Goal: Information Seeking & Learning: Check status

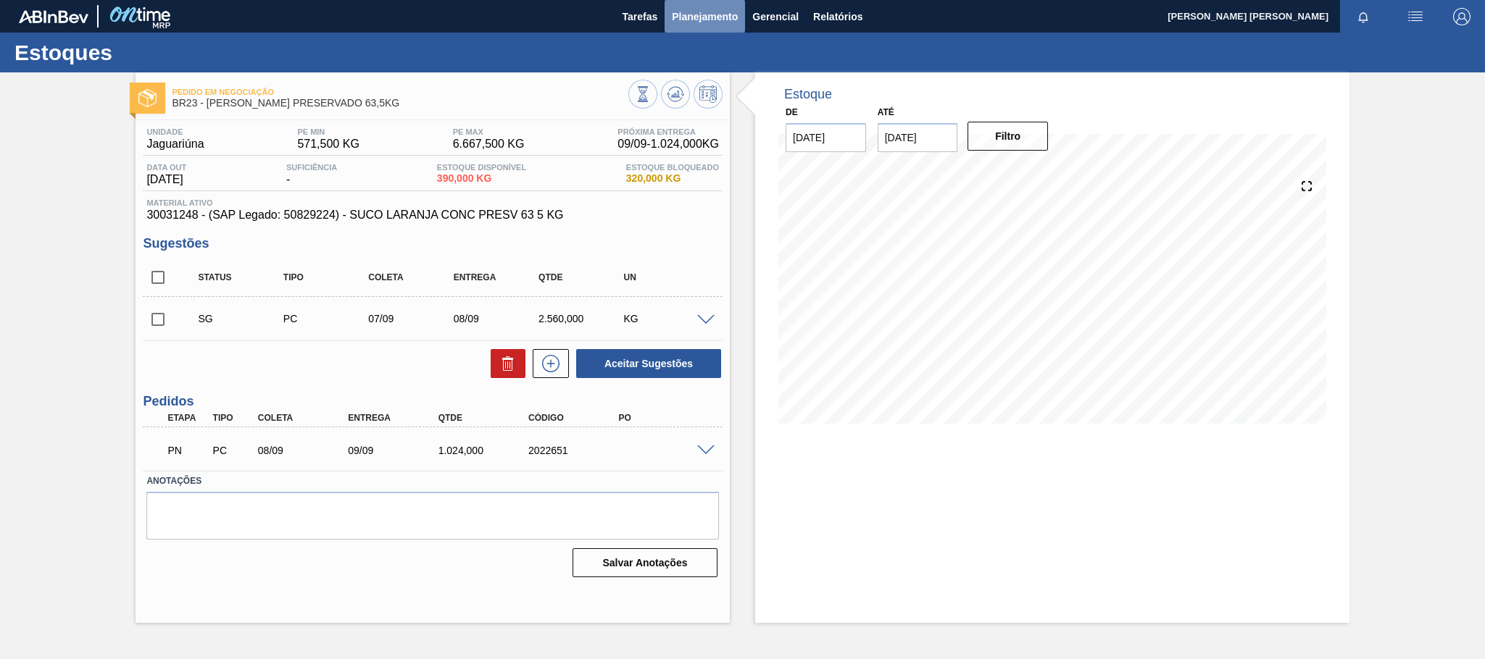
click at [711, 18] on span "Planejamento" at bounding box center [705, 16] width 66 height 17
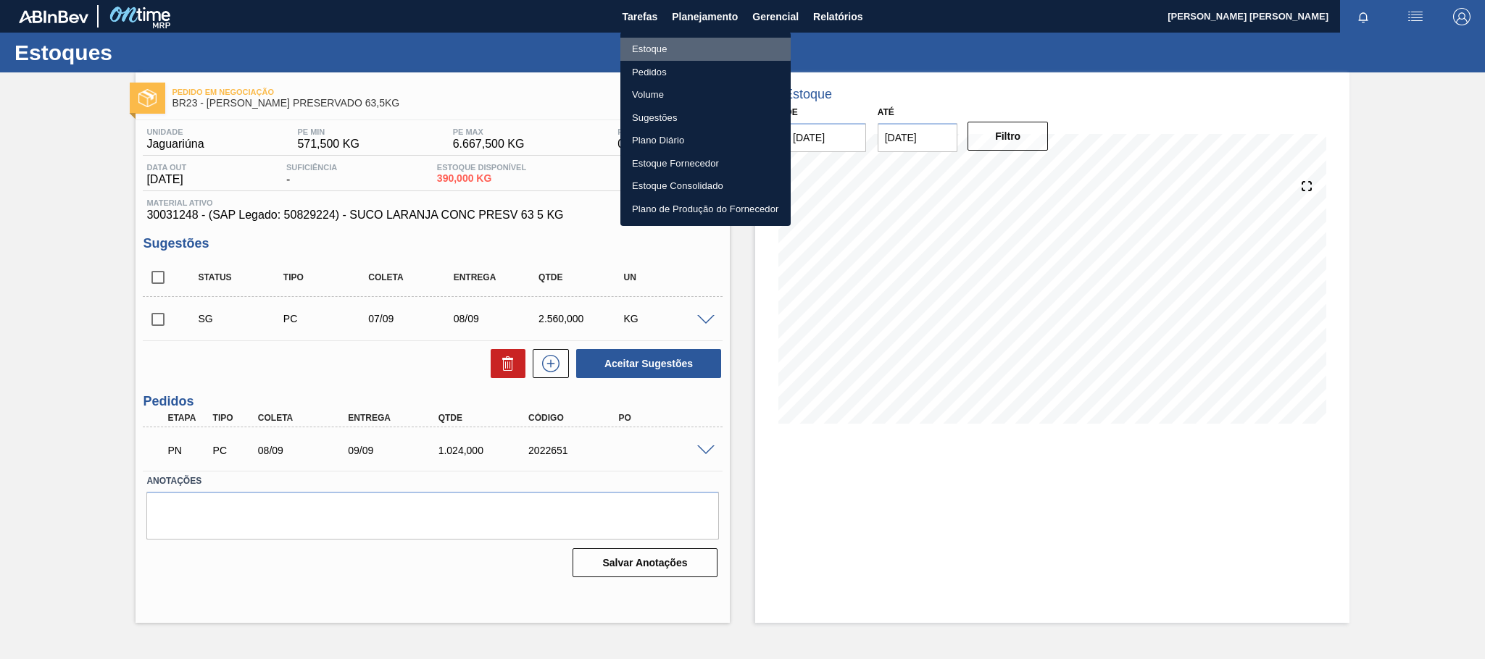
click at [635, 44] on li "Estoque" at bounding box center [705, 49] width 170 height 23
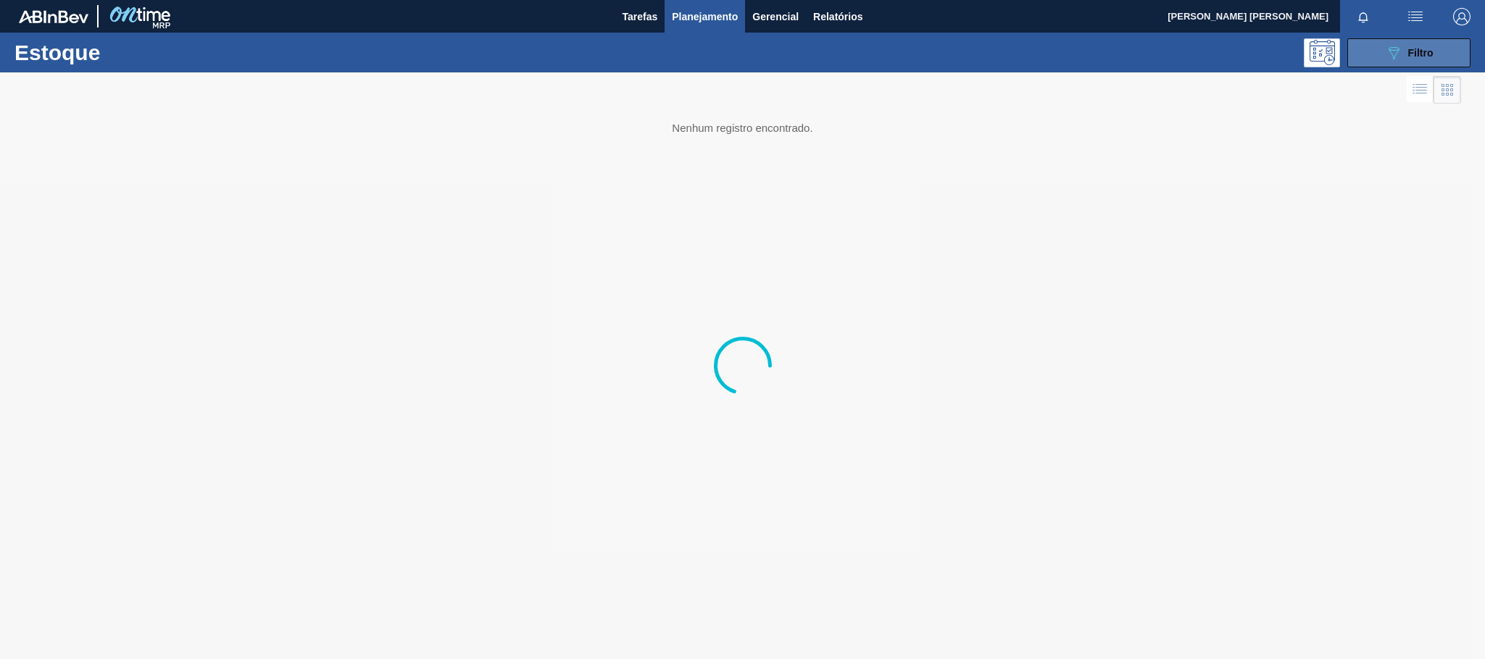
click at [1401, 50] on icon "089F7B8B-B2A5-4AFE-B5C0-19BA573D28AC" at bounding box center [1393, 52] width 17 height 17
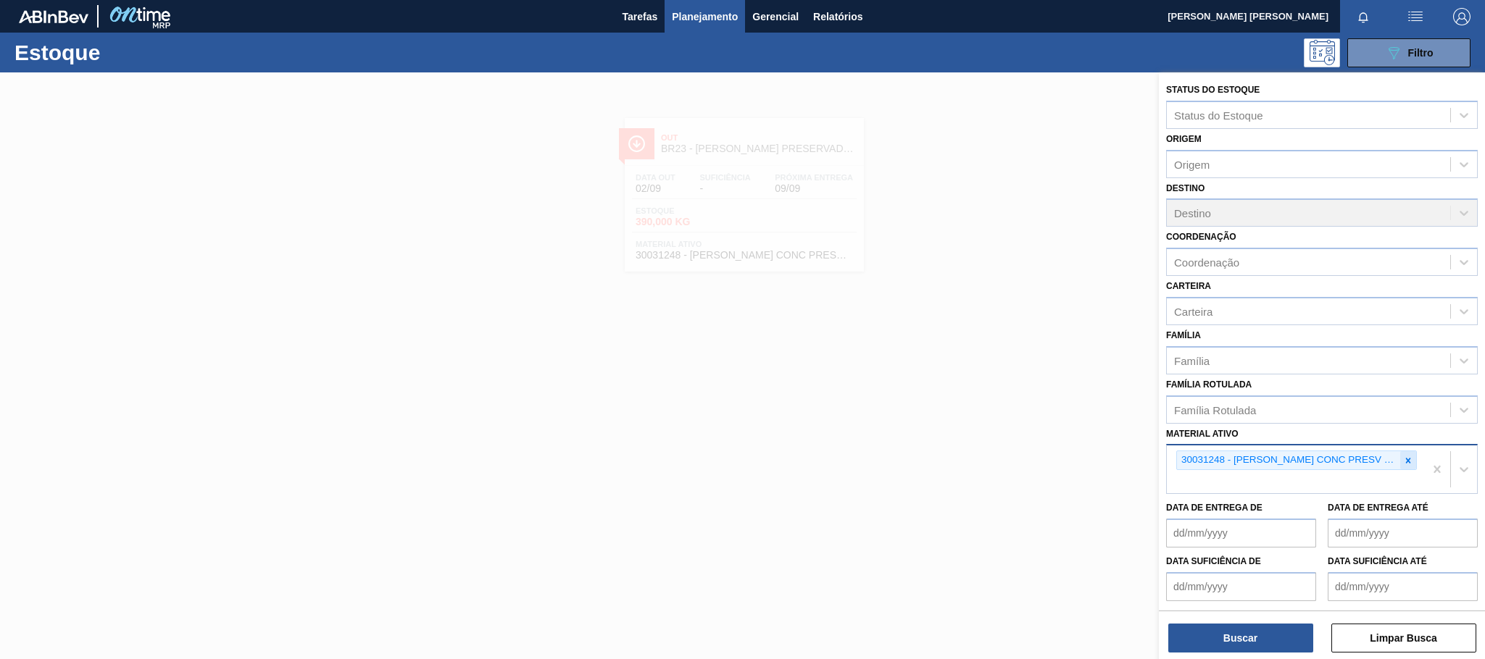
click at [1403, 459] on icon at bounding box center [1408, 461] width 10 height 10
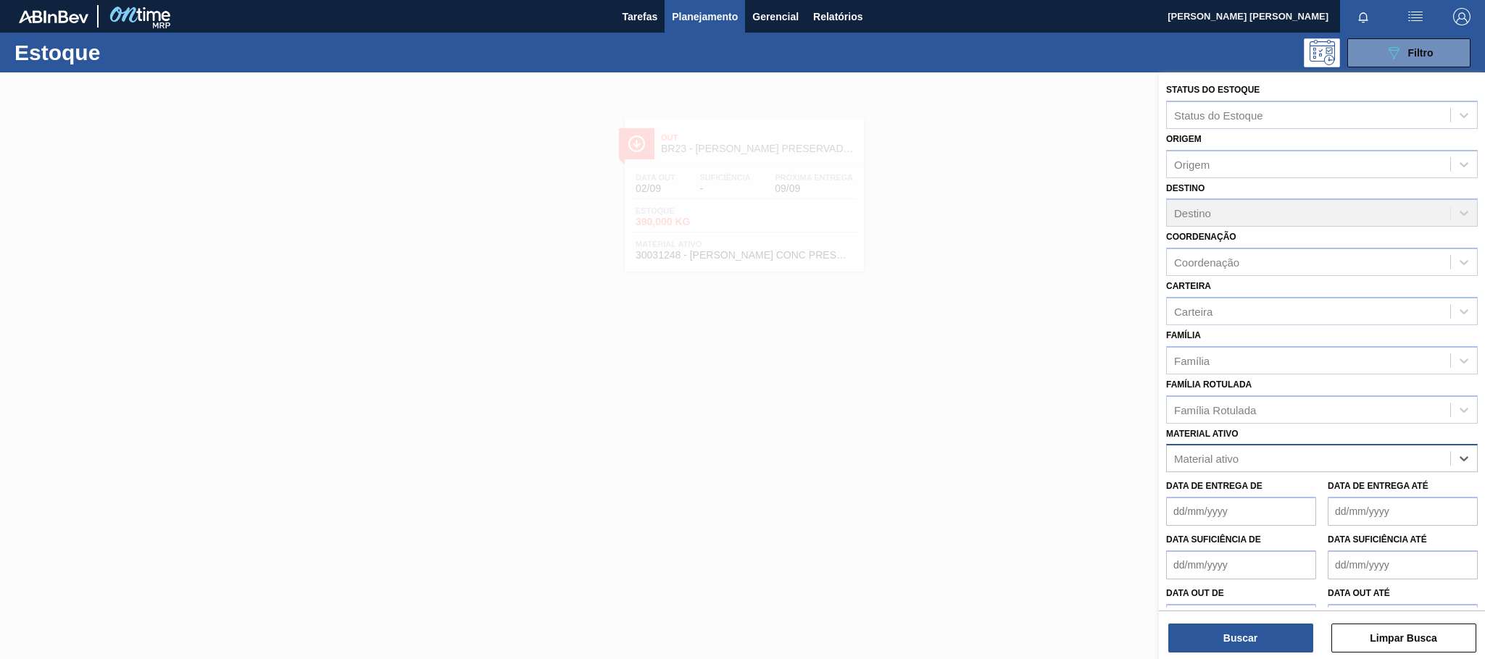
paste ativo "20005436"
type ativo "20005436"
click at [1337, 498] on div "20005436 - ROT BACK STELLA 600 429 CX40MIL" at bounding box center [1322, 494] width 312 height 27
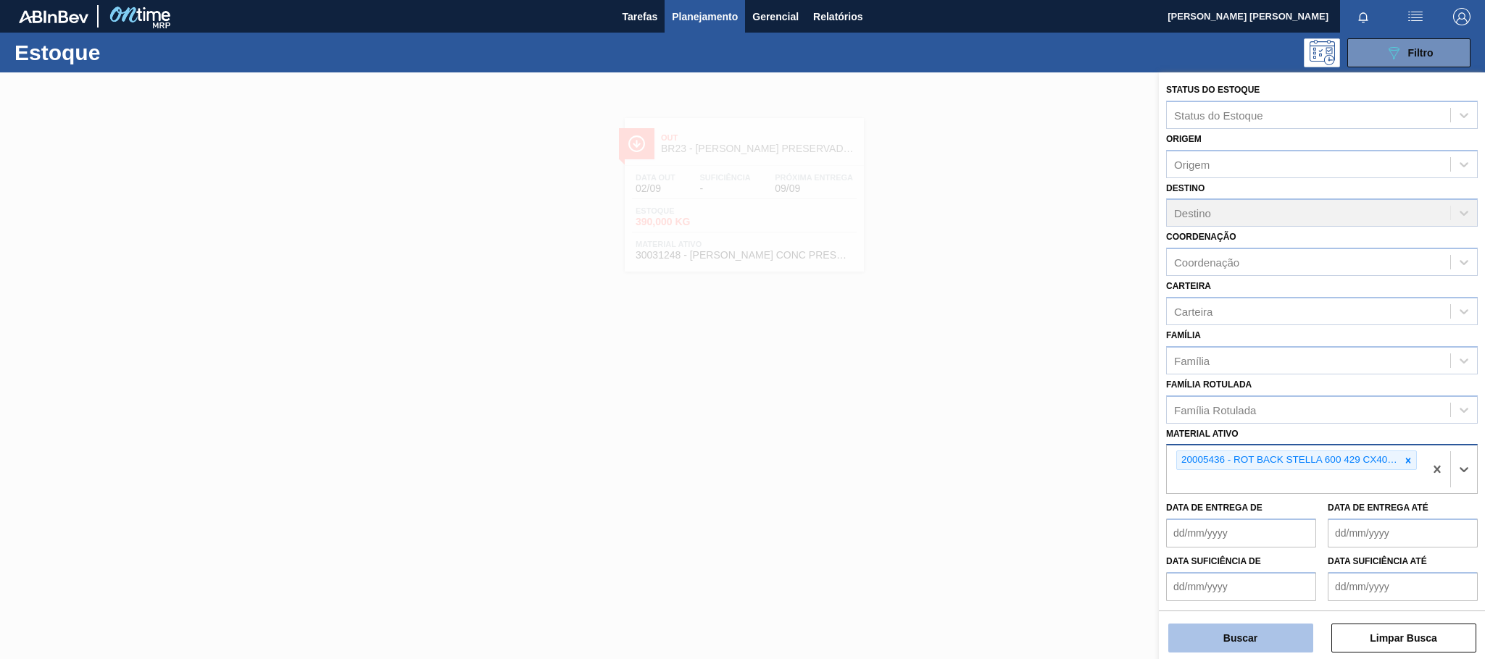
click at [1222, 633] on button "Buscar" at bounding box center [1240, 638] width 145 height 29
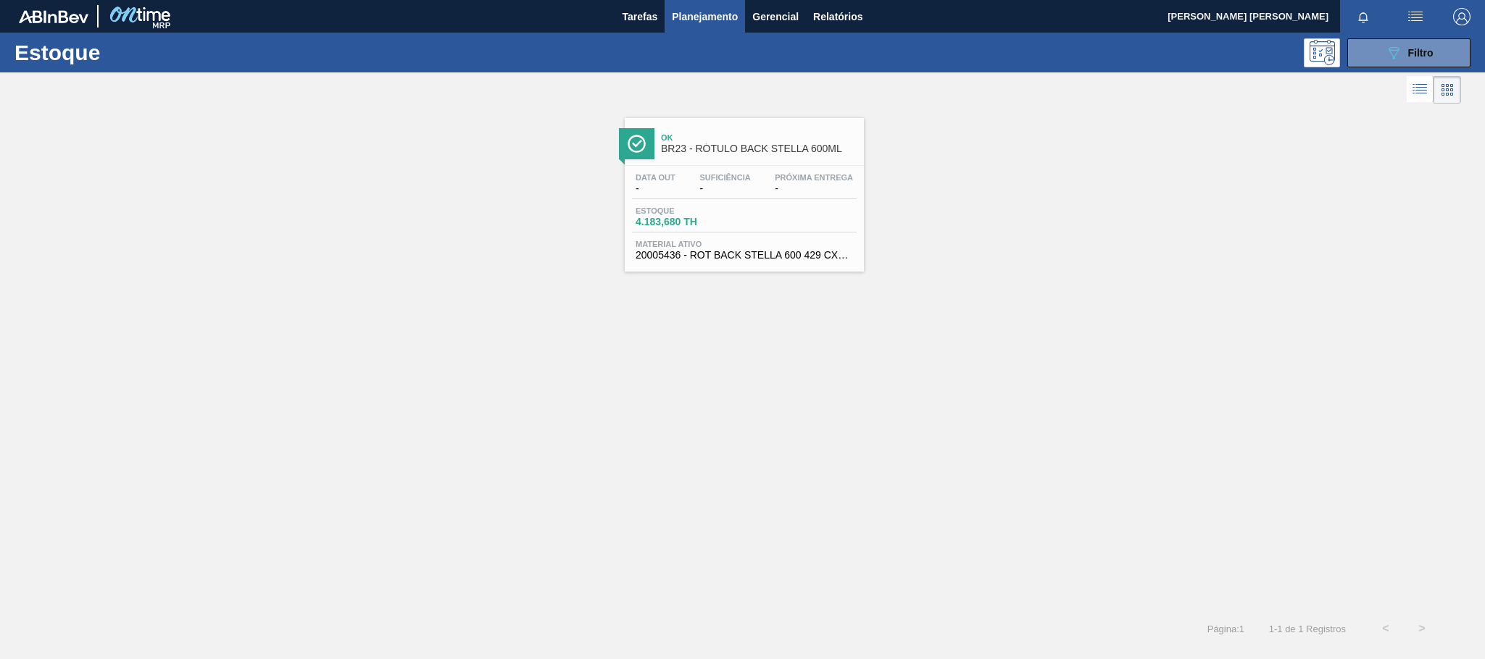
click at [753, 230] on div "Estoque 4.183,680 TH" at bounding box center [744, 219] width 225 height 26
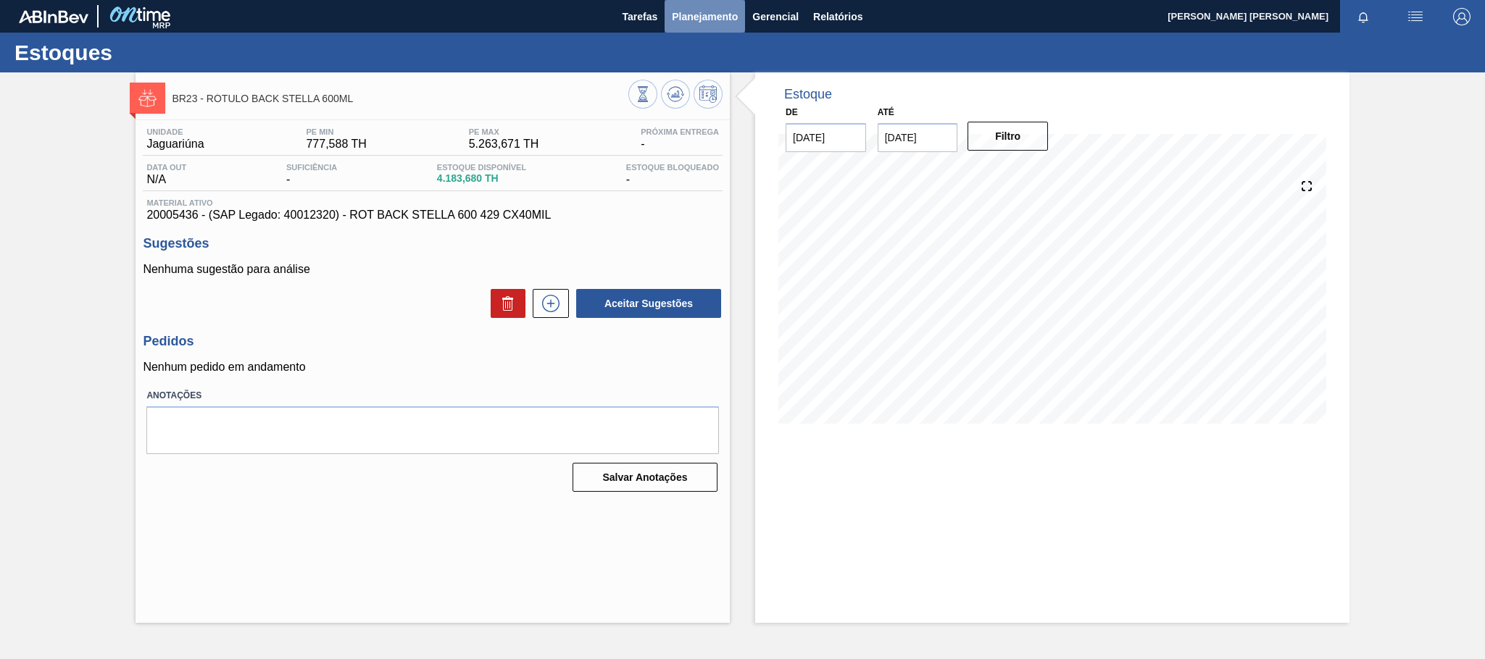
click at [701, 9] on span "Planejamento" at bounding box center [705, 16] width 66 height 17
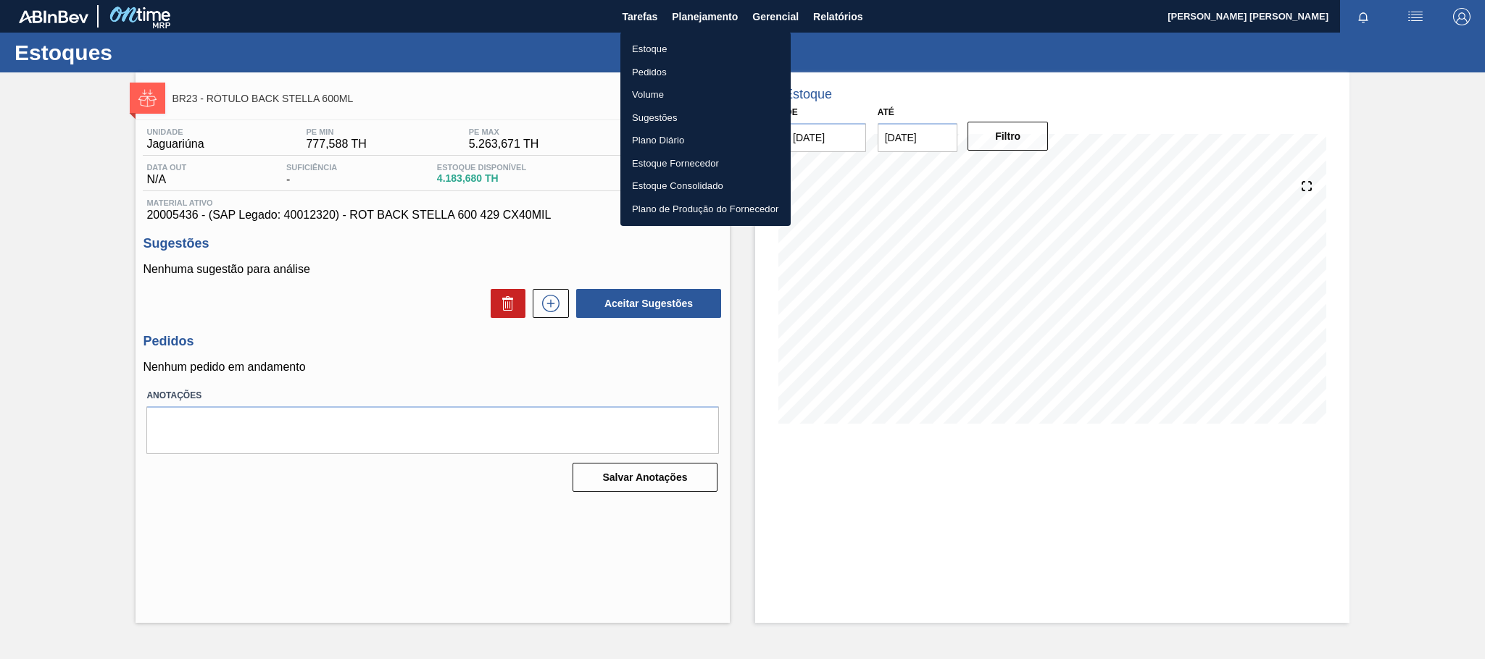
click at [654, 46] on li "Estoque" at bounding box center [705, 49] width 170 height 23
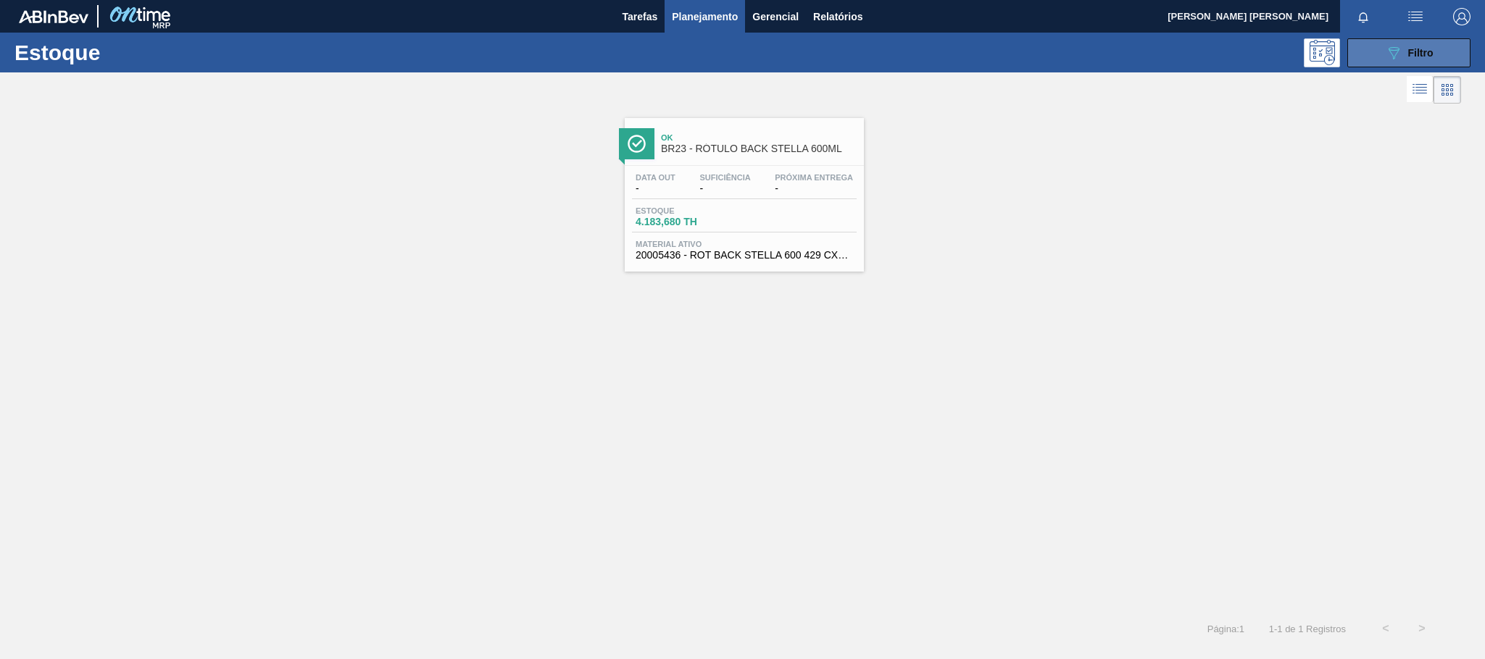
click at [1389, 55] on icon "089F7B8B-B2A5-4AFE-B5C0-19BA573D28AC" at bounding box center [1393, 52] width 17 height 17
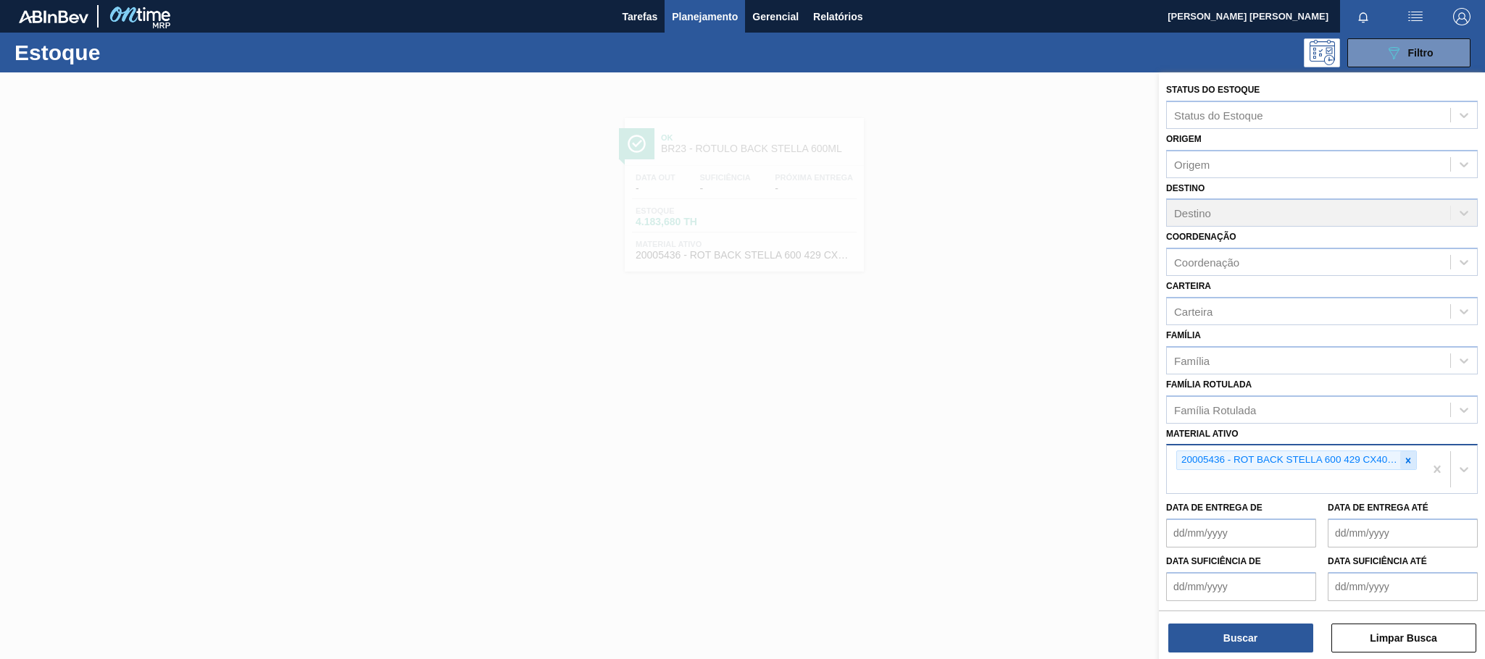
click at [1411, 457] on div at bounding box center [1408, 460] width 16 height 18
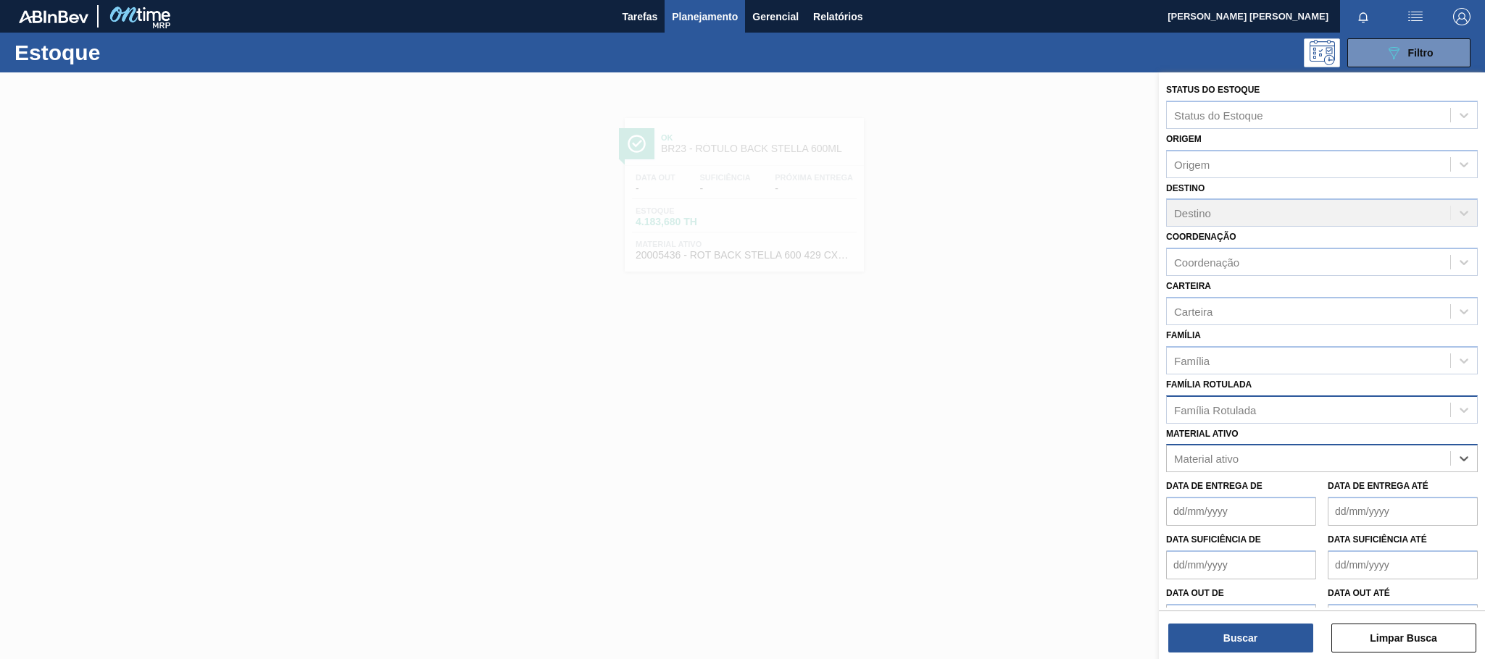
click at [1306, 420] on div "Família Rotulada" at bounding box center [1308, 409] width 283 height 21
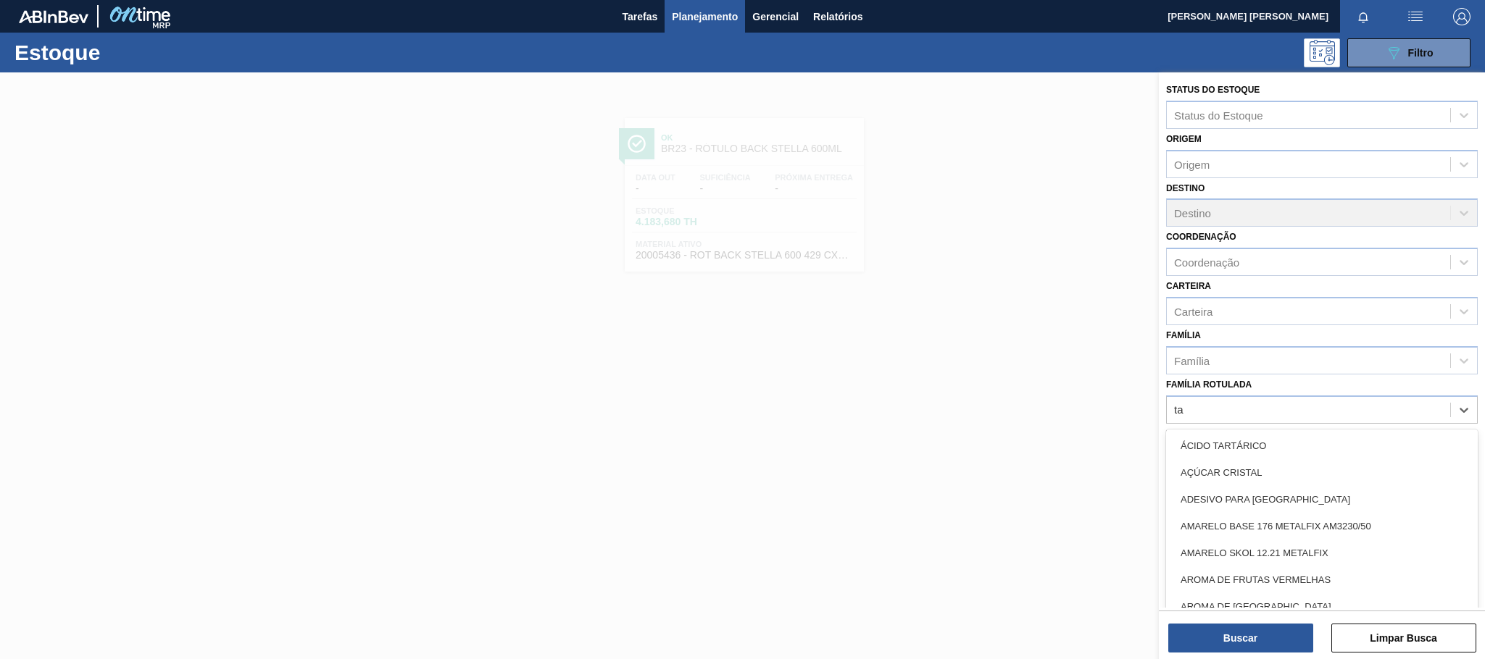
type Rotulada "t"
type Rotulada "soda"
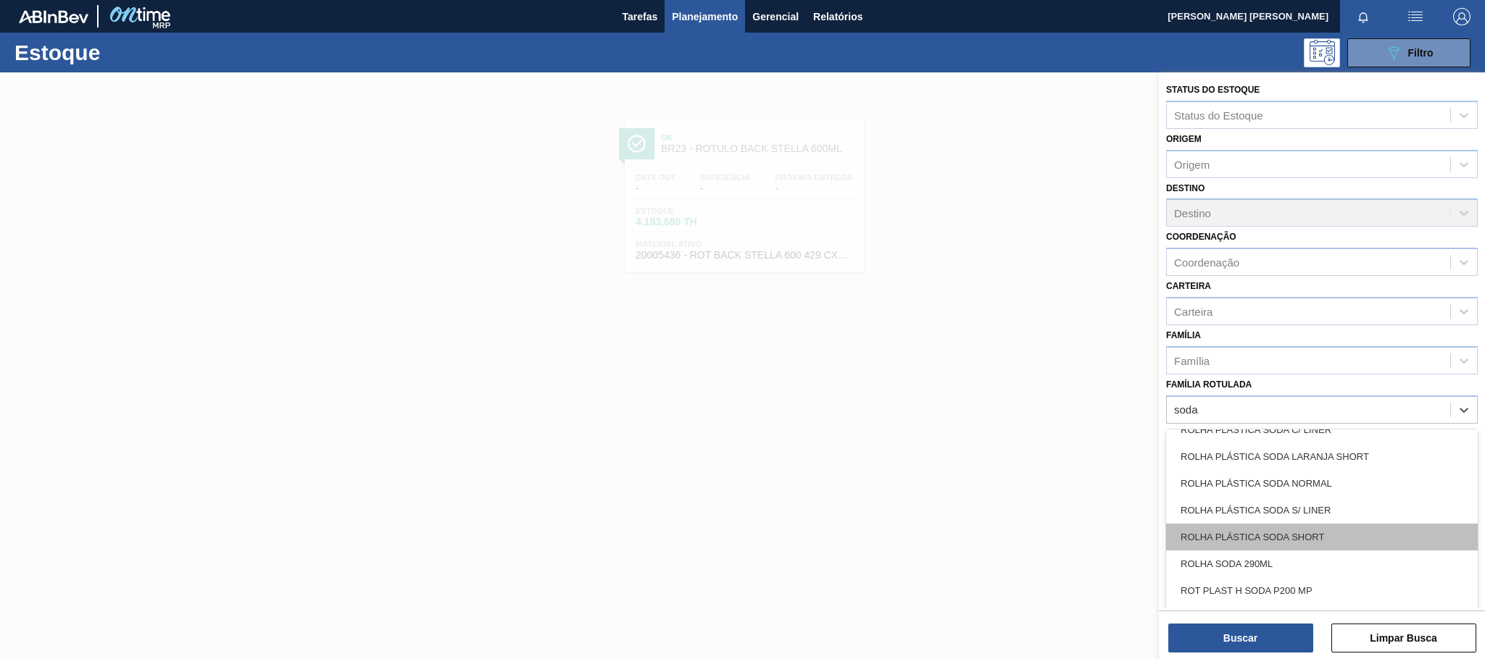
scroll to position [456, 0]
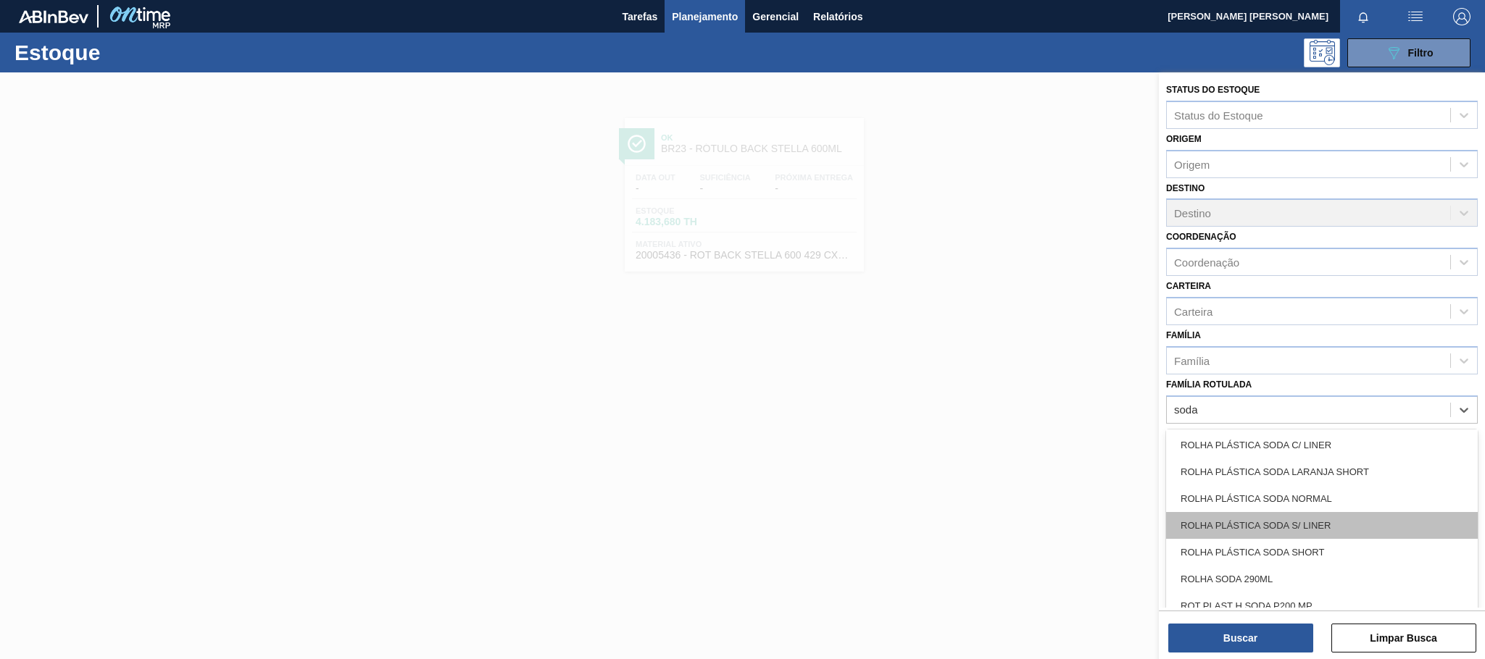
click at [1305, 527] on div "ROLHA PLÁSTICA SODA S/ LINER" at bounding box center [1322, 525] width 312 height 27
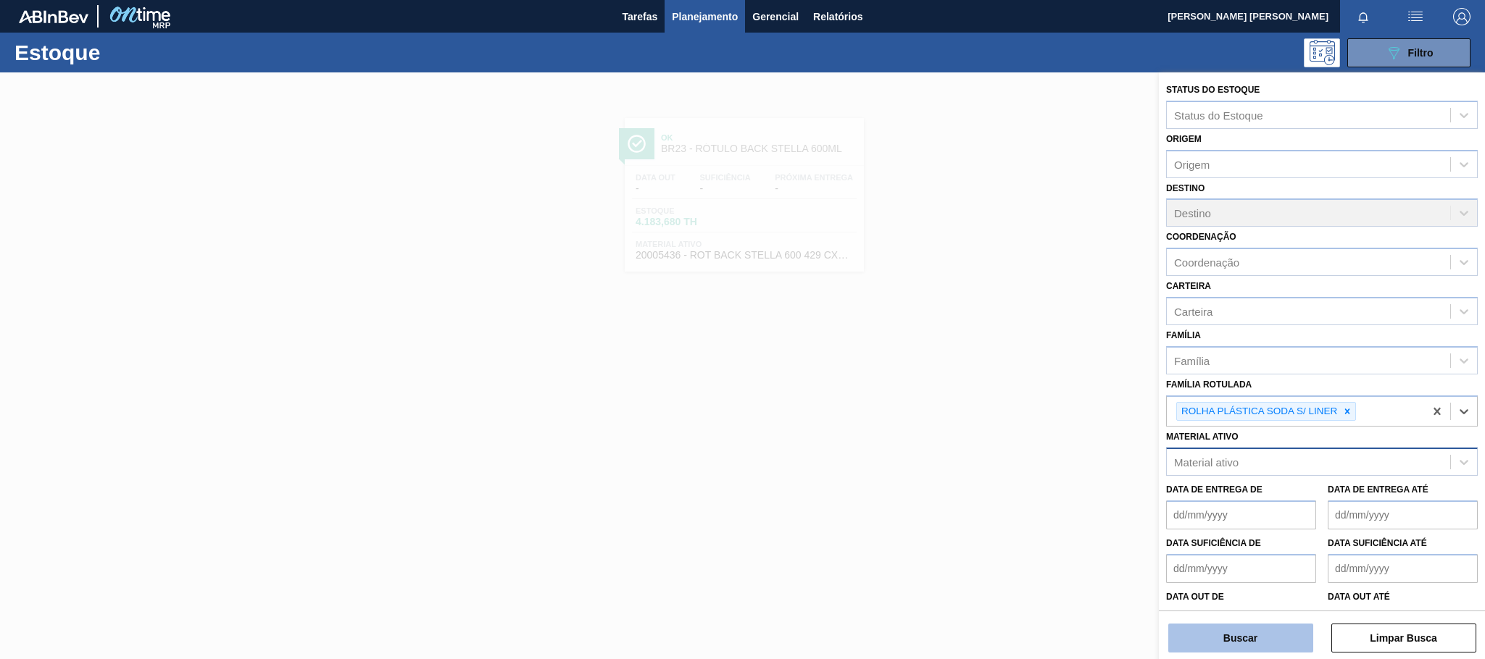
click at [1254, 635] on button "Buscar" at bounding box center [1240, 638] width 145 height 29
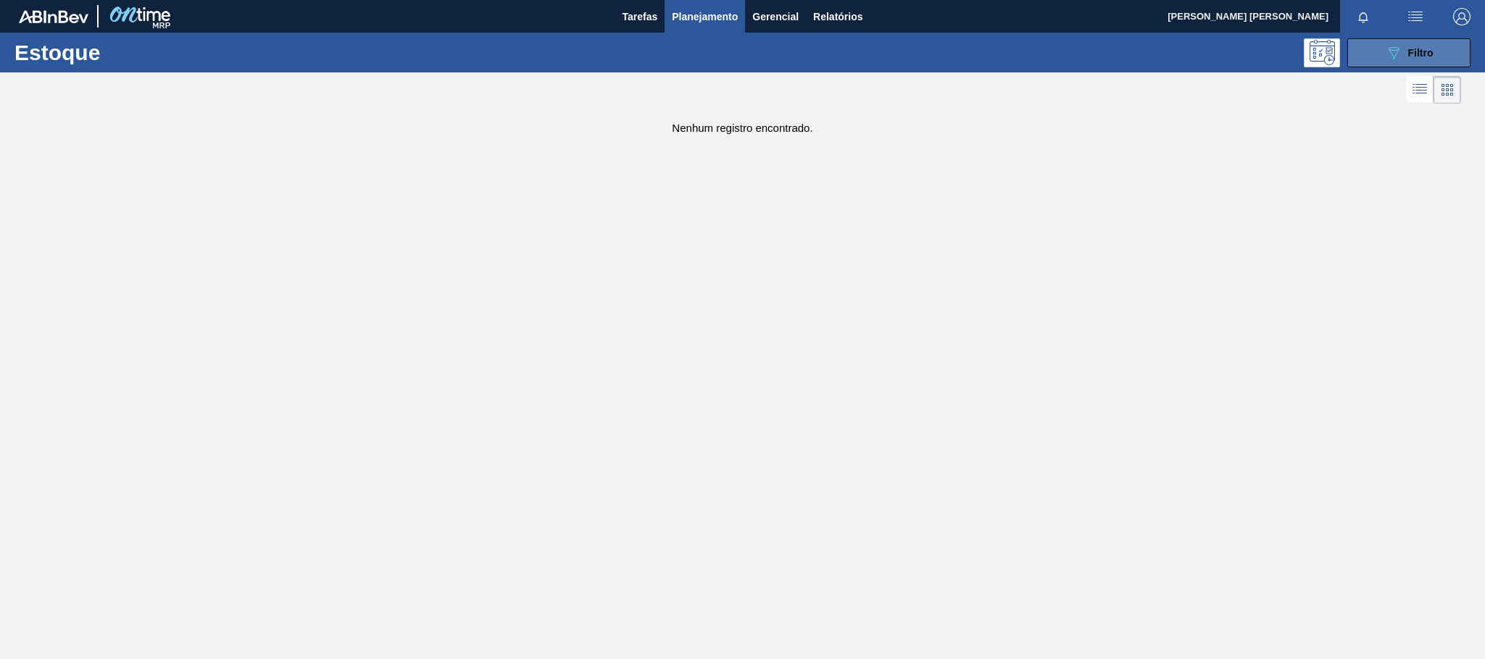
click at [1378, 50] on button "089F7B8B-B2A5-4AFE-B5C0-19BA573D28AC Filtro" at bounding box center [1408, 52] width 123 height 29
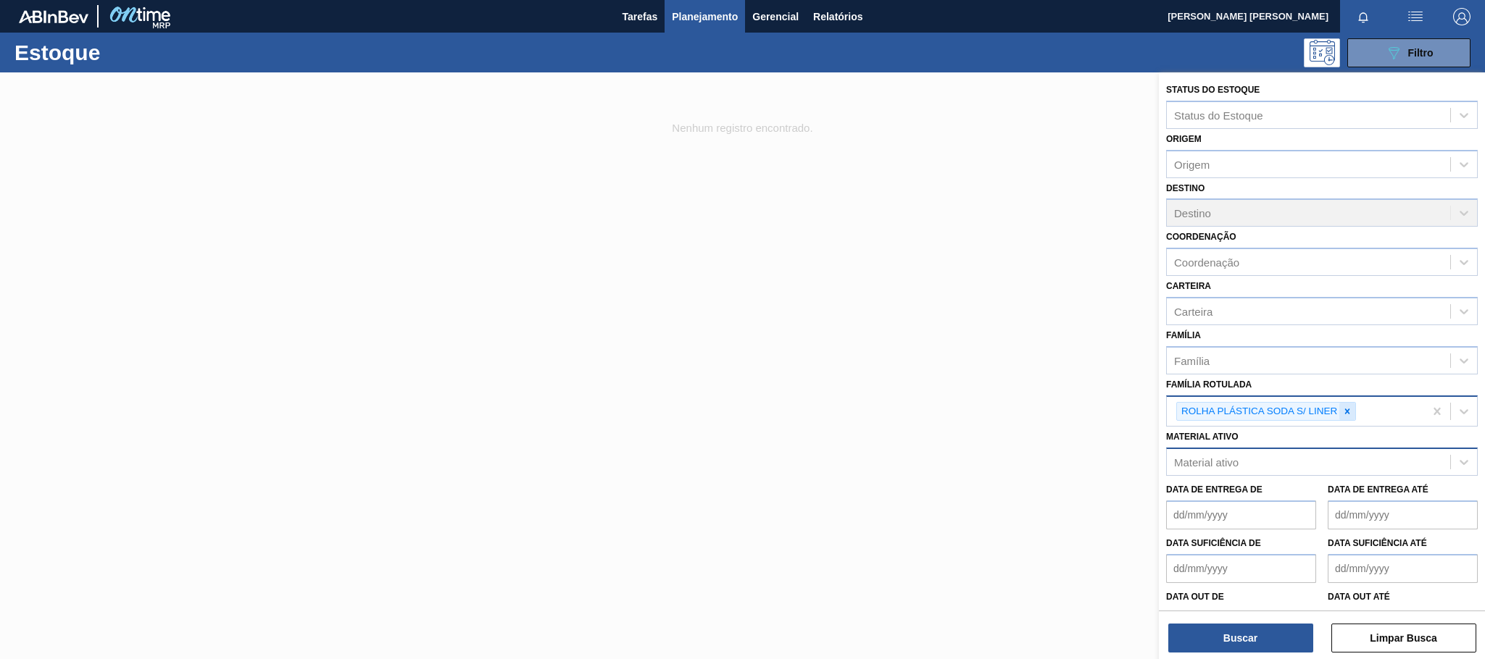
click at [1348, 418] on div at bounding box center [1347, 412] width 16 height 18
paste Rotulada "30004537"
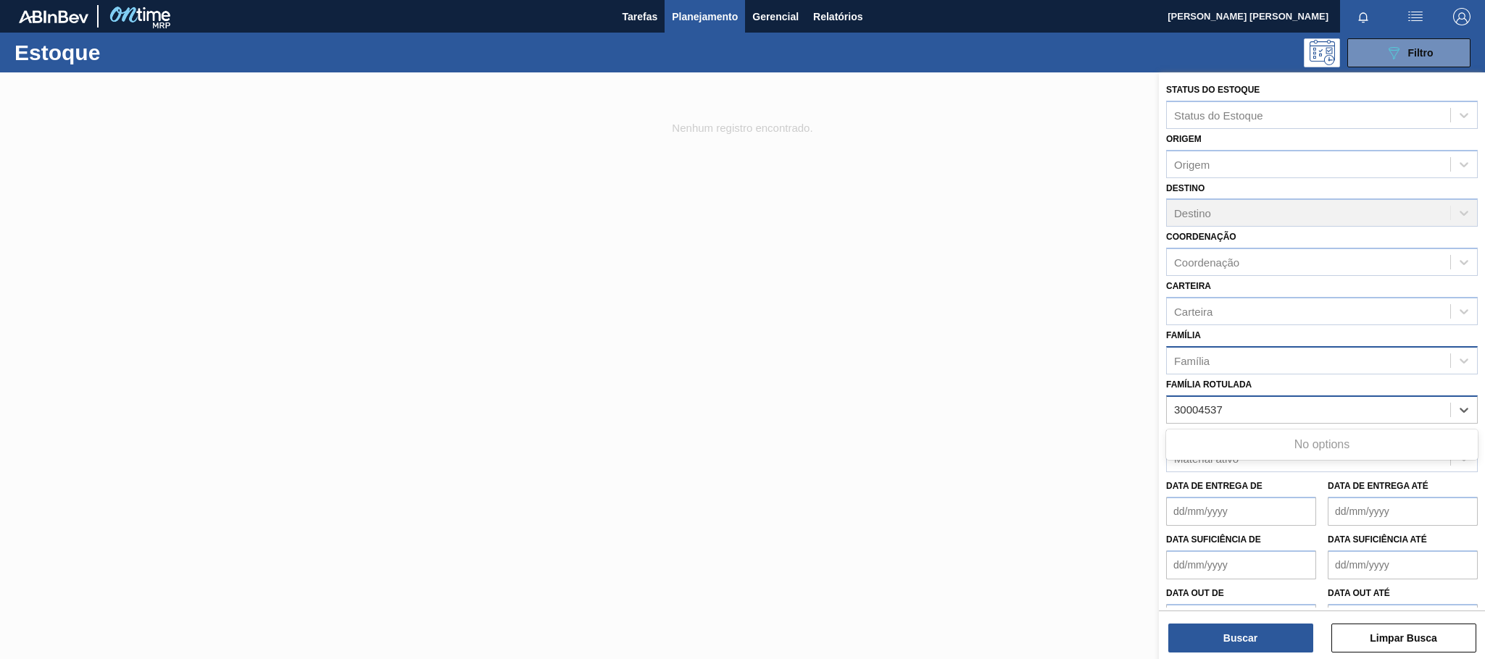
type Rotulada "30004537"
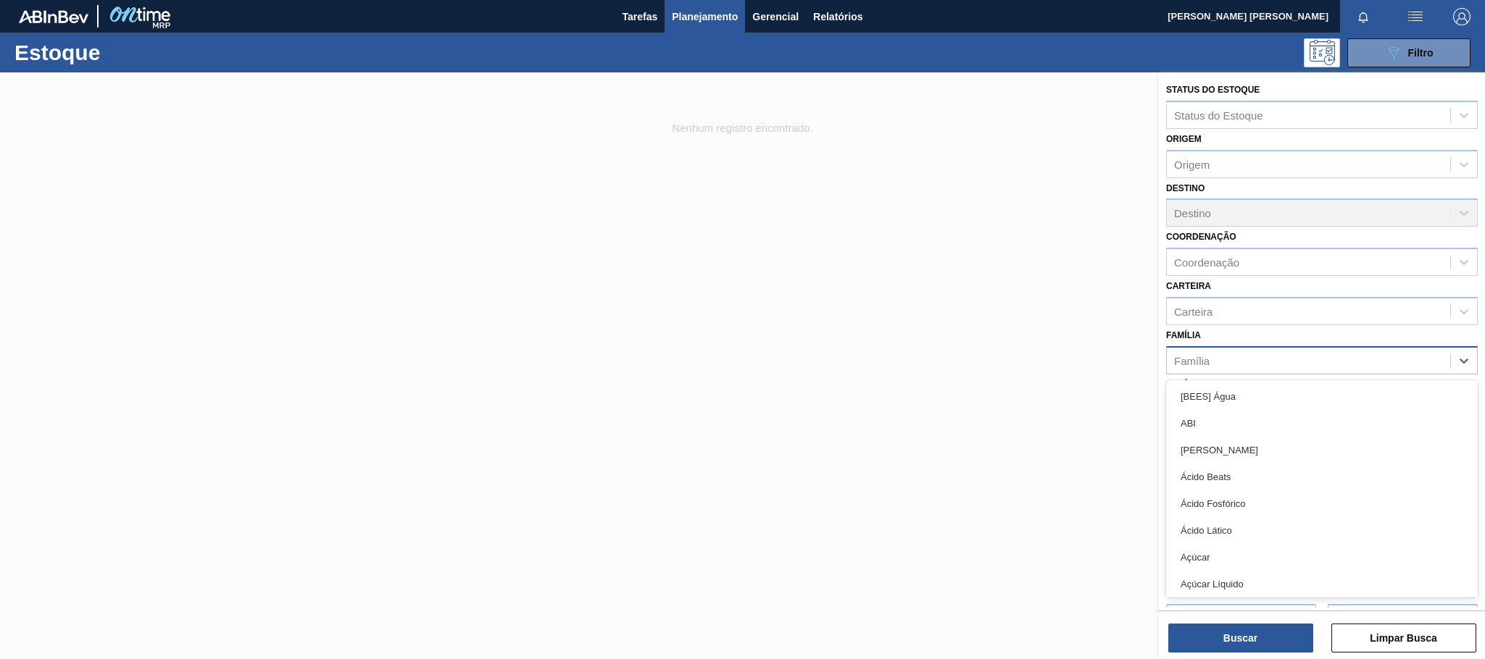
click at [1266, 355] on div "Família" at bounding box center [1308, 360] width 283 height 21
click at [1238, 307] on div "Carteira" at bounding box center [1308, 311] width 283 height 21
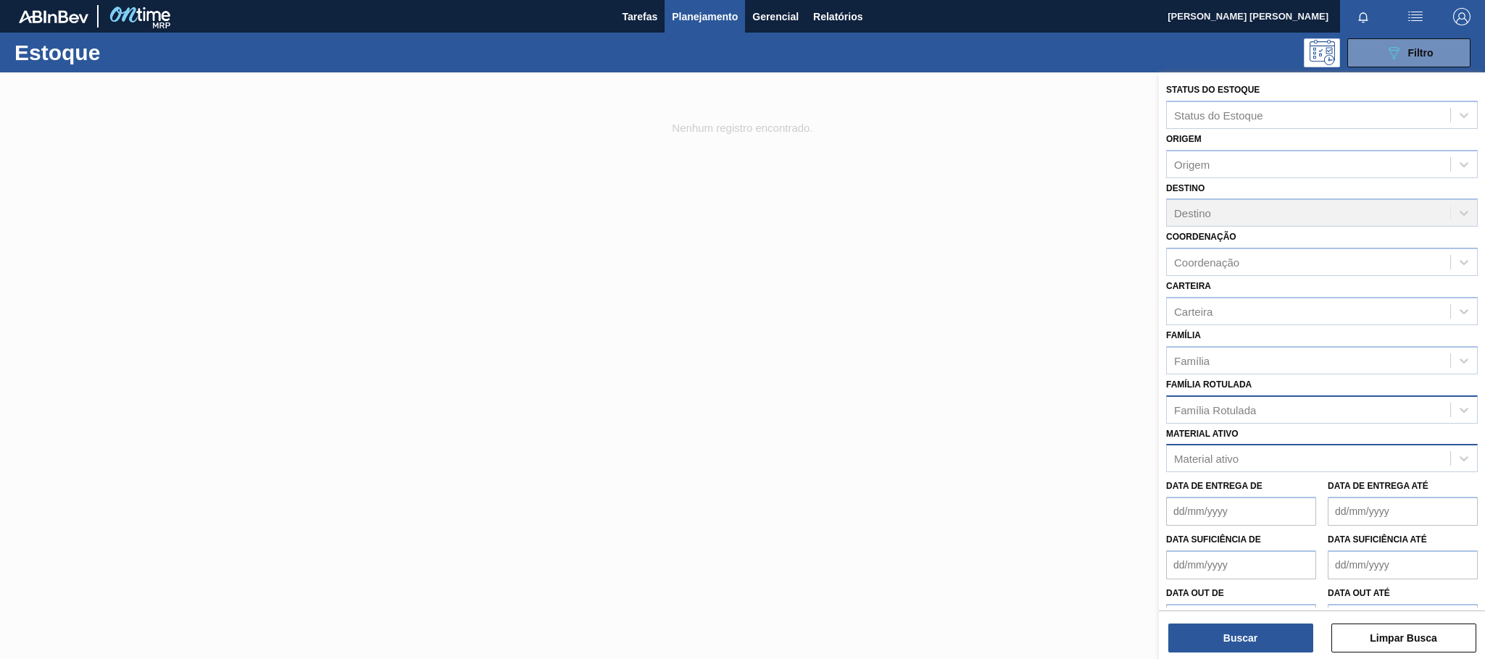
click at [1214, 289] on div "Carteira Carteira" at bounding box center [1322, 300] width 312 height 49
click at [1246, 454] on div "Material ativo" at bounding box center [1308, 459] width 283 height 21
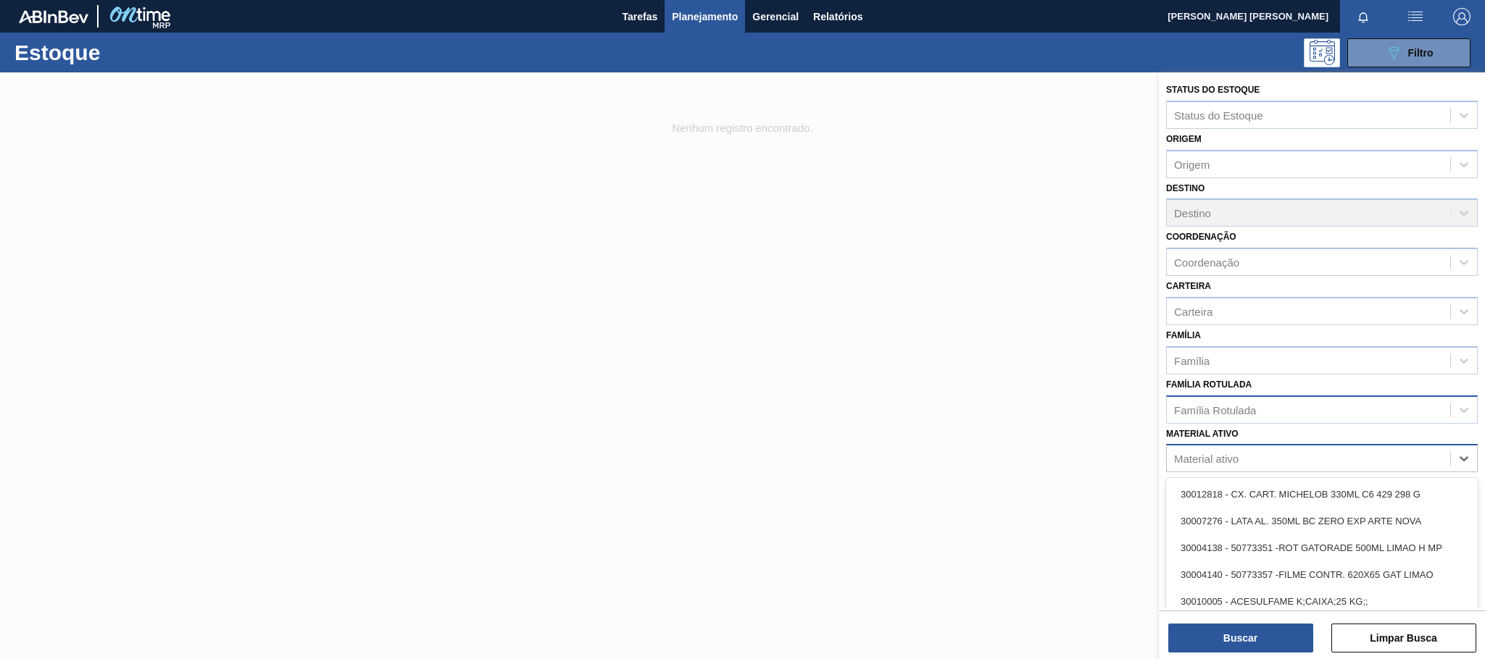
paste ativo "30004537"
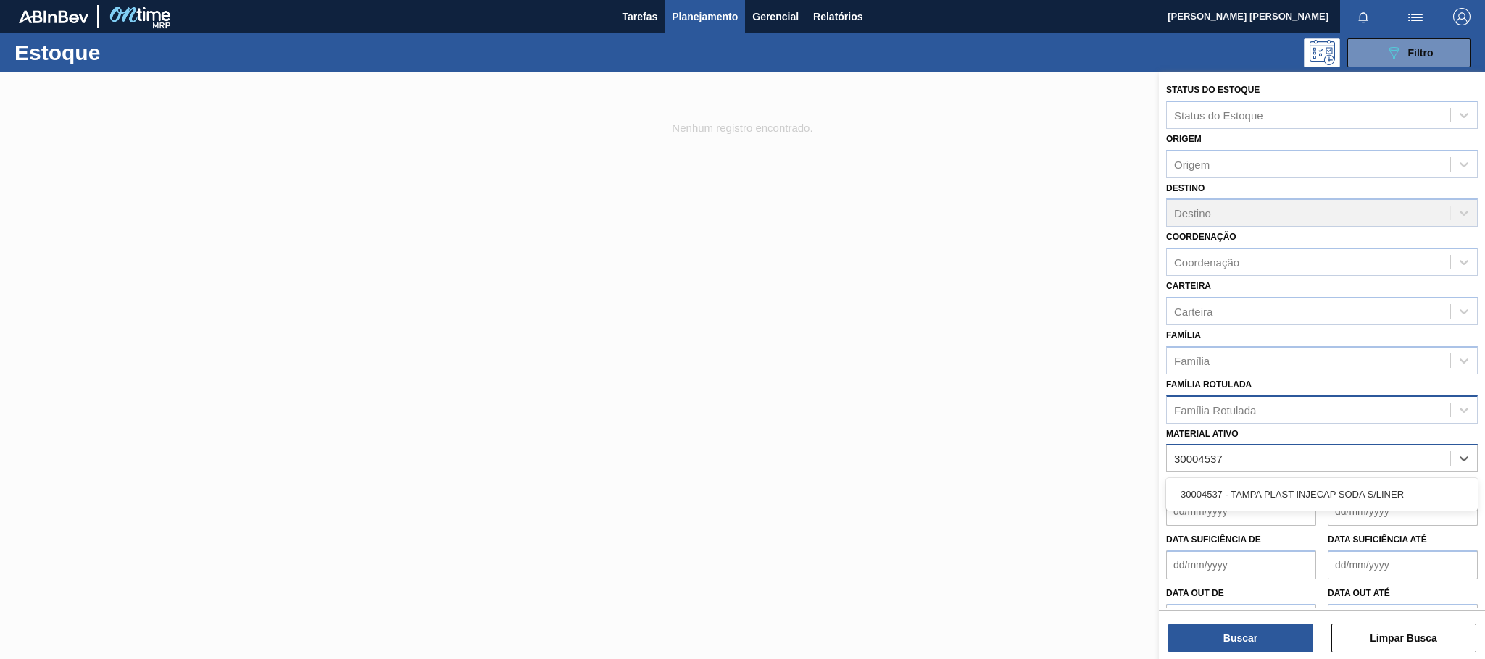
type ativo "30004537"
click at [1279, 498] on div "30004537 - TAMPA PLAST INJECAP SODA S/LINER" at bounding box center [1322, 494] width 312 height 27
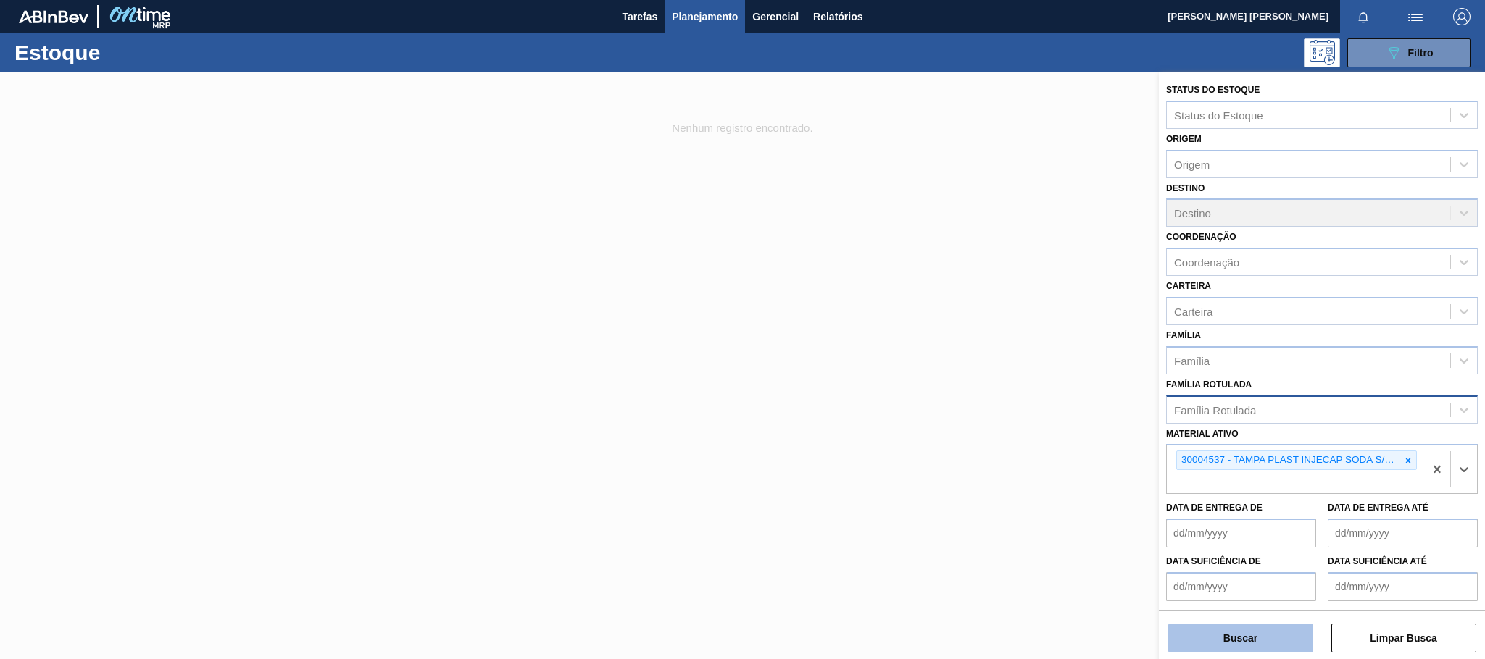
click at [1240, 639] on button "Buscar" at bounding box center [1240, 638] width 145 height 29
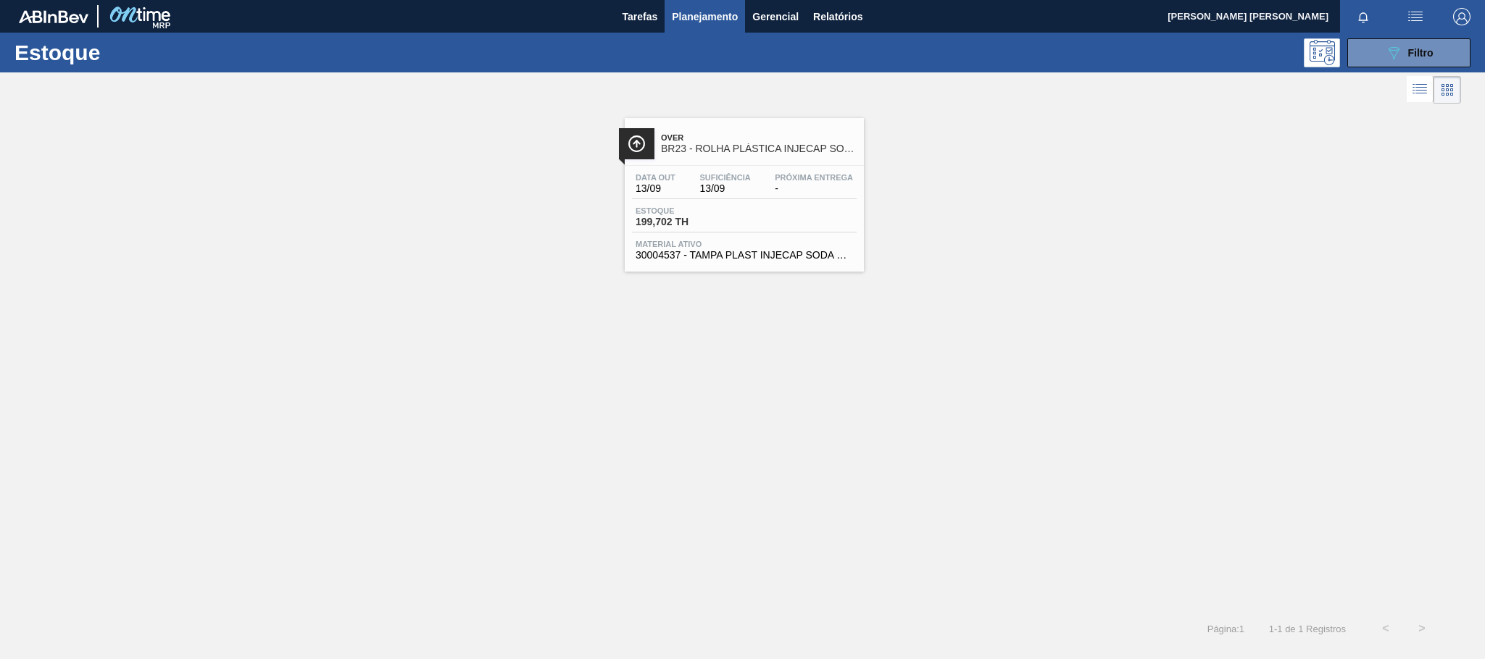
click at [822, 220] on div "Estoque 199,702 TH" at bounding box center [744, 219] width 225 height 26
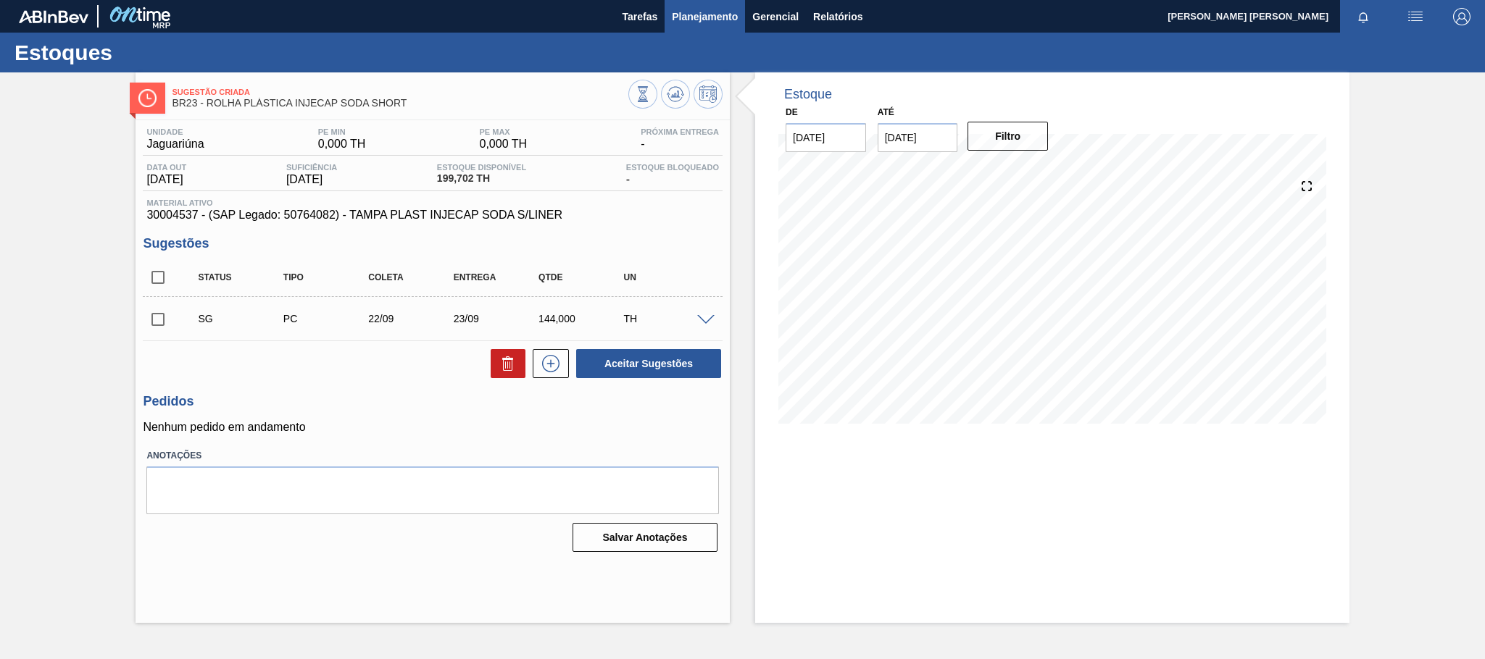
click at [693, 24] on span "Planejamento" at bounding box center [705, 16] width 66 height 17
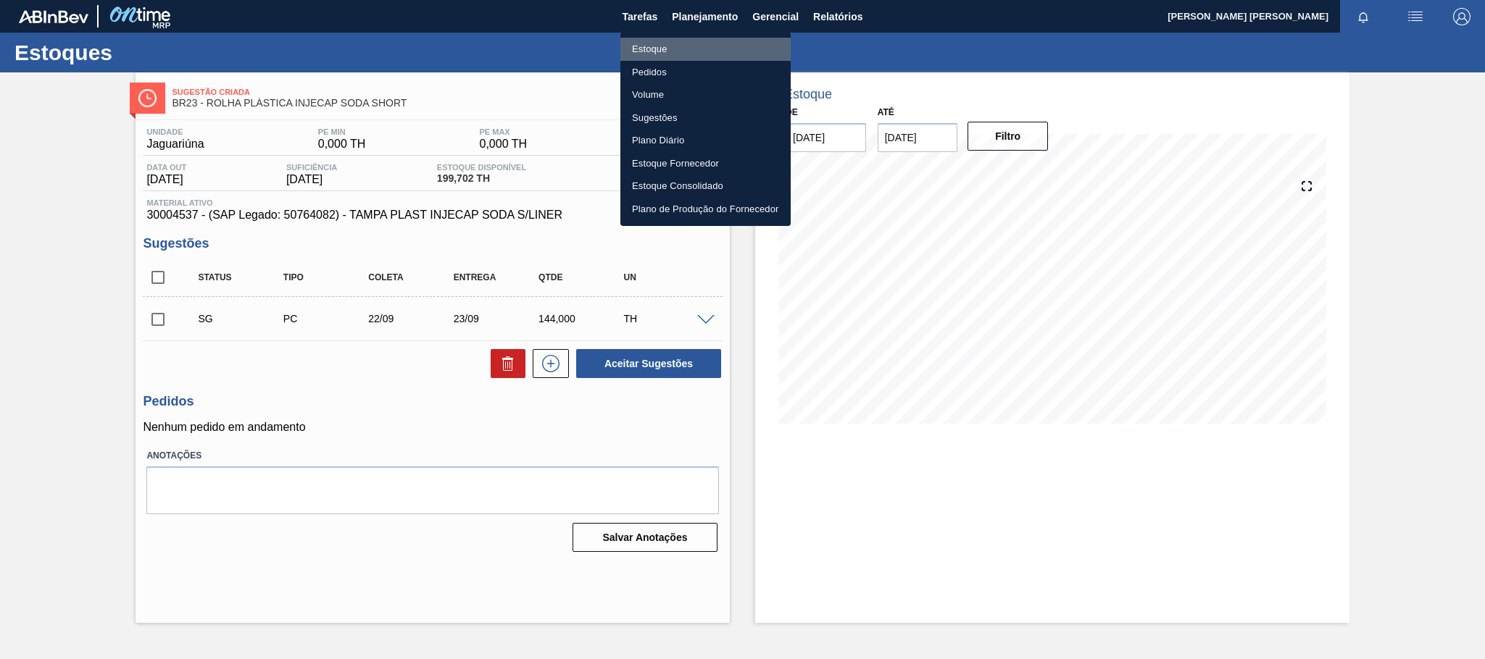
click at [661, 48] on li "Estoque" at bounding box center [705, 49] width 170 height 23
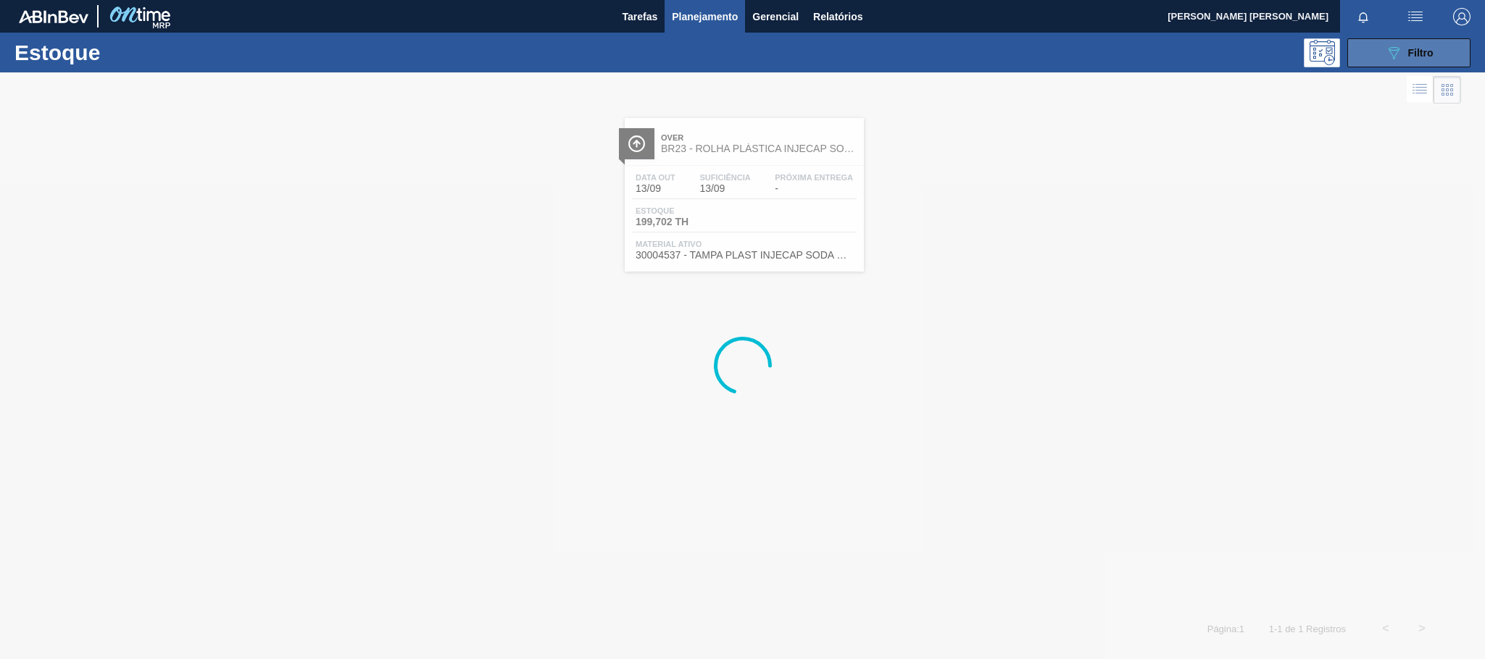
click at [1396, 49] on icon "089F7B8B-B2A5-4AFE-B5C0-19BA573D28AC" at bounding box center [1393, 52] width 17 height 17
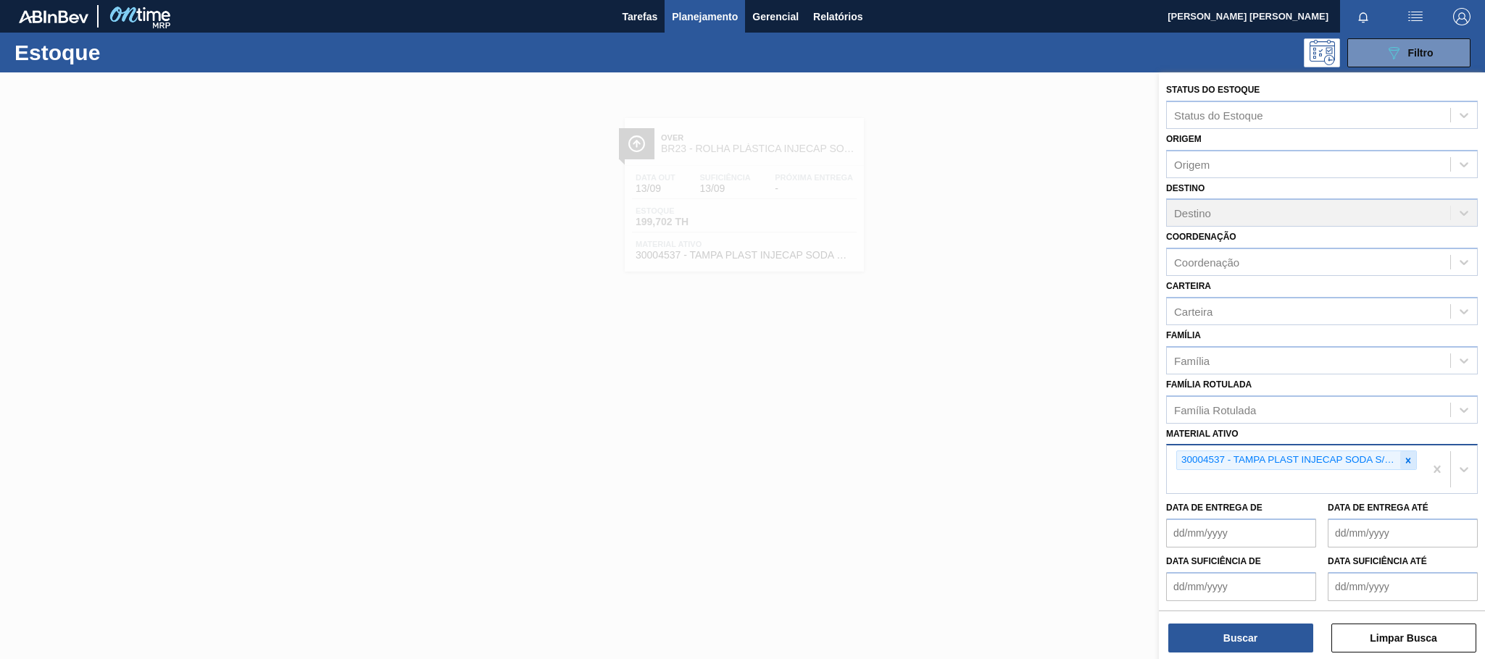
click at [1403, 461] on icon at bounding box center [1408, 461] width 10 height 10
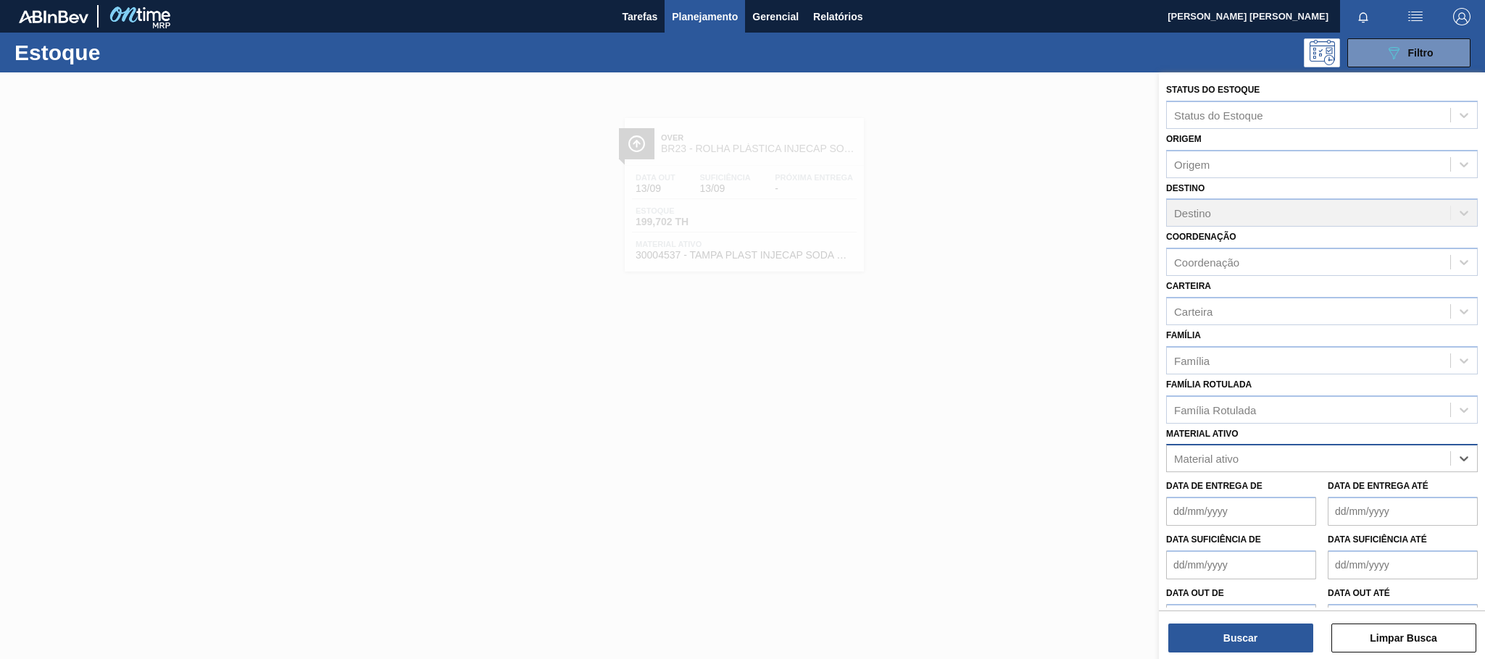
paste ativo "30031670"
type ativo "30031670"
click at [1332, 496] on div "30031670 - ROT PLAST 500ML H H2OH LIMONETO IN211" at bounding box center [1322, 494] width 312 height 27
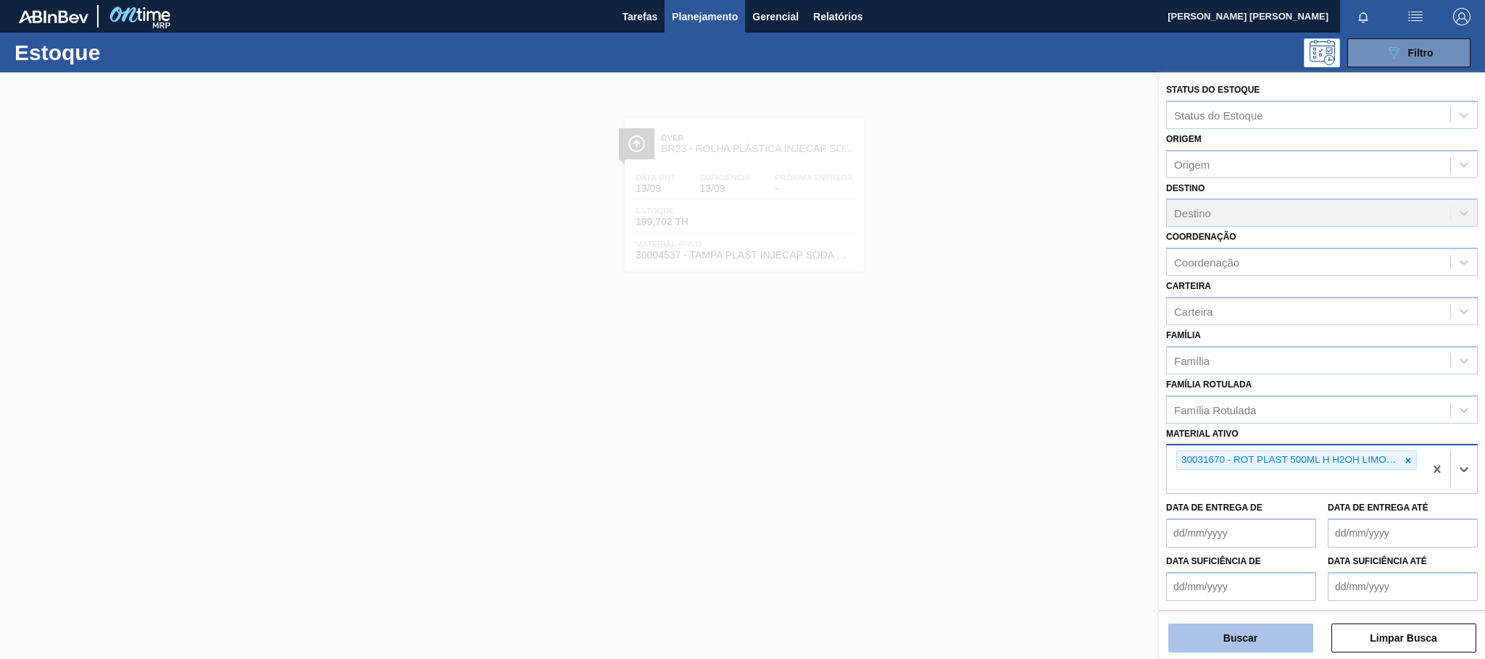
click at [1261, 629] on button "Buscar" at bounding box center [1240, 638] width 145 height 29
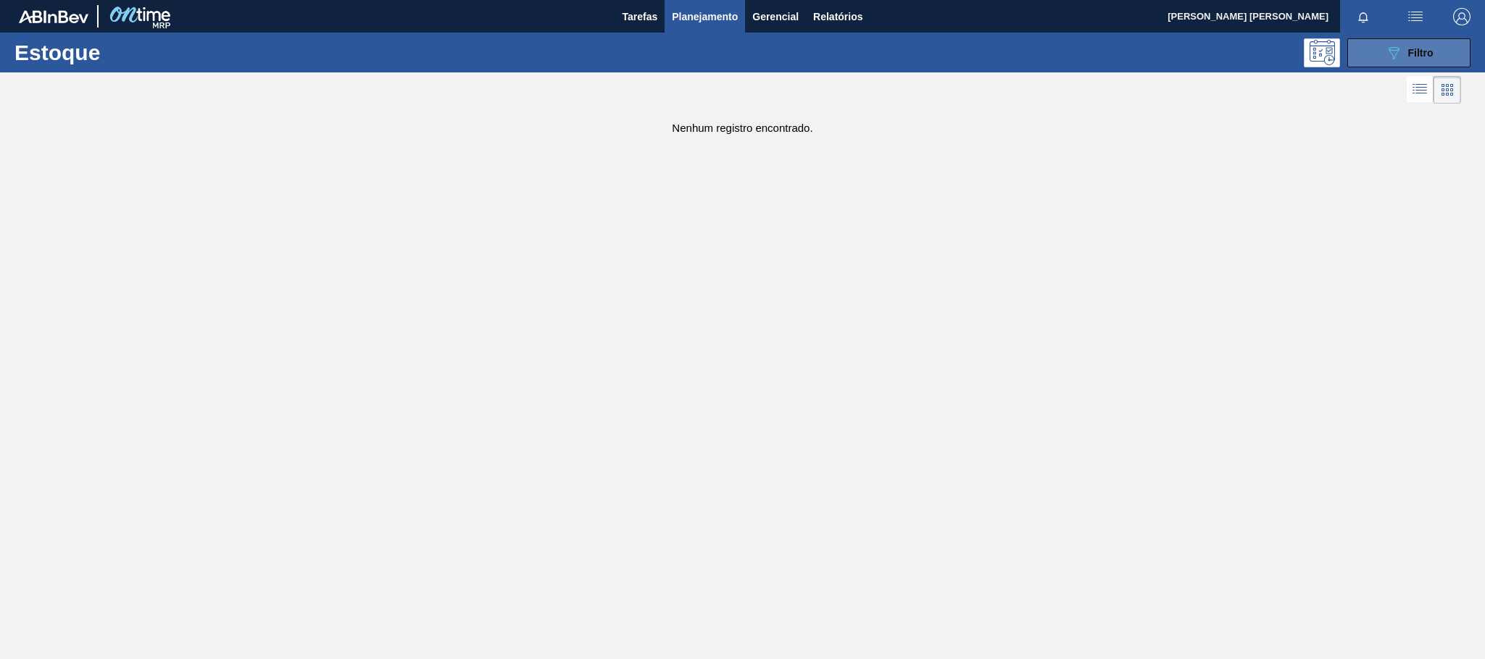
click at [1438, 53] on button "089F7B8B-B2A5-4AFE-B5C0-19BA573D28AC Filtro" at bounding box center [1408, 52] width 123 height 29
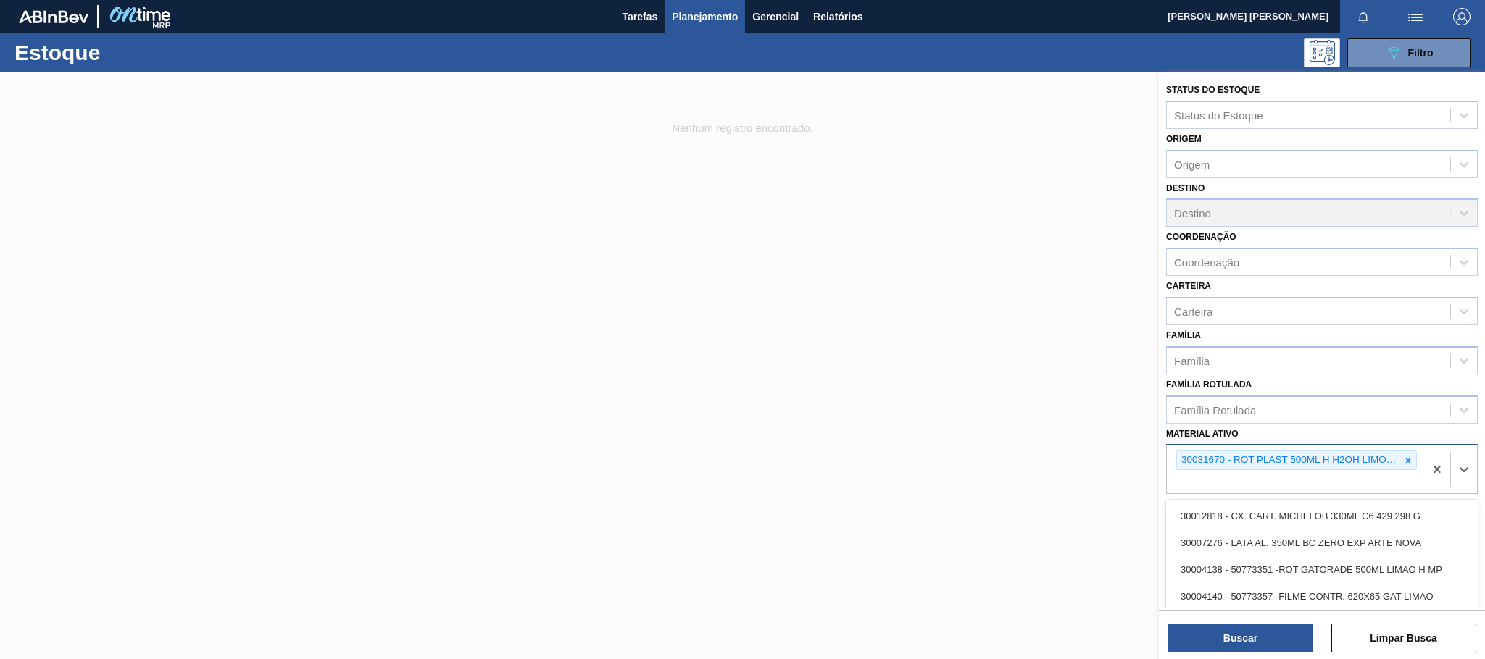
click at [1417, 459] on div "30031670 - ROT PLAST 500ML H H2OH LIMONETO IN211" at bounding box center [1295, 470] width 257 height 48
click at [1404, 459] on icon at bounding box center [1408, 461] width 10 height 10
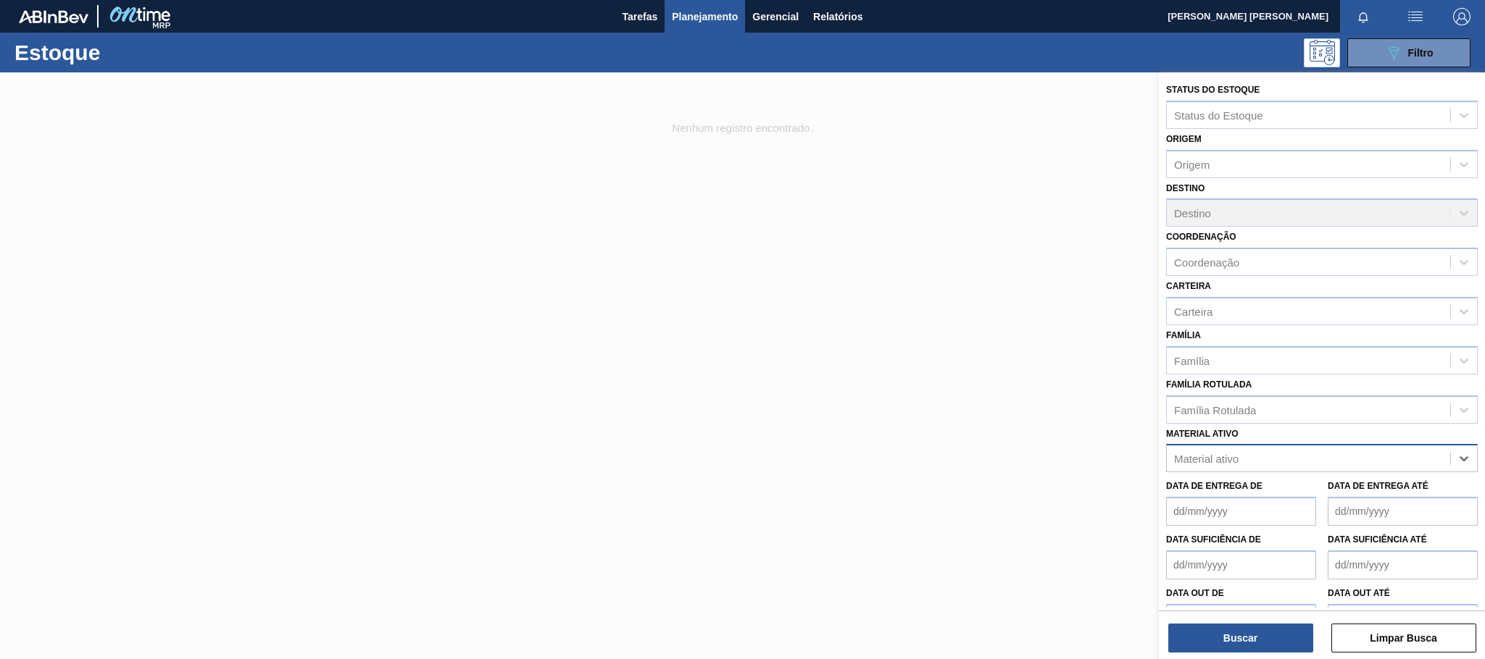
paste ativo "20008984"
type ativo "20008984"
click at [1296, 489] on div "20008984 - ROT FRONT SPATEN 600 NIV 024 CX27MIL" at bounding box center [1322, 494] width 312 height 27
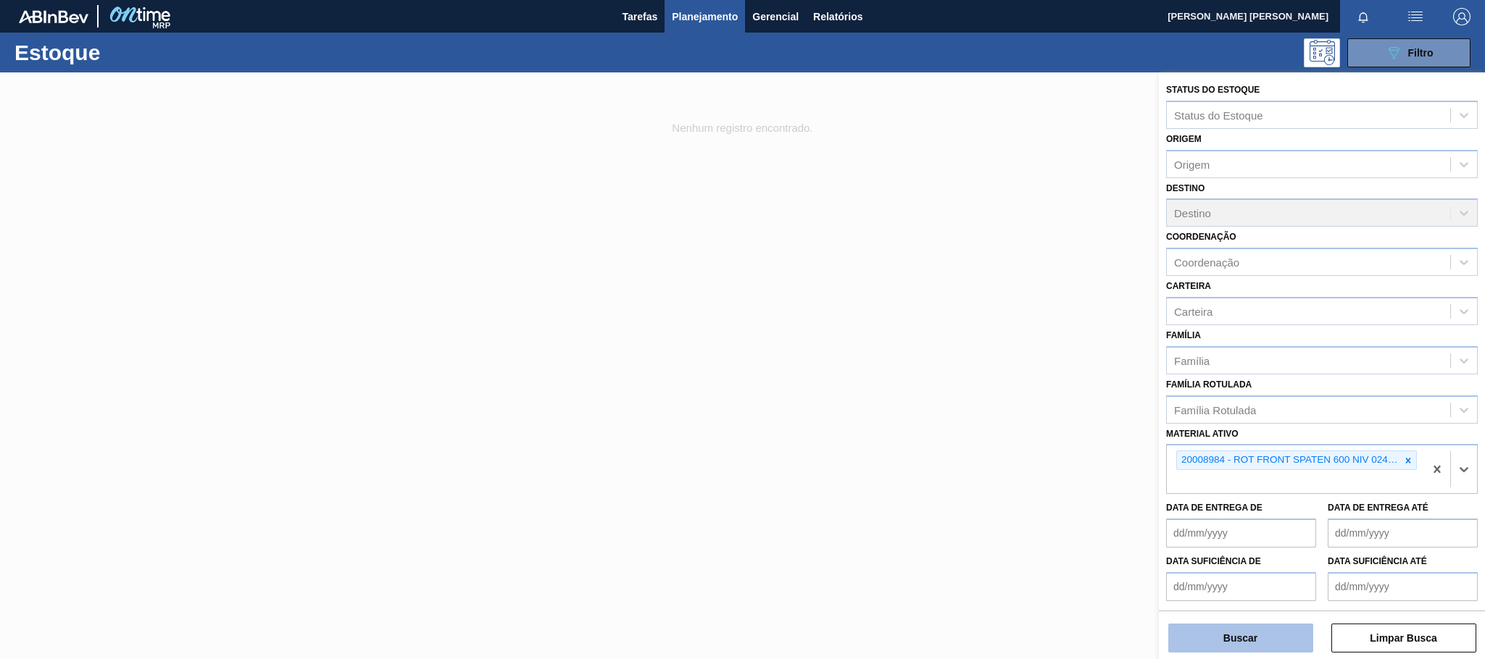
click at [1277, 637] on button "Buscar" at bounding box center [1240, 638] width 145 height 29
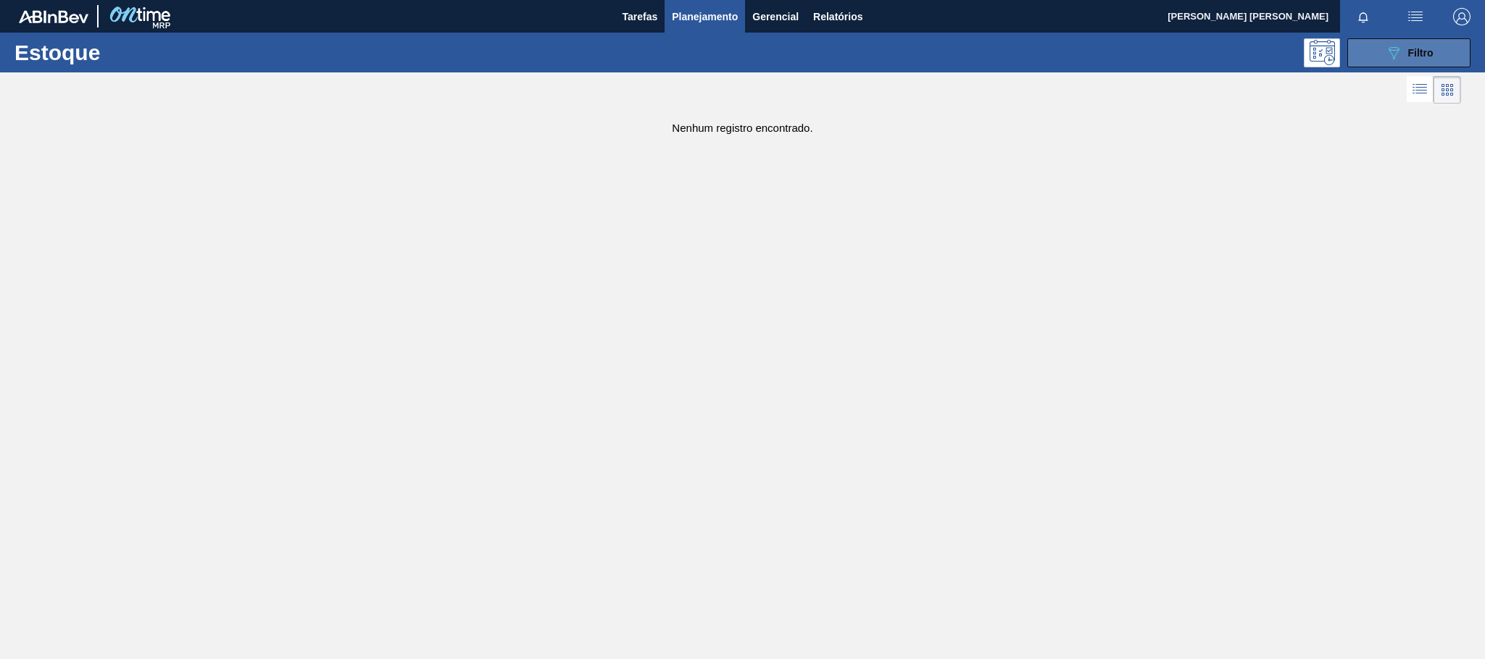
click at [1413, 57] on span "Filtro" at bounding box center [1420, 53] width 25 height 12
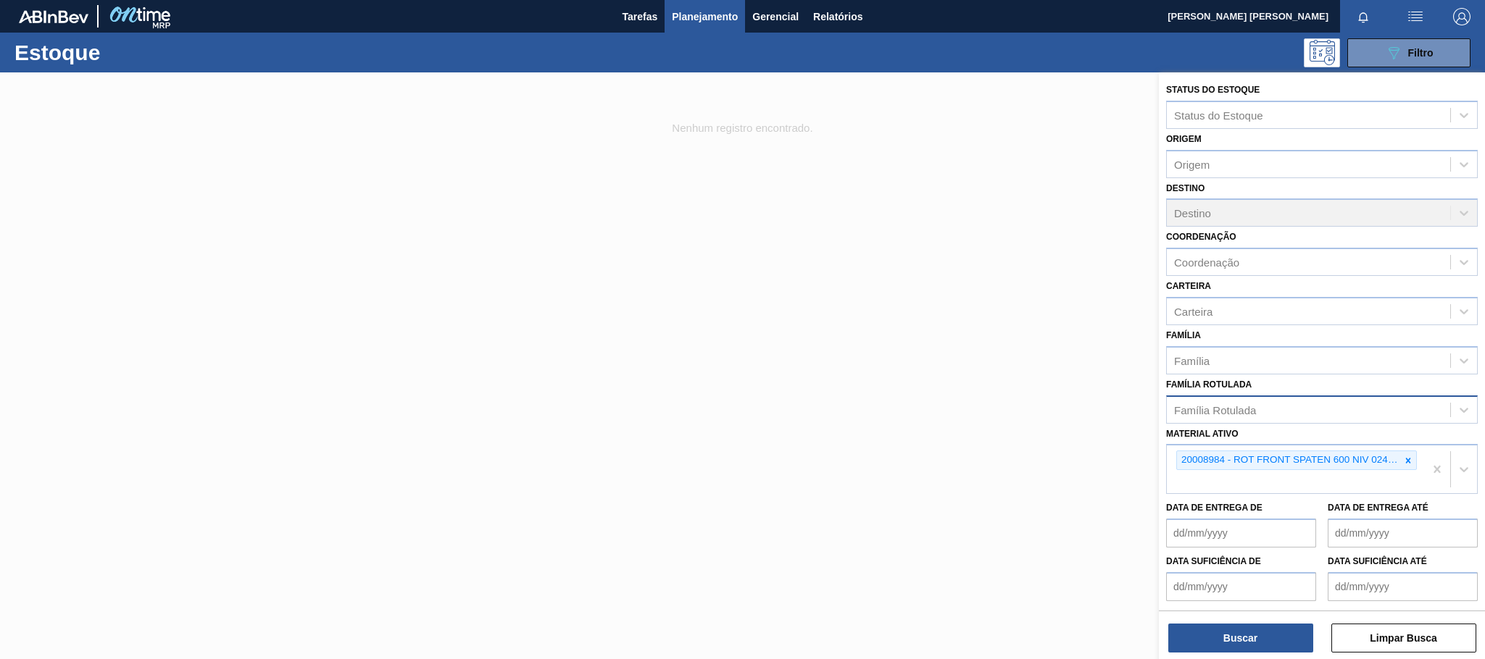
scroll to position [53, 0]
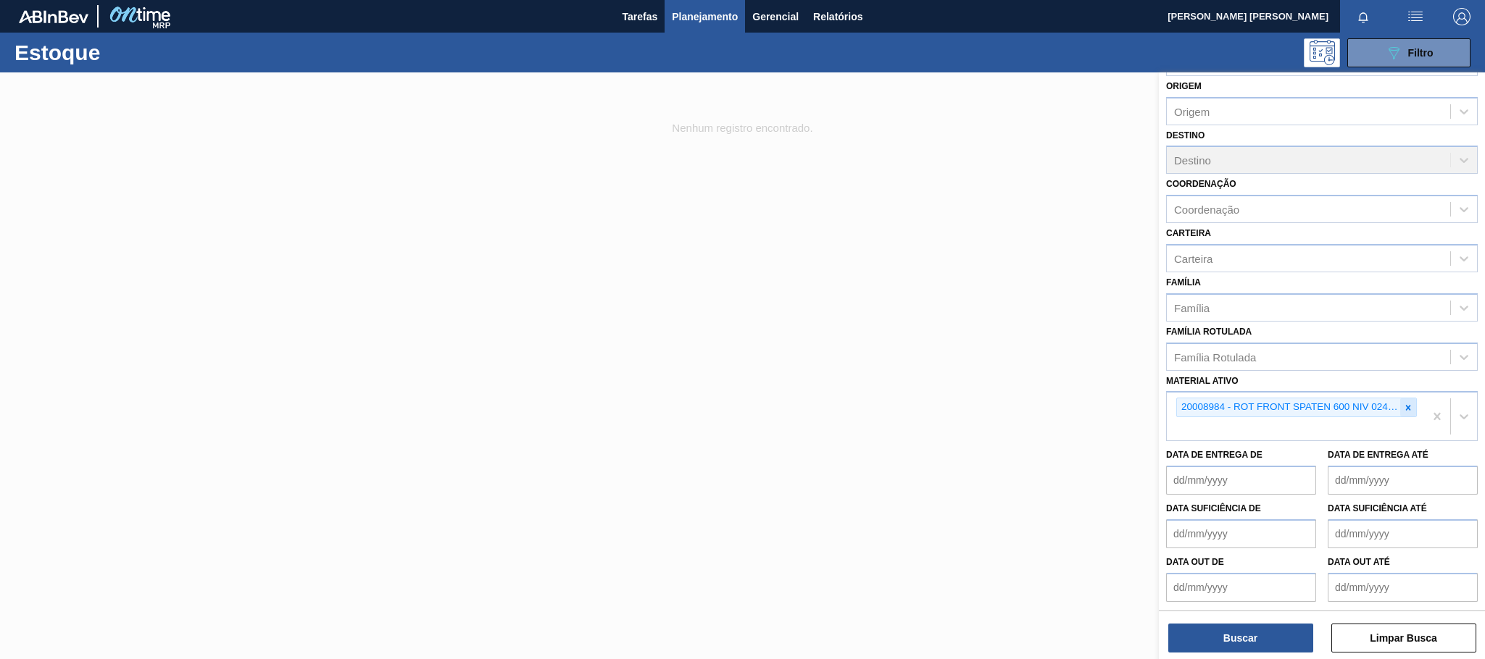
click at [1405, 399] on div at bounding box center [1408, 408] width 16 height 18
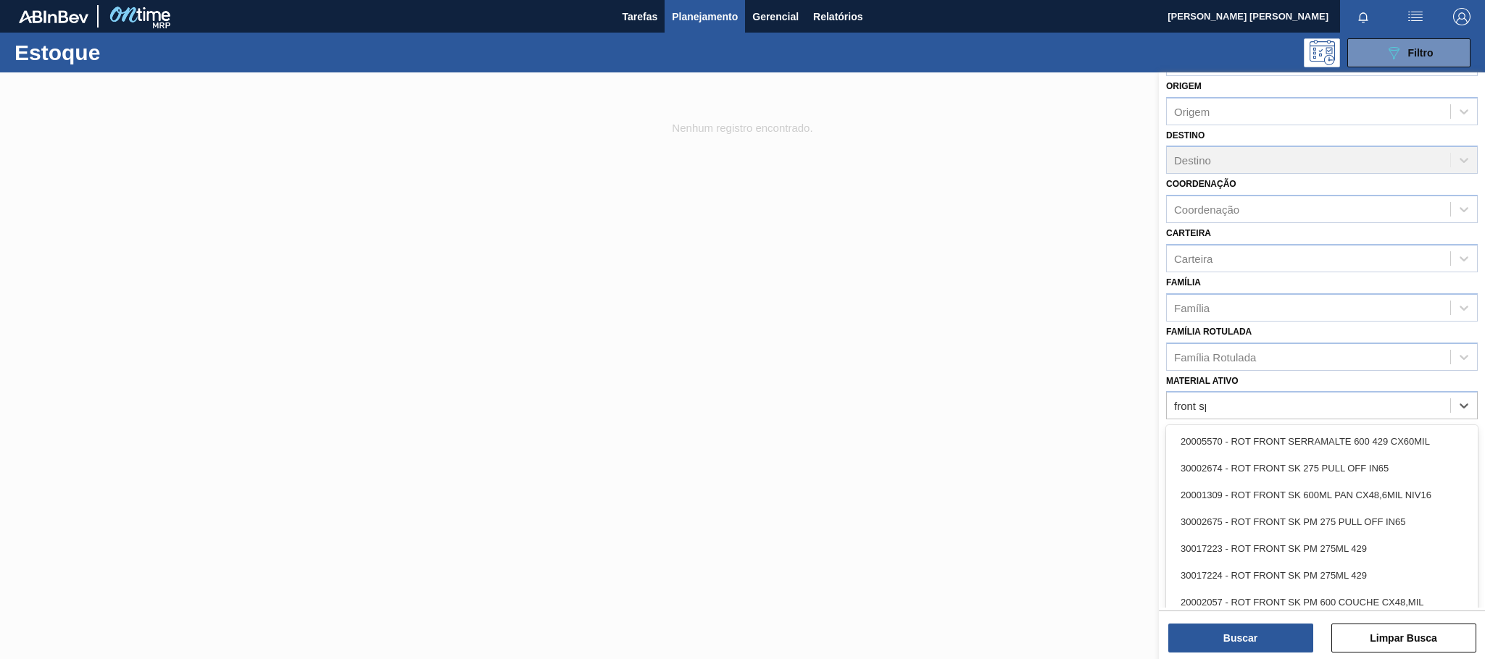
scroll to position [37, 0]
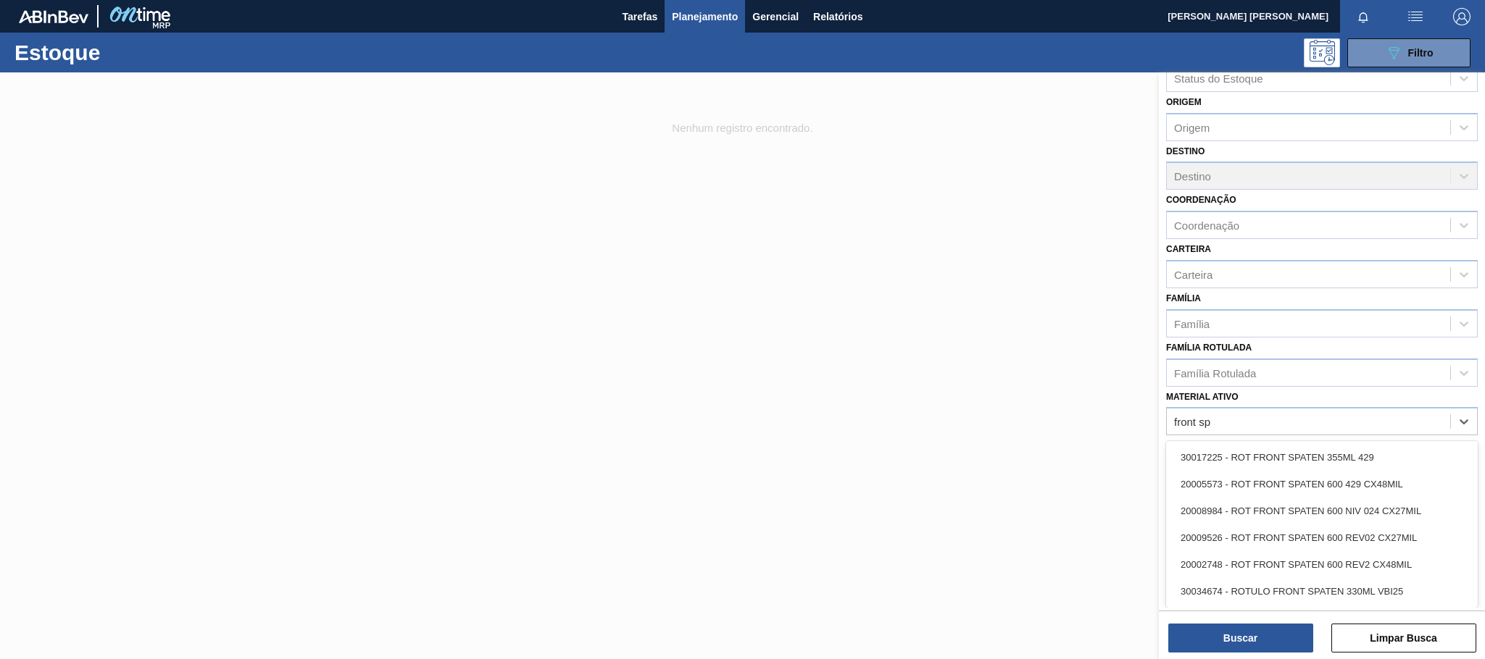
type ativo "front spa"
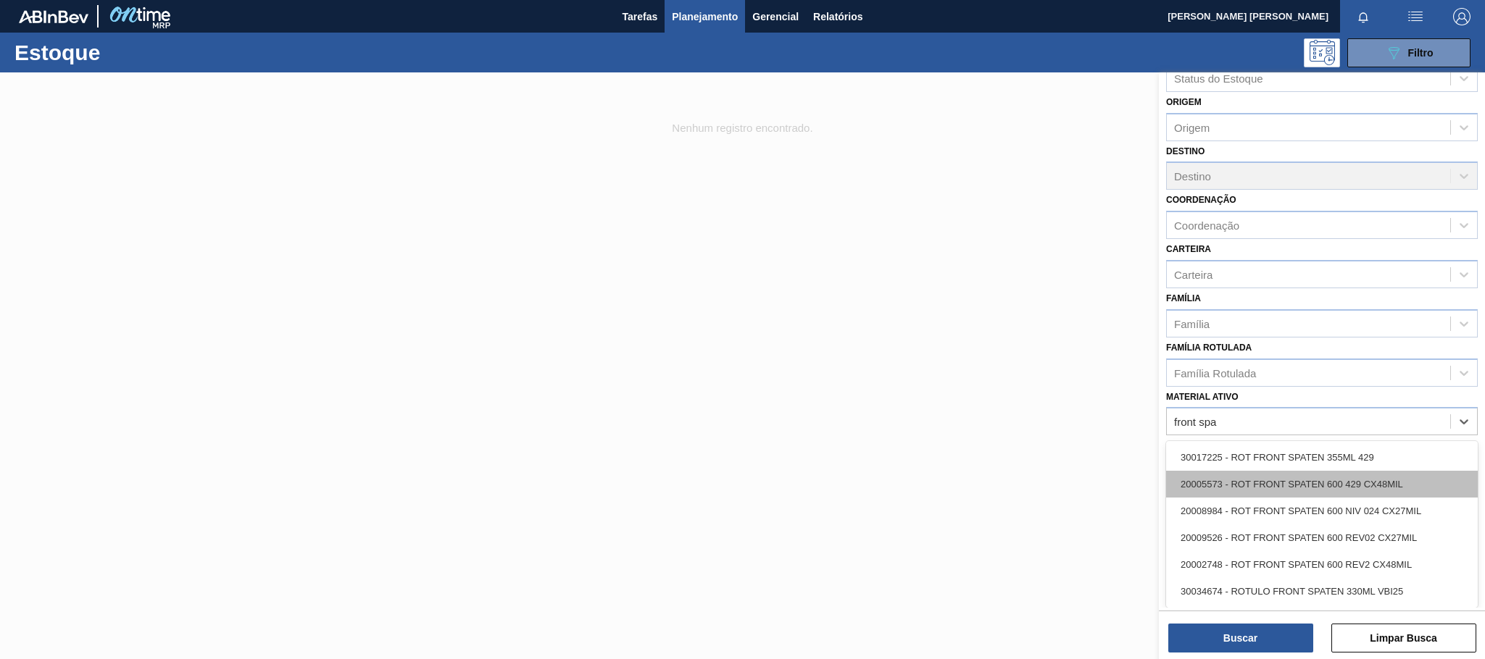
click at [1344, 483] on div "20005573 - ROT FRONT SPATEN 600 429 CX48MIL" at bounding box center [1322, 484] width 312 height 27
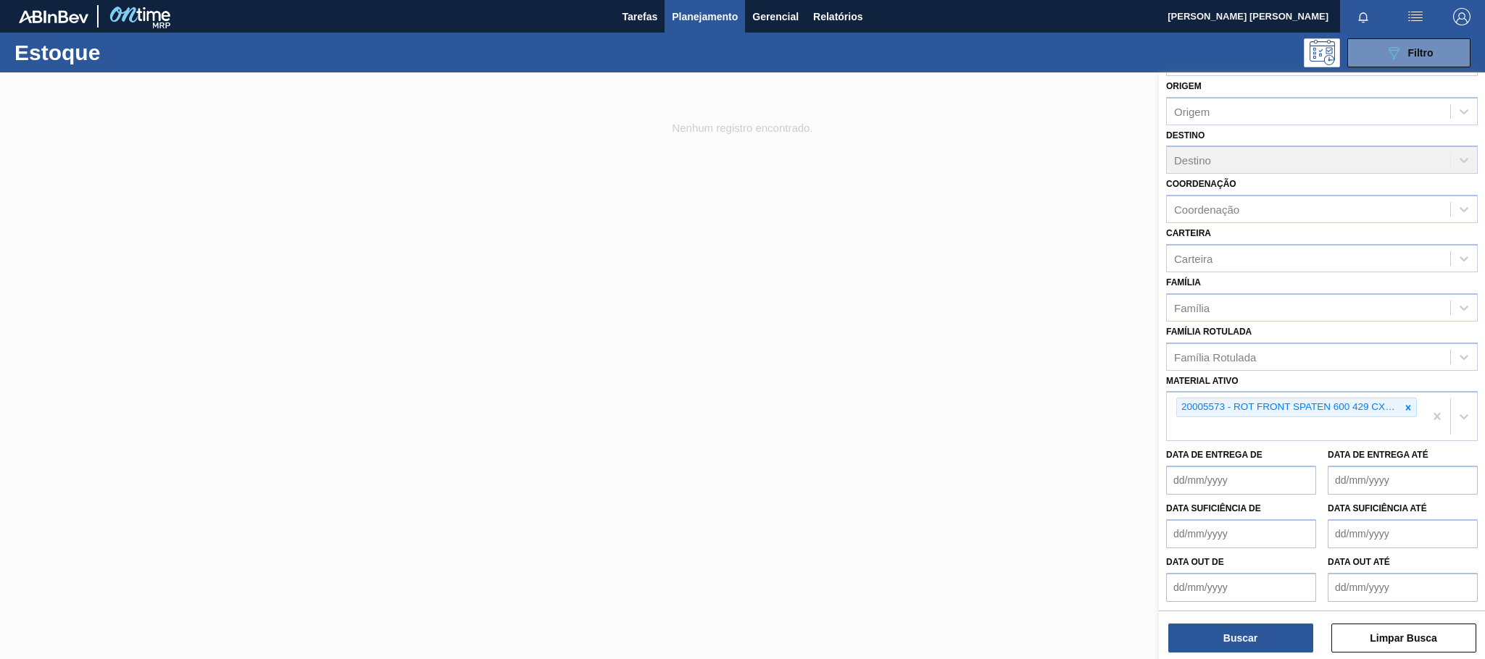
click at [1242, 653] on div "Status do Estoque Status do Estoque Origem Origem Destino Destino Coordenação C…" at bounding box center [1322, 367] width 326 height 590
click at [1248, 648] on button "Buscar" at bounding box center [1240, 638] width 145 height 29
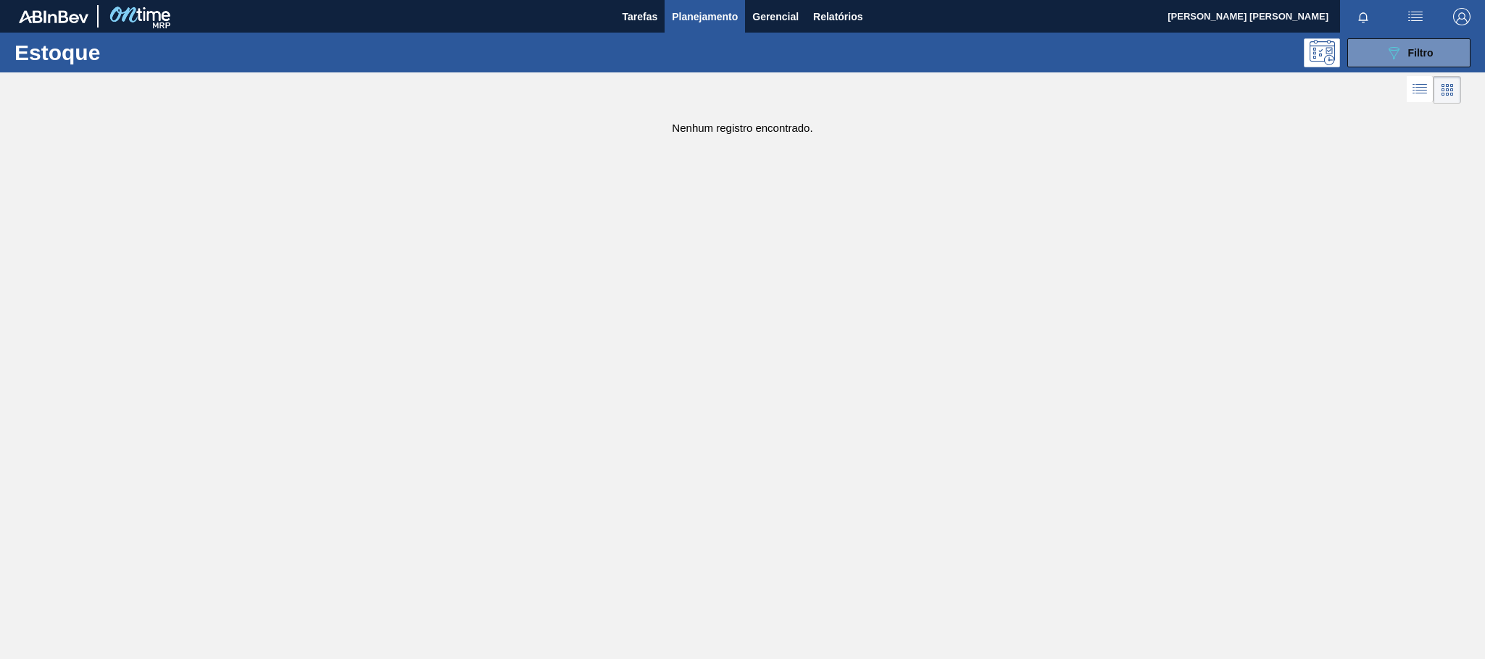
click at [1369, 37] on div "Estoque 089F7B8B-B2A5-4AFE-B5C0-19BA573D28AC Filtro" at bounding box center [742, 53] width 1485 height 40
click at [1372, 51] on button "089F7B8B-B2A5-4AFE-B5C0-19BA573D28AC Filtro" at bounding box center [1408, 52] width 123 height 29
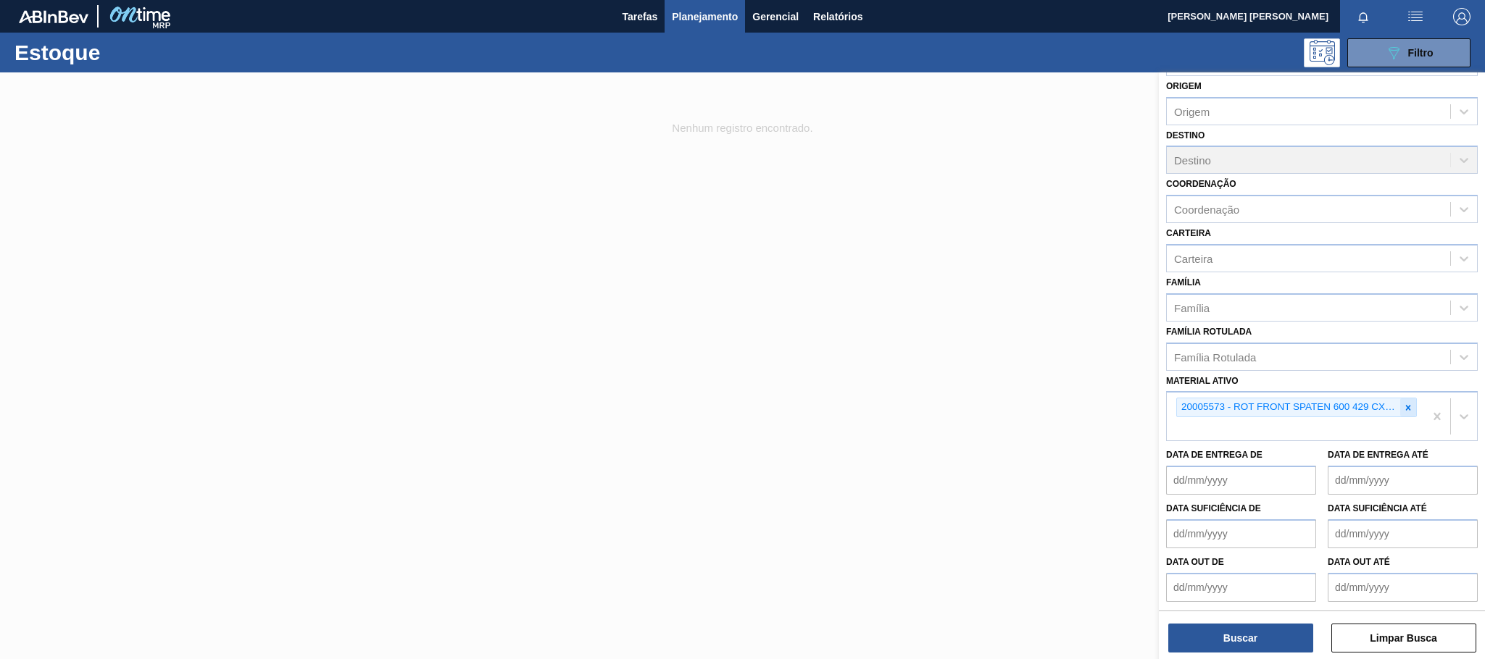
click at [1411, 402] on div at bounding box center [1408, 408] width 16 height 18
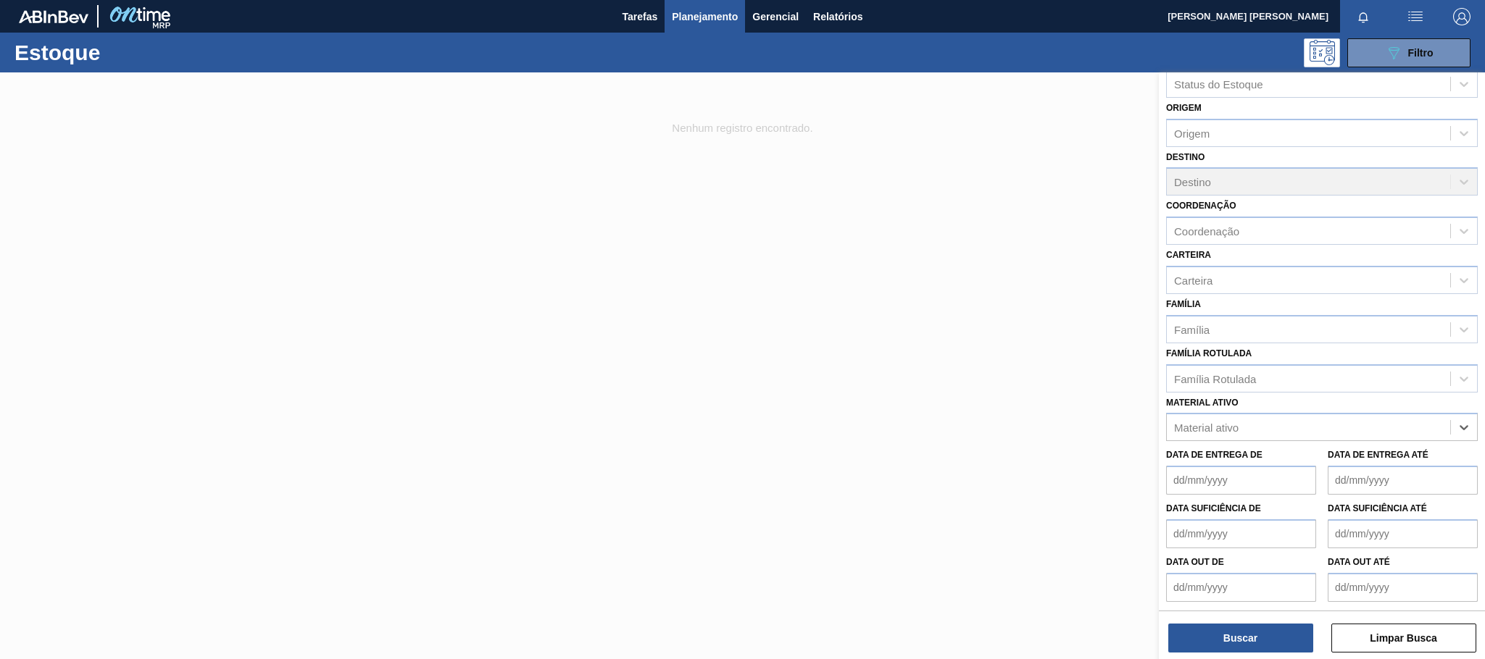
paste ativo "30012772"
type ativo "30012772"
click at [1307, 461] on div "30012772 - CX. PAP. ORIG 600ML SEMI AUTOM C12 429" at bounding box center [1322, 463] width 312 height 27
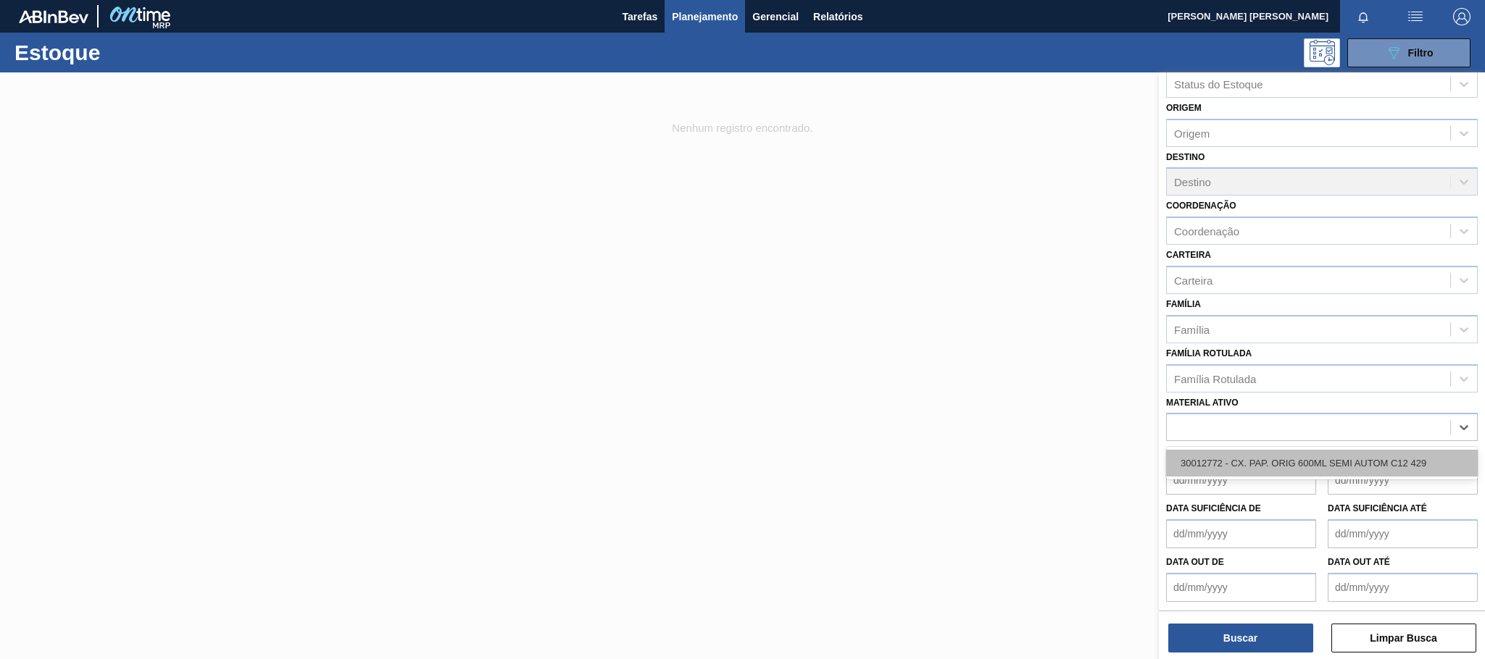
scroll to position [53, 0]
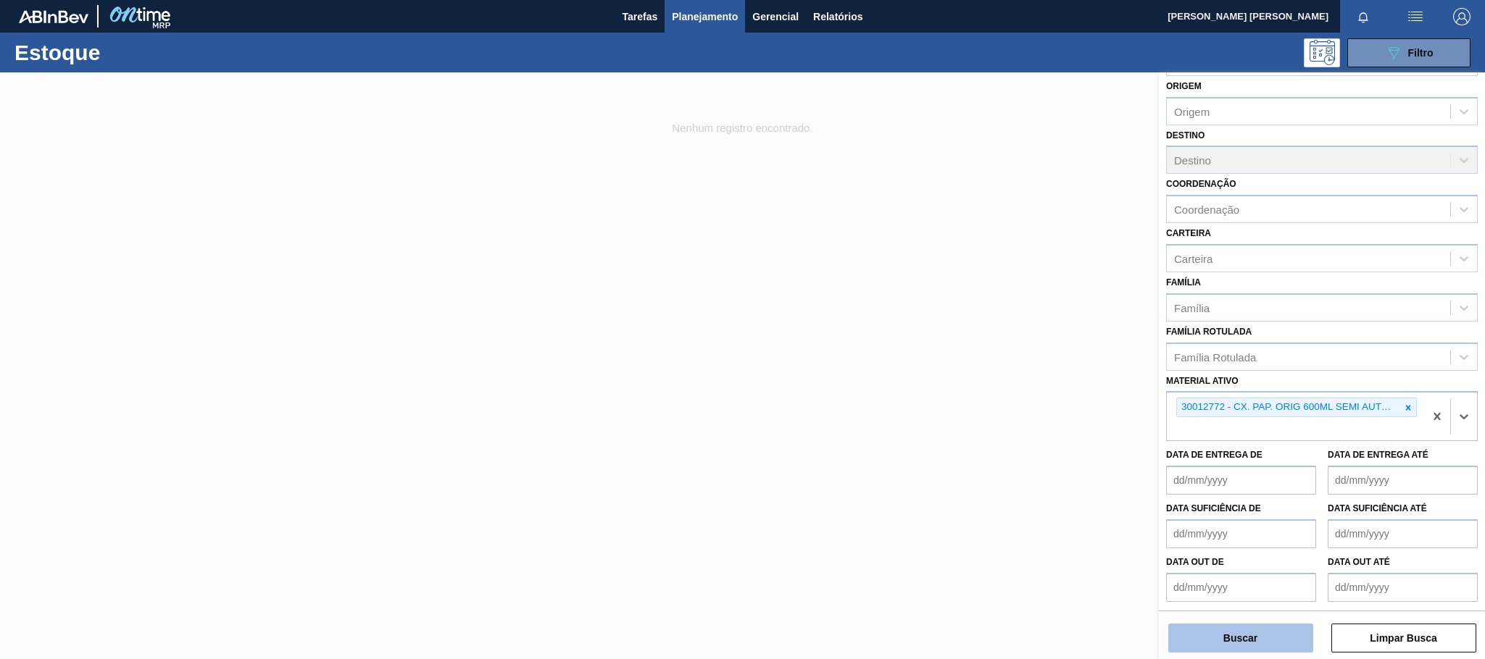
click at [1237, 639] on button "Buscar" at bounding box center [1240, 638] width 145 height 29
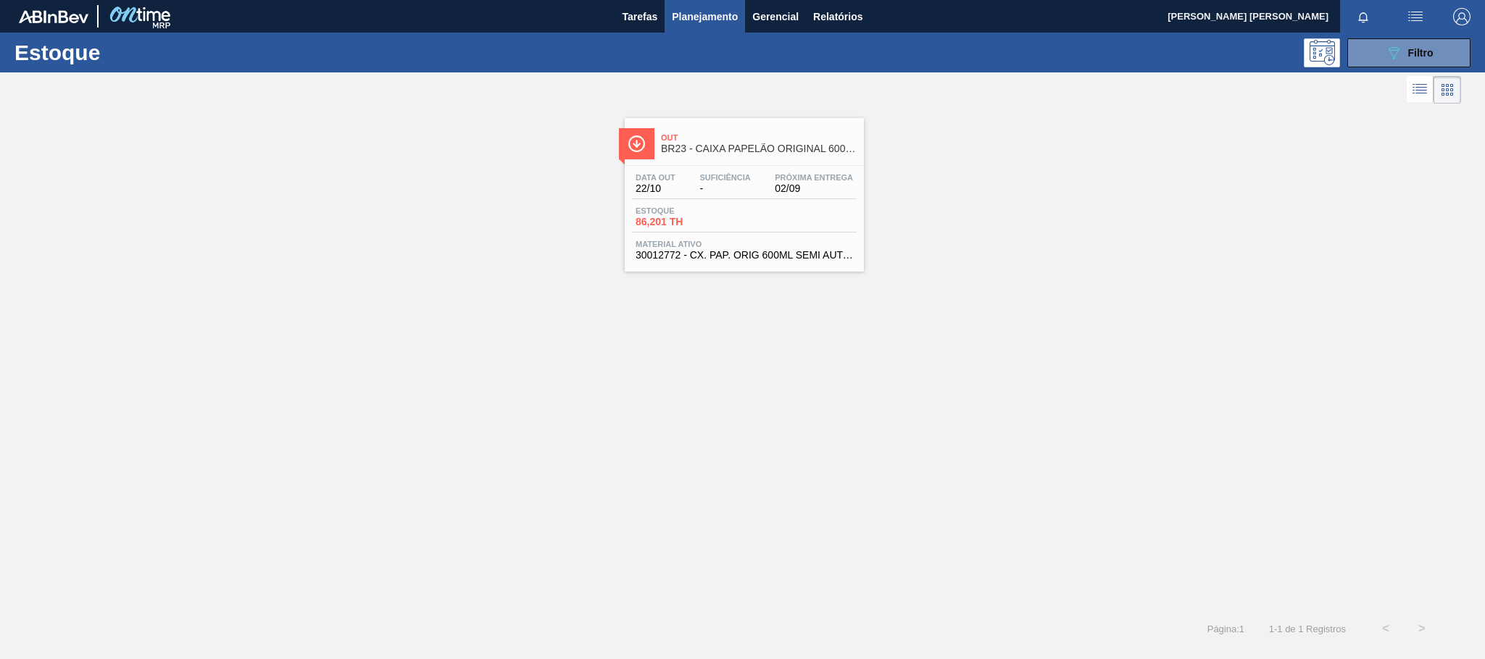
click at [839, 217] on div "Estoque 86,201 TH" at bounding box center [744, 219] width 225 height 26
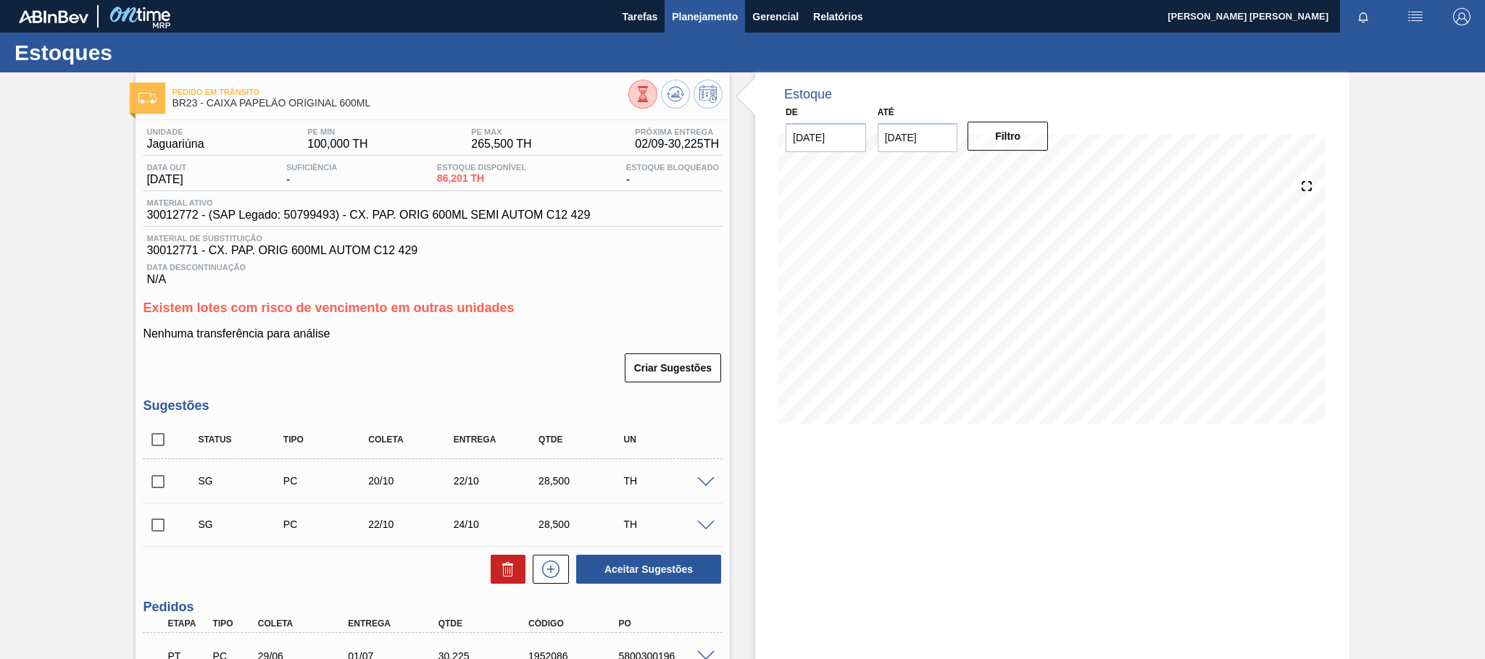
click at [685, 27] on button "Planejamento" at bounding box center [704, 16] width 80 height 33
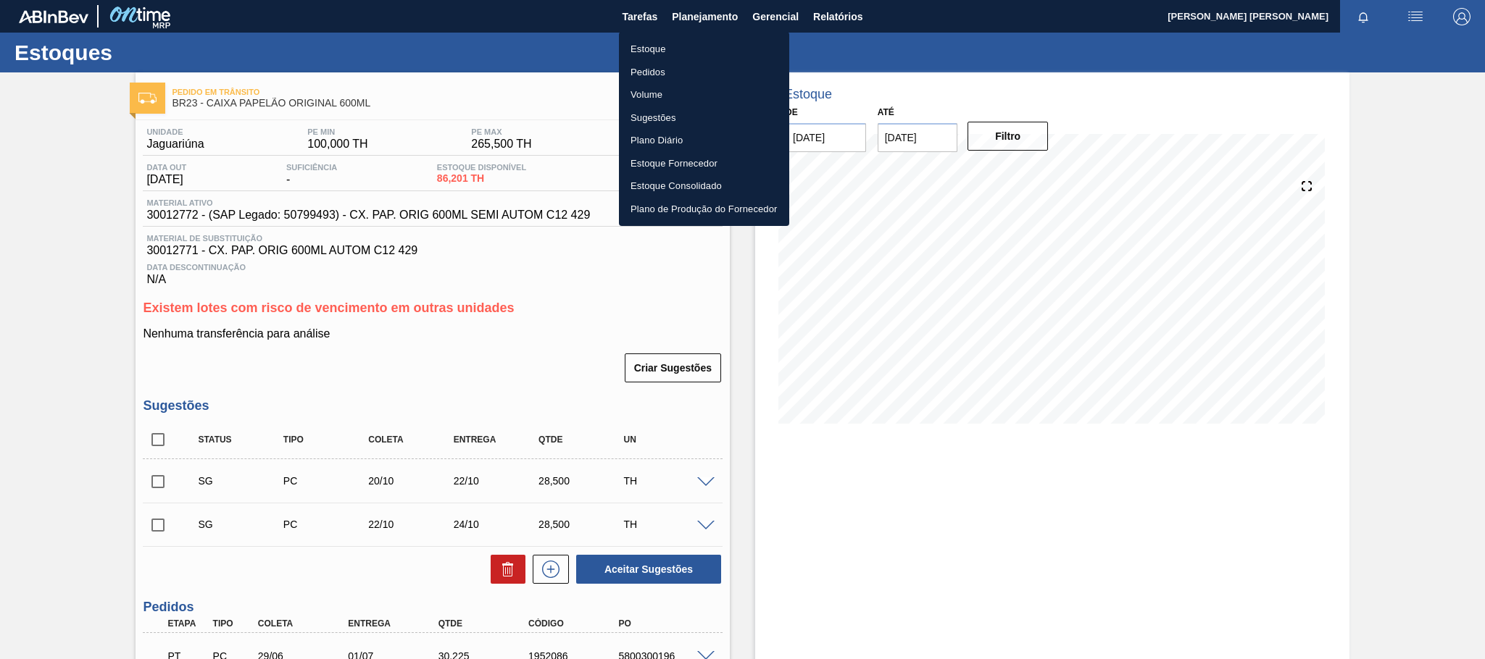
click at [656, 44] on li "Estoque" at bounding box center [704, 49] width 170 height 23
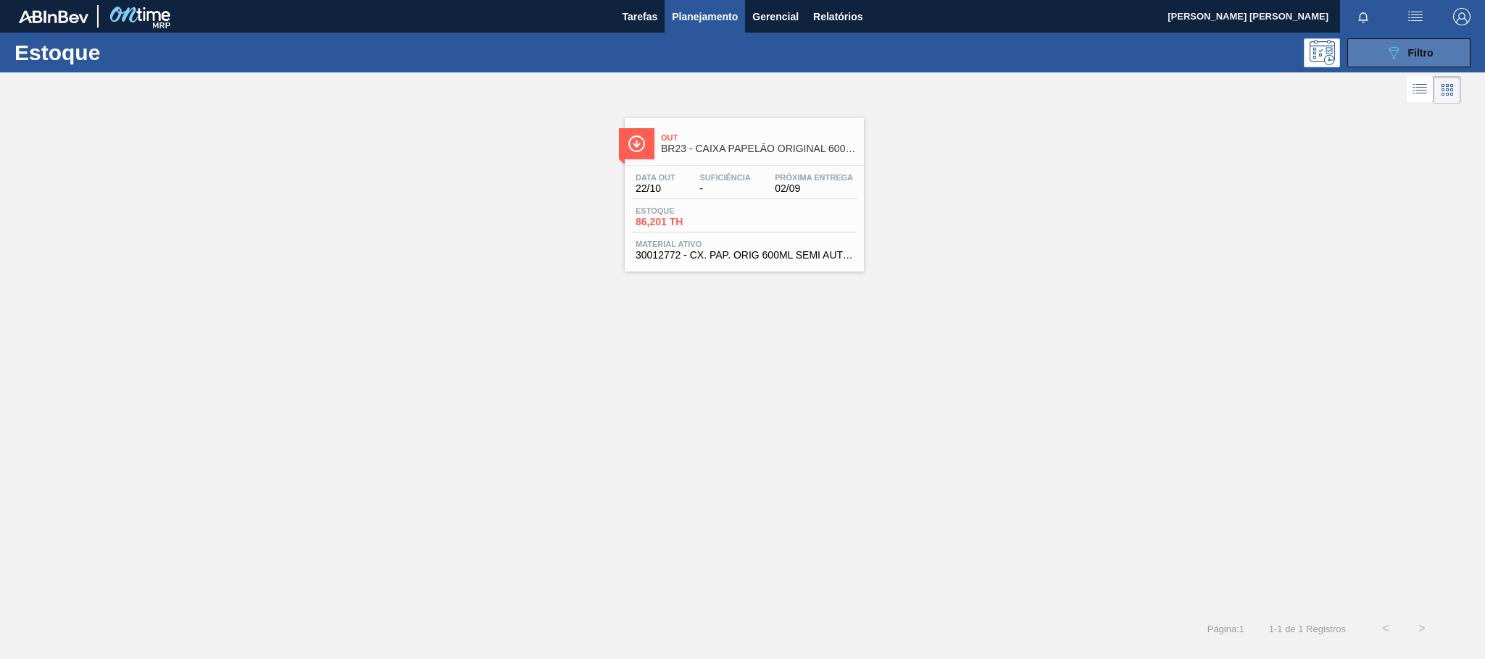
click at [1369, 49] on button "089F7B8B-B2A5-4AFE-B5C0-19BA573D28AC Filtro" at bounding box center [1408, 52] width 123 height 29
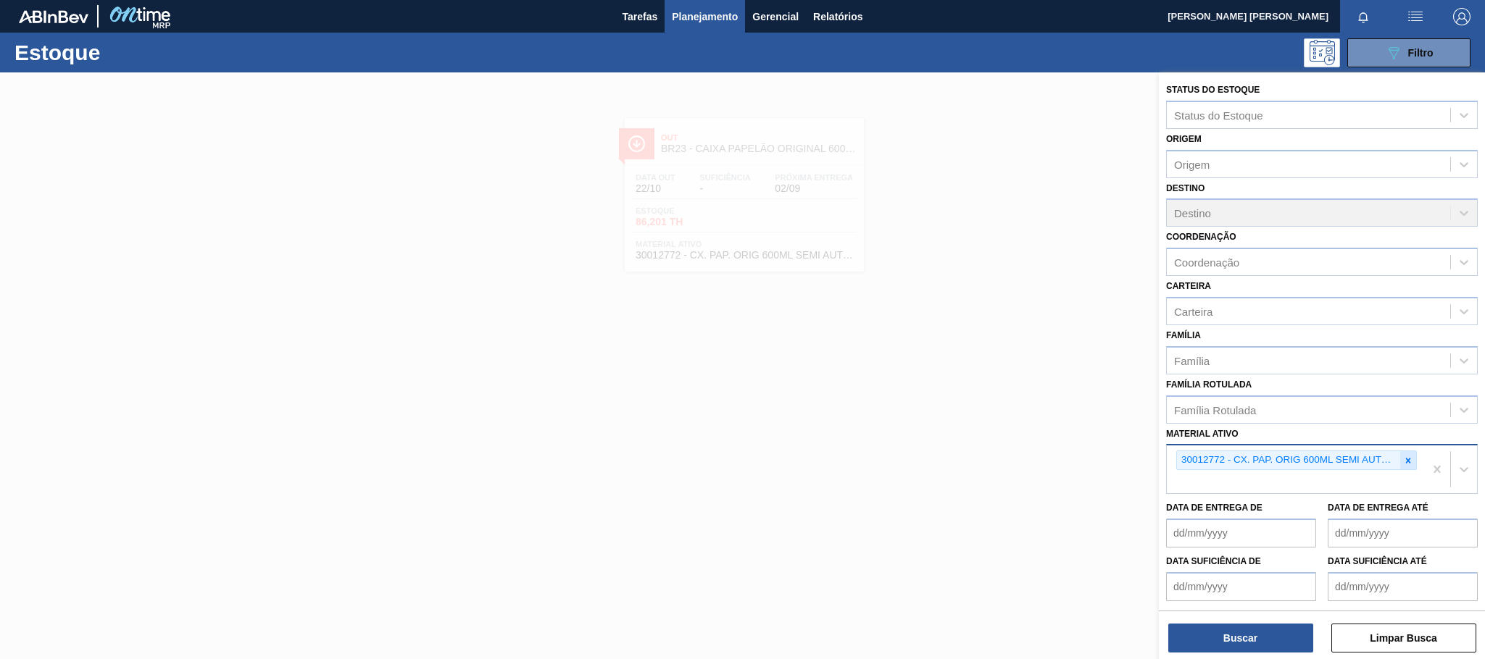
click at [1405, 453] on div at bounding box center [1408, 460] width 16 height 18
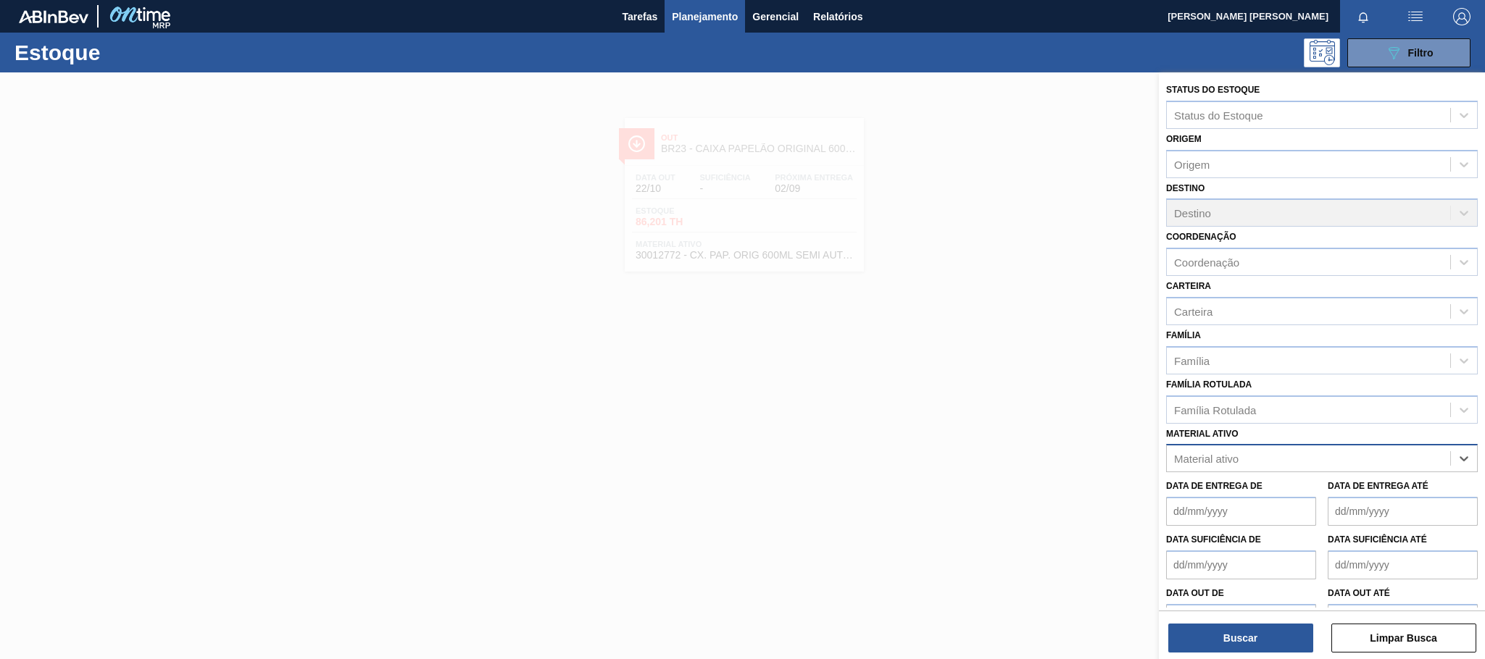
paste ativo "20001732"
type ativo "20001732"
click at [1359, 492] on div "20001732 - ROLHA MET ANTARCTICA 0,21 CX10,5MIL" at bounding box center [1322, 494] width 312 height 27
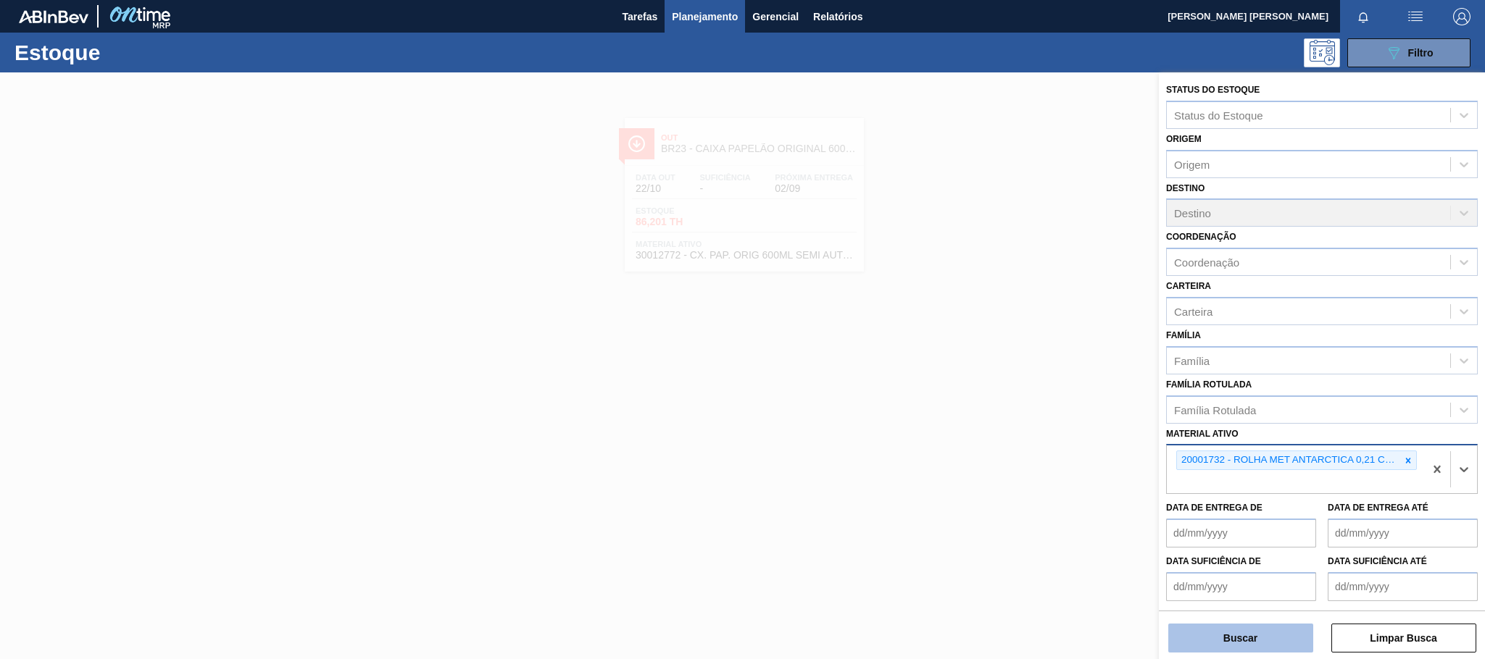
click at [1274, 635] on button "Buscar" at bounding box center [1240, 638] width 145 height 29
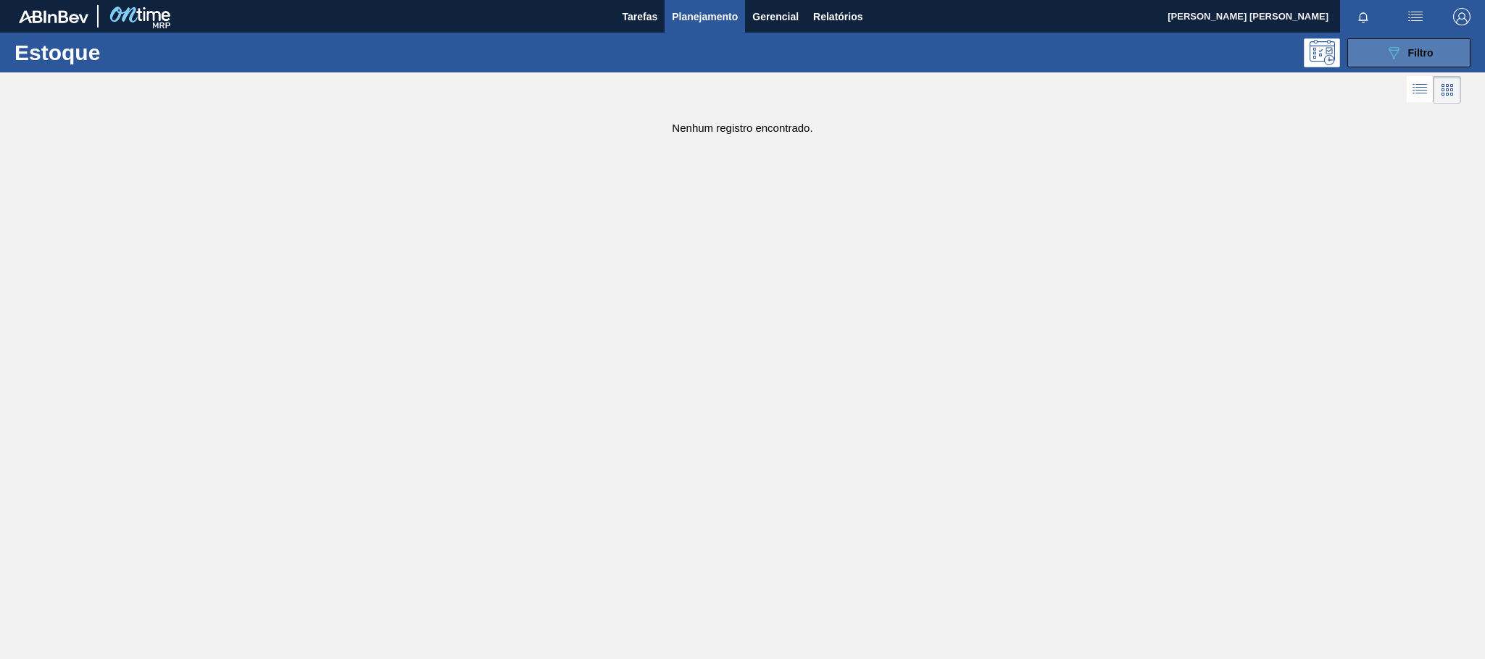
click at [1398, 53] on icon "089F7B8B-B2A5-4AFE-B5C0-19BA573D28AC" at bounding box center [1393, 52] width 17 height 17
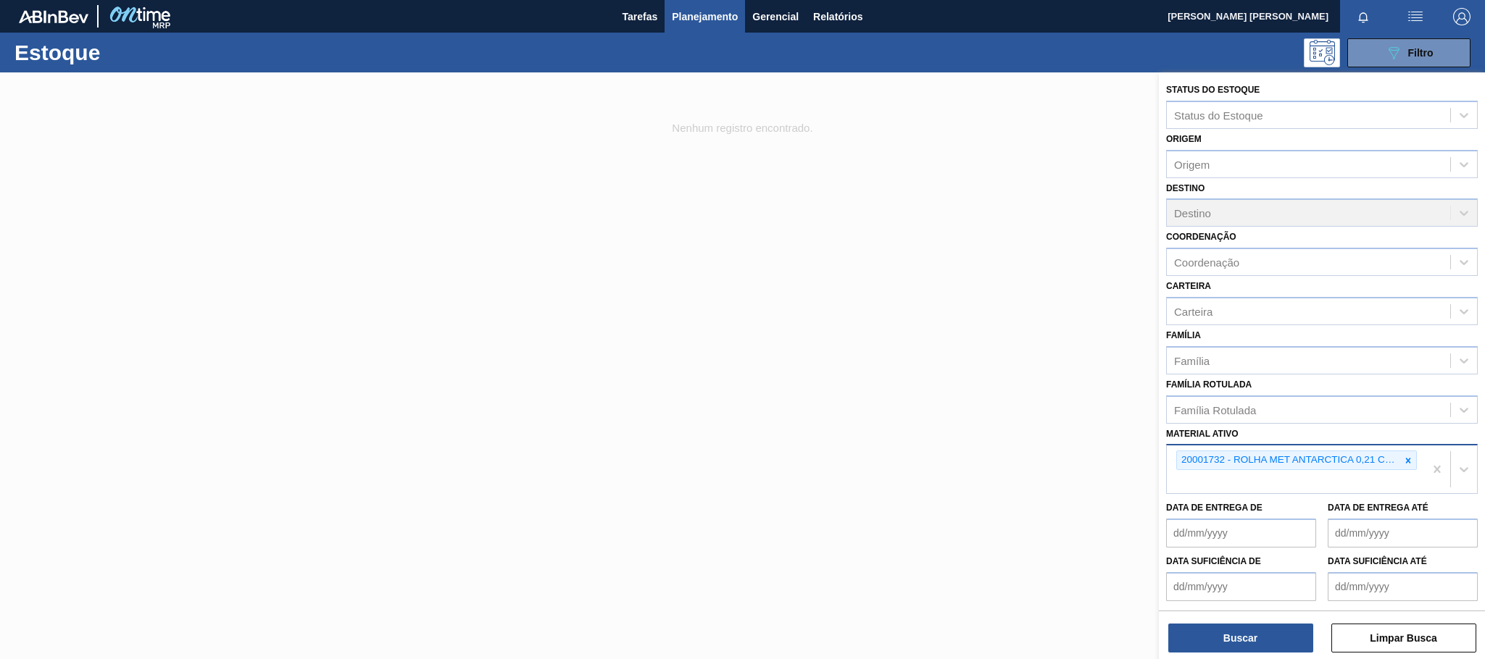
click at [1324, 485] on div "20001732 - ROLHA MET ANTARCTICA 0,21 CX10,5MIL" at bounding box center [1295, 470] width 257 height 48
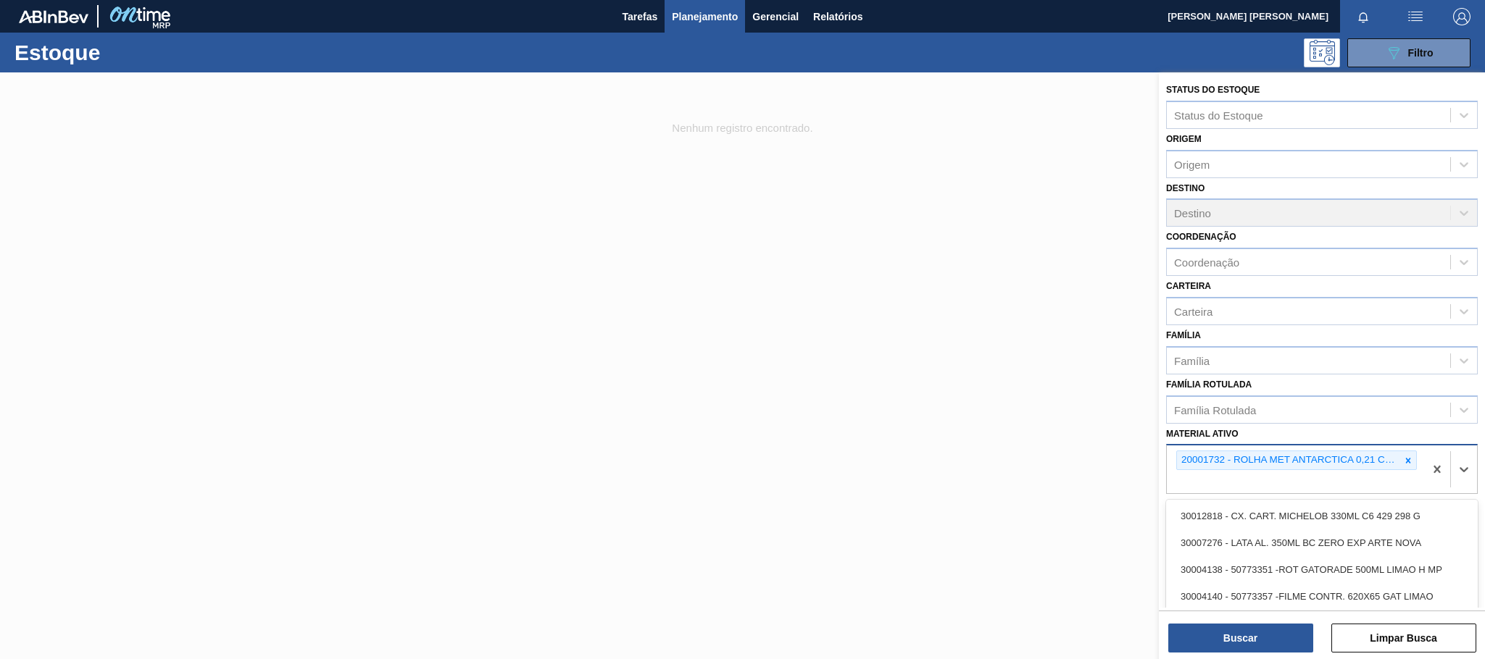
paste ativo "20005465"
type ativo "20005465"
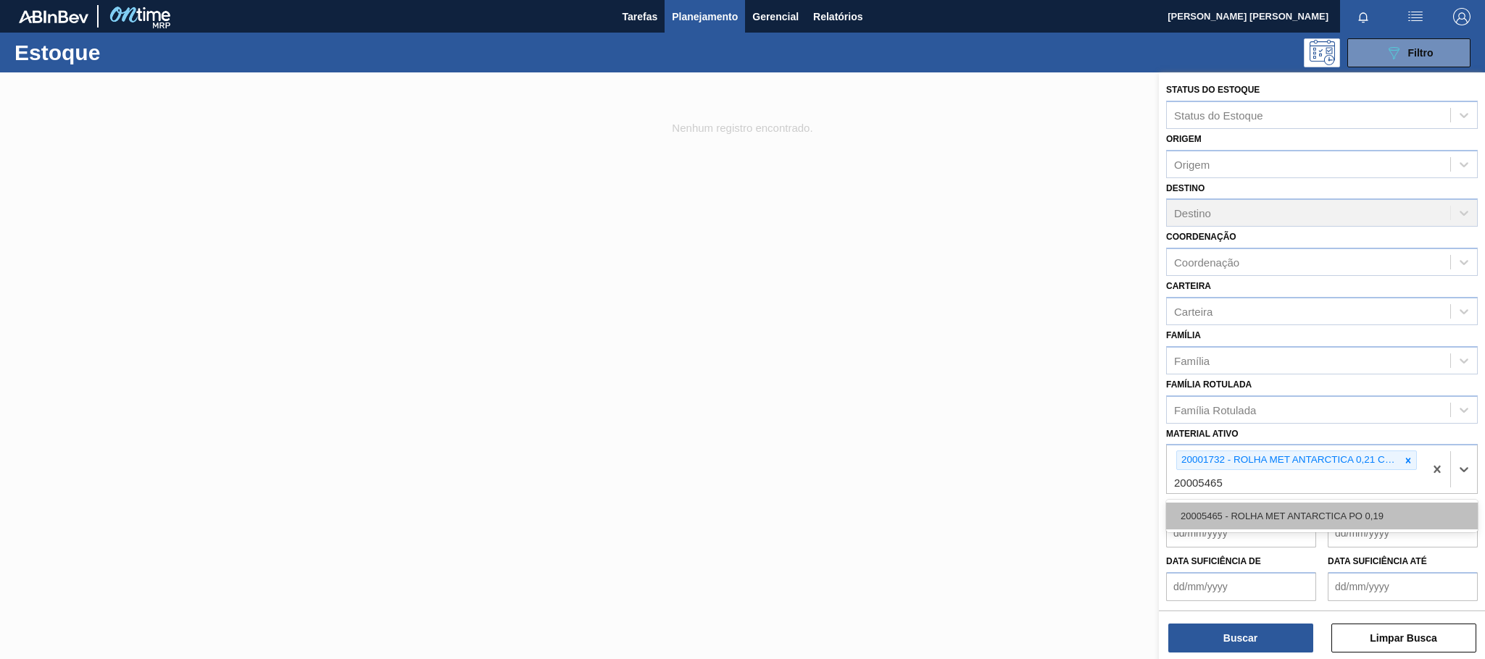
click at [1301, 515] on div "20005465 - ROLHA MET ANTARCTICA PO 0,19" at bounding box center [1322, 516] width 312 height 27
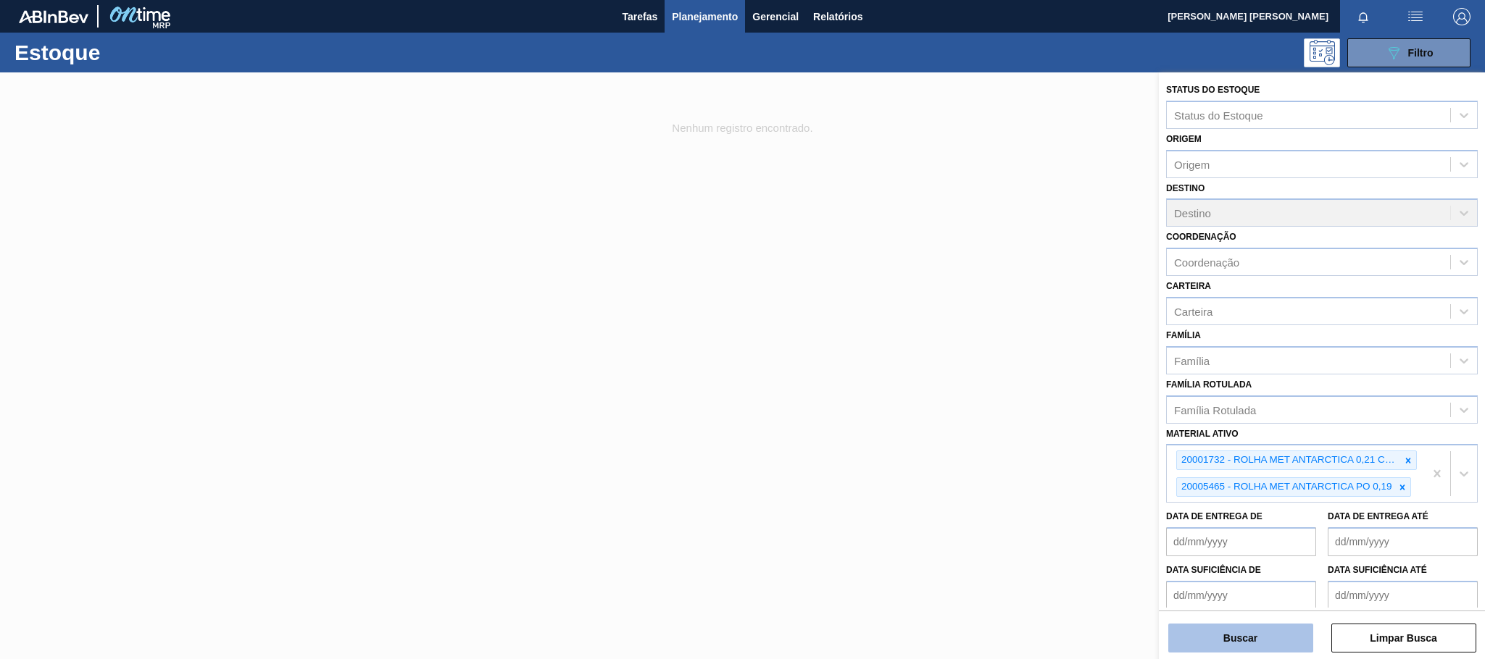
click at [1238, 629] on button "Buscar" at bounding box center [1240, 638] width 145 height 29
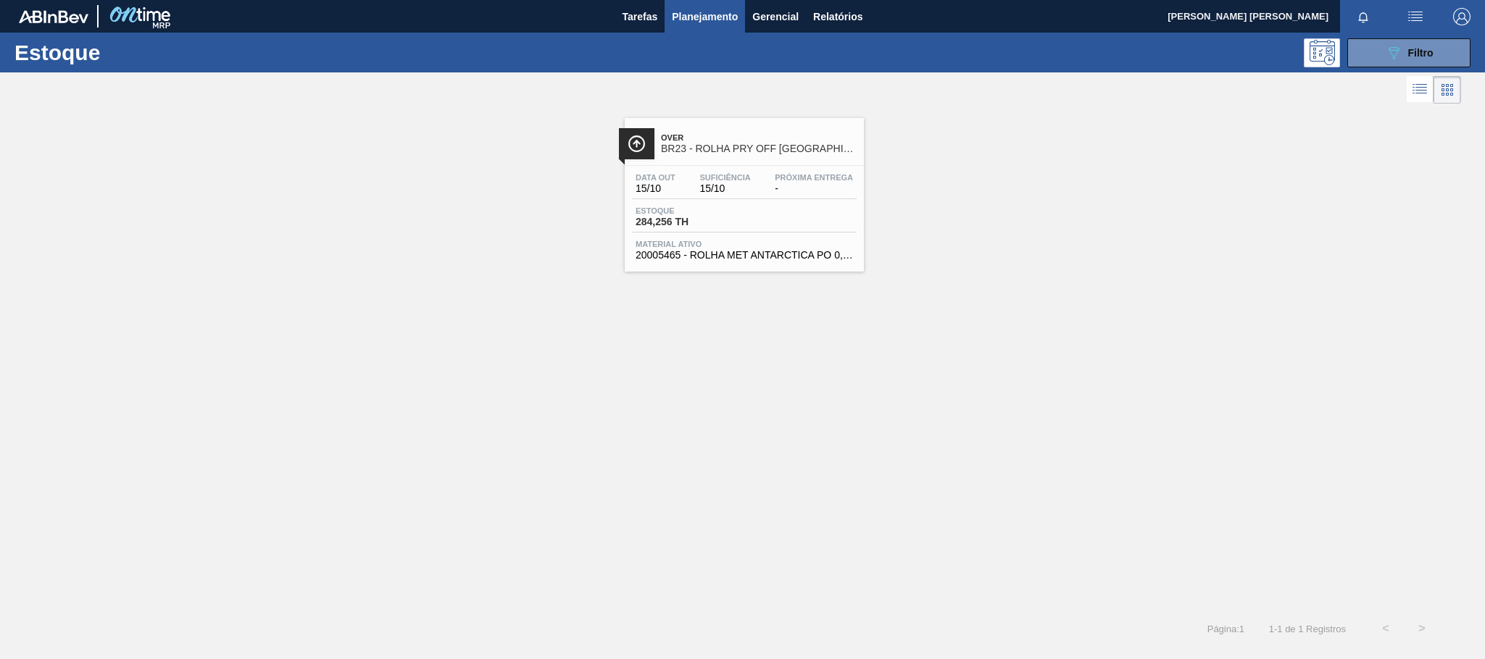
click at [726, 228] on span "284,256 TH" at bounding box center [685, 222] width 101 height 11
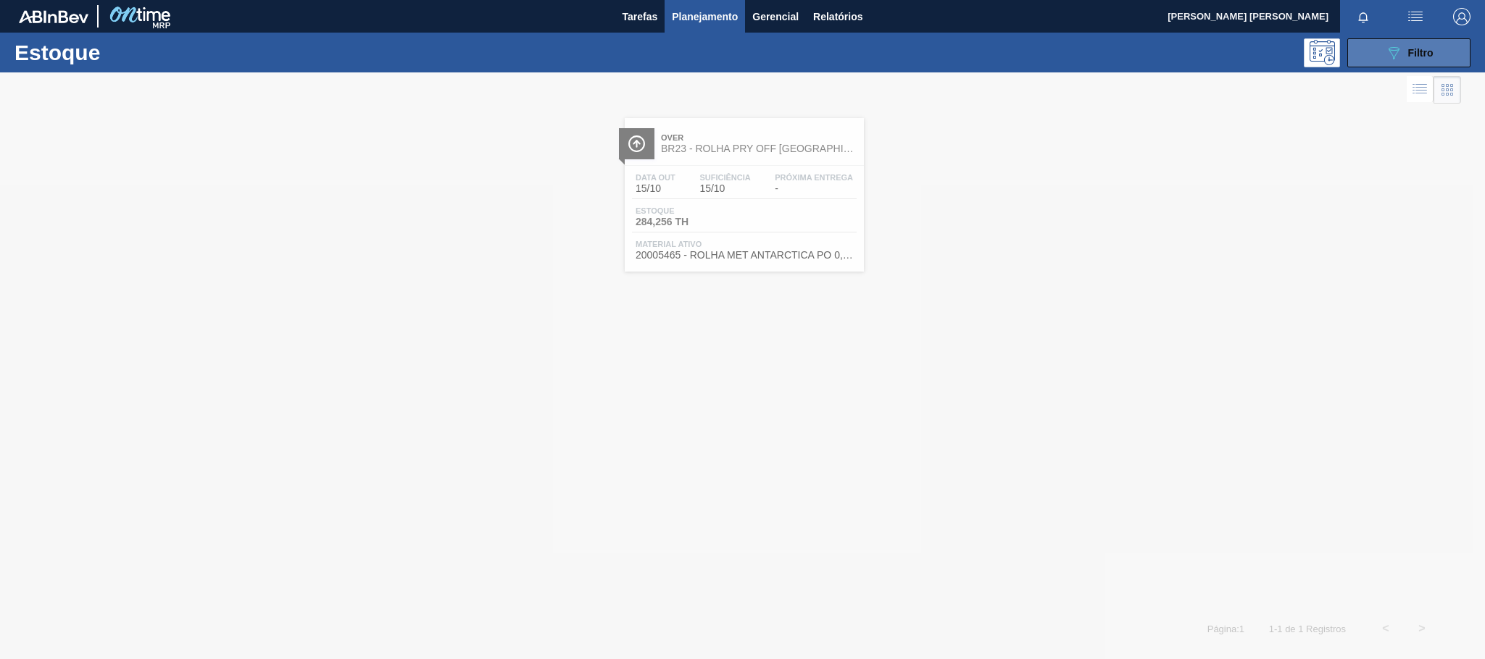
click at [1429, 52] on span "Filtro" at bounding box center [1420, 53] width 25 height 12
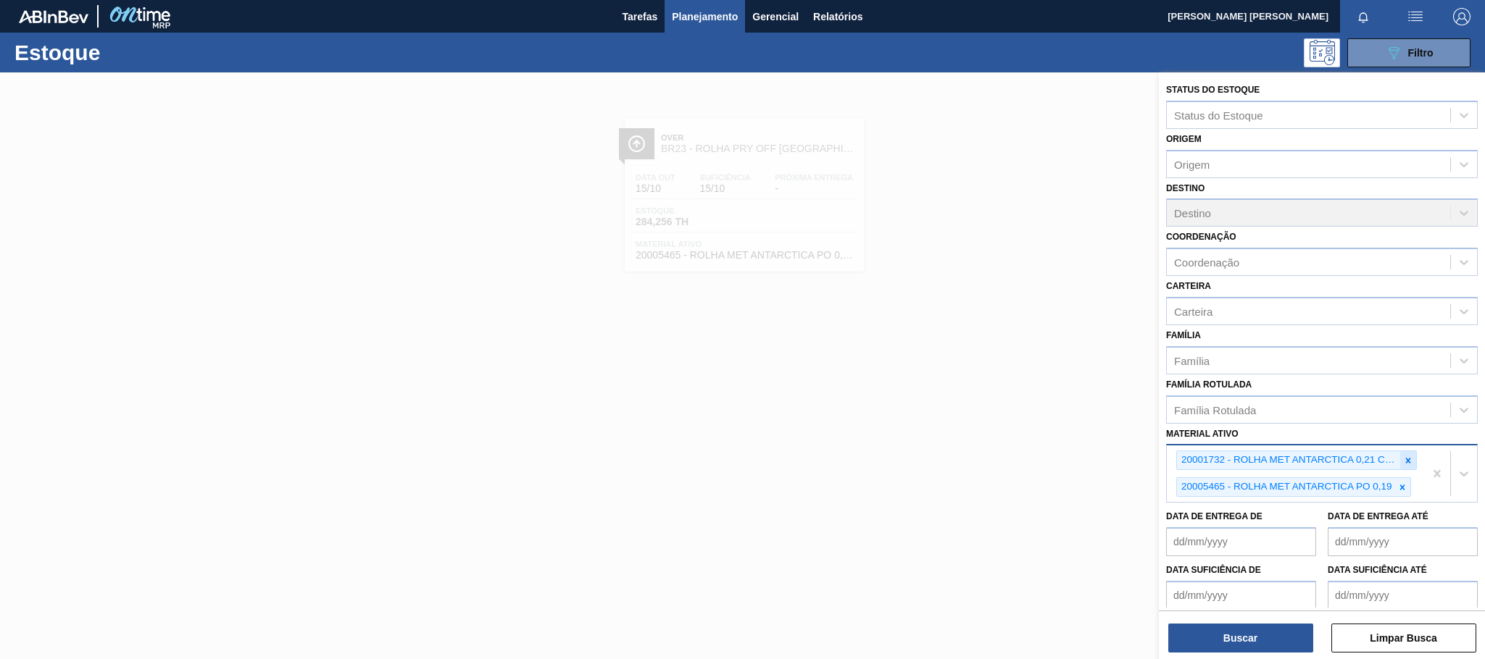
click at [1409, 459] on icon at bounding box center [1408, 461] width 10 height 10
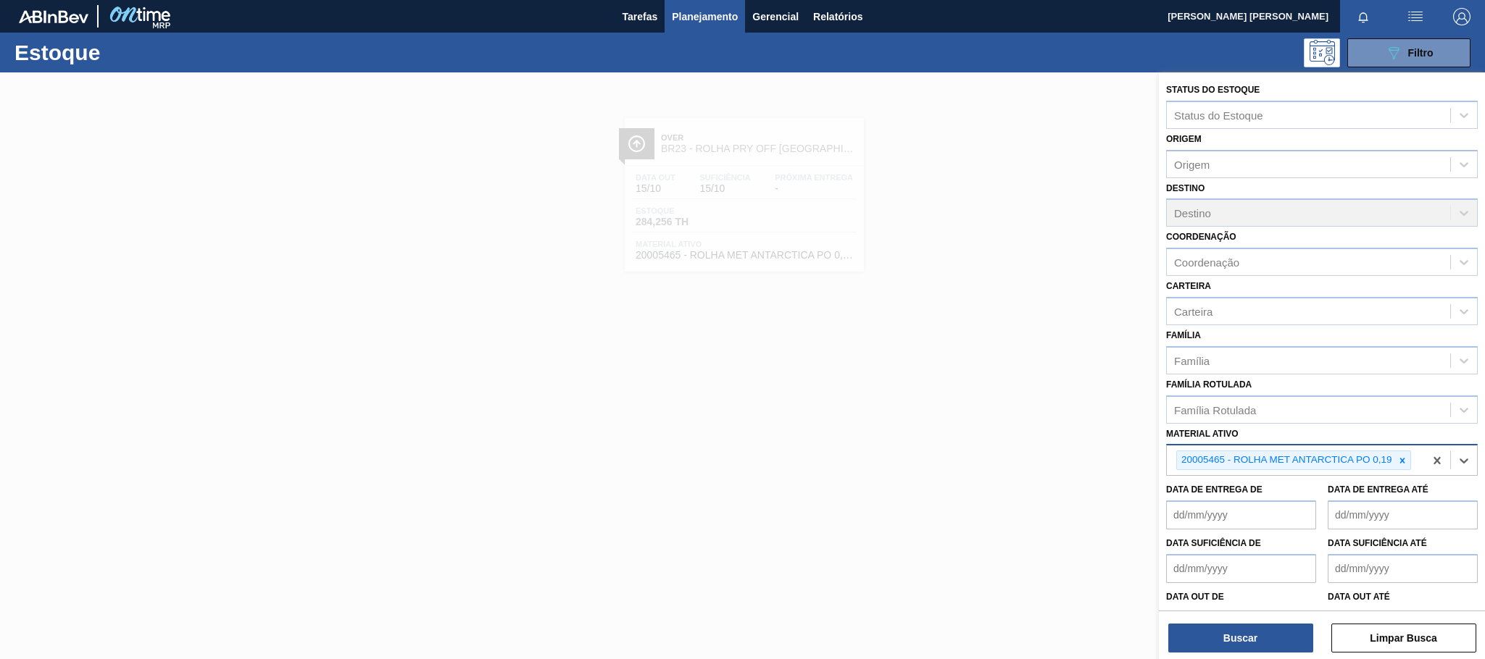
click at [1409, 459] on div at bounding box center [1402, 460] width 16 height 18
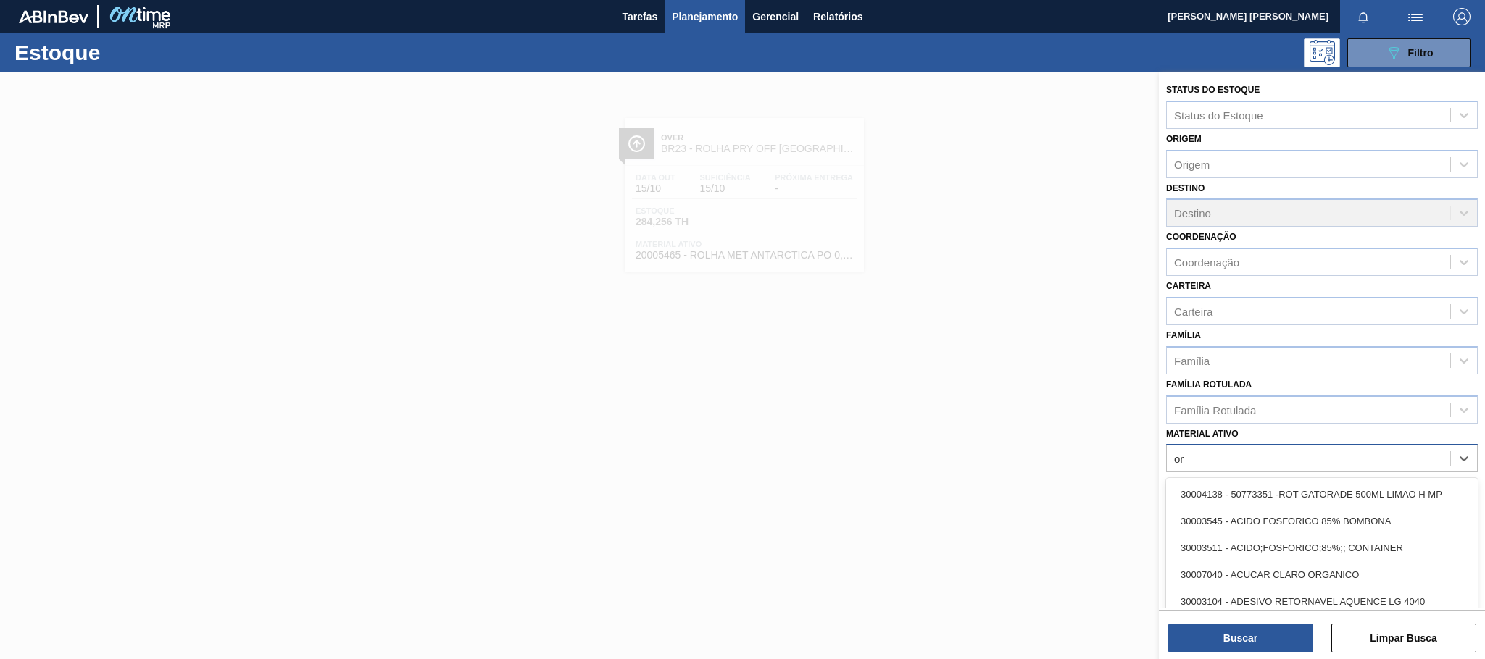
type ativo "o"
type ativo "original"
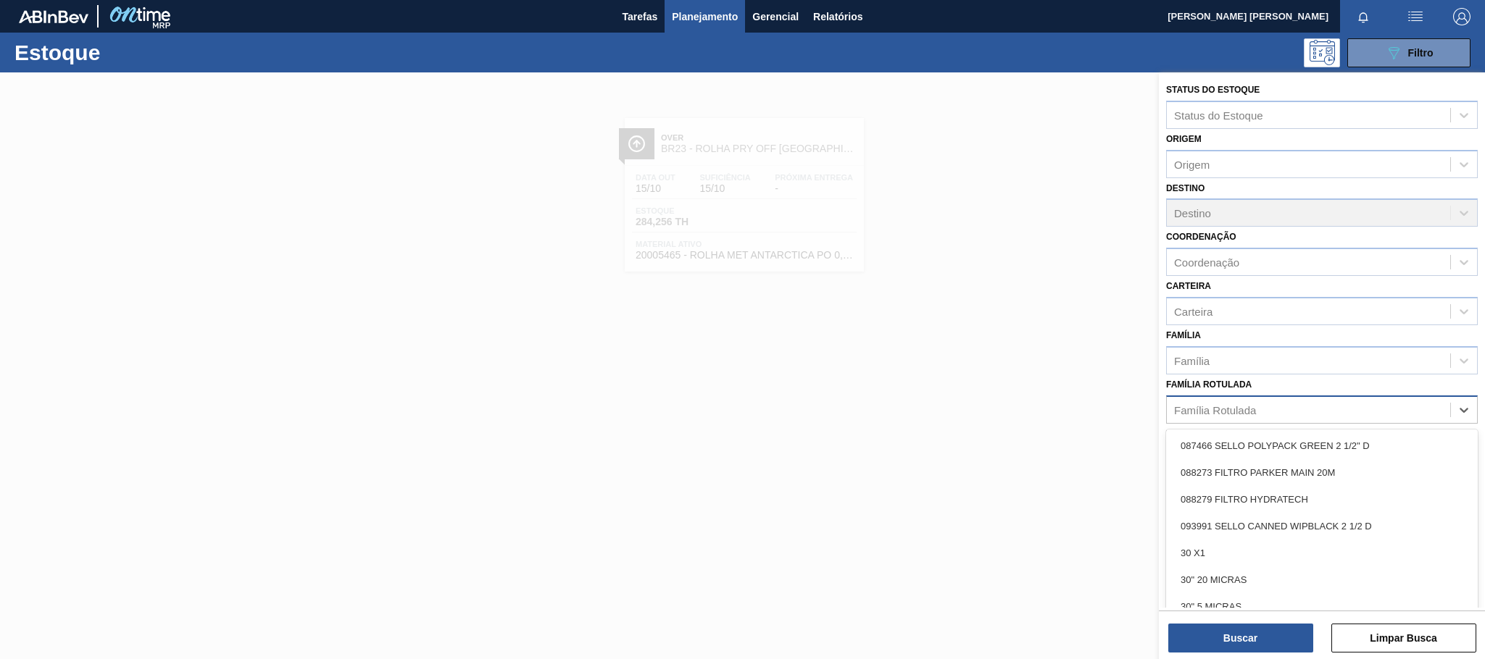
click at [1239, 404] on div "Família Rotulada" at bounding box center [1215, 410] width 82 height 12
type Rotulada "rolha"
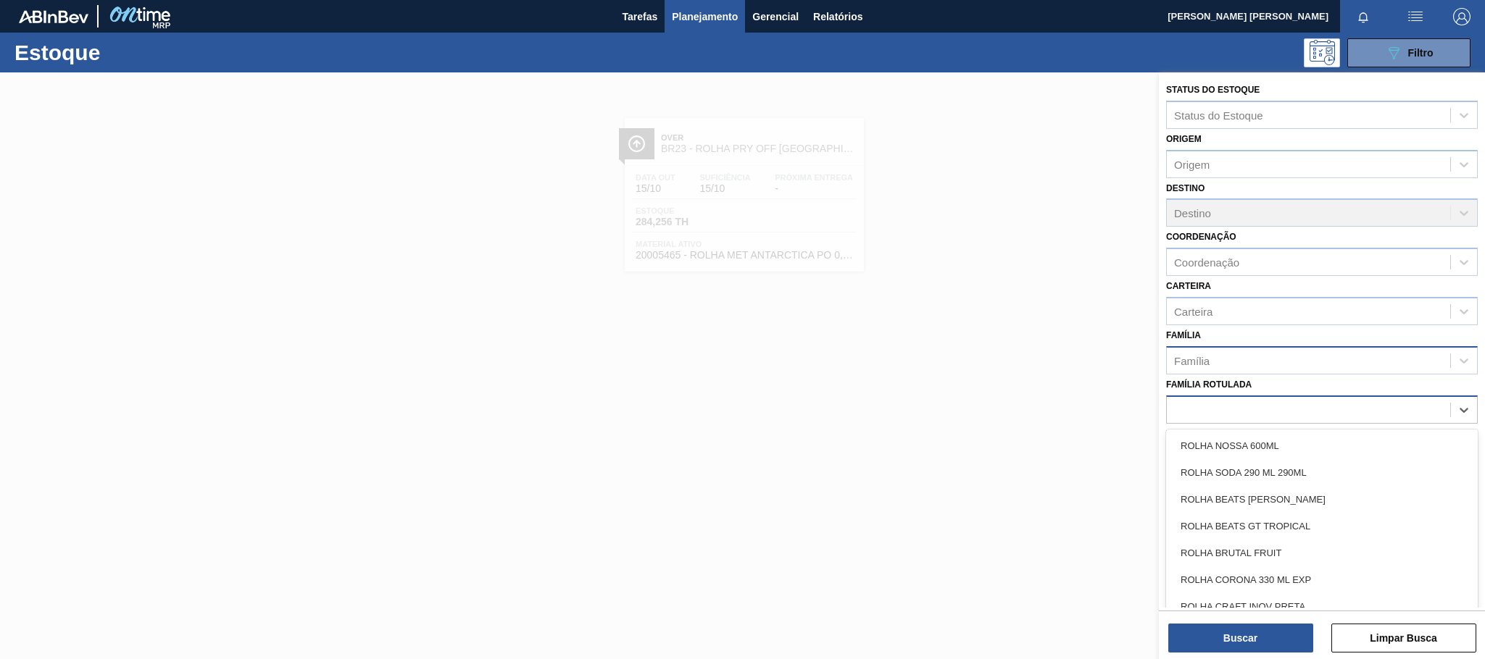
click at [1266, 356] on div "Família" at bounding box center [1308, 360] width 283 height 21
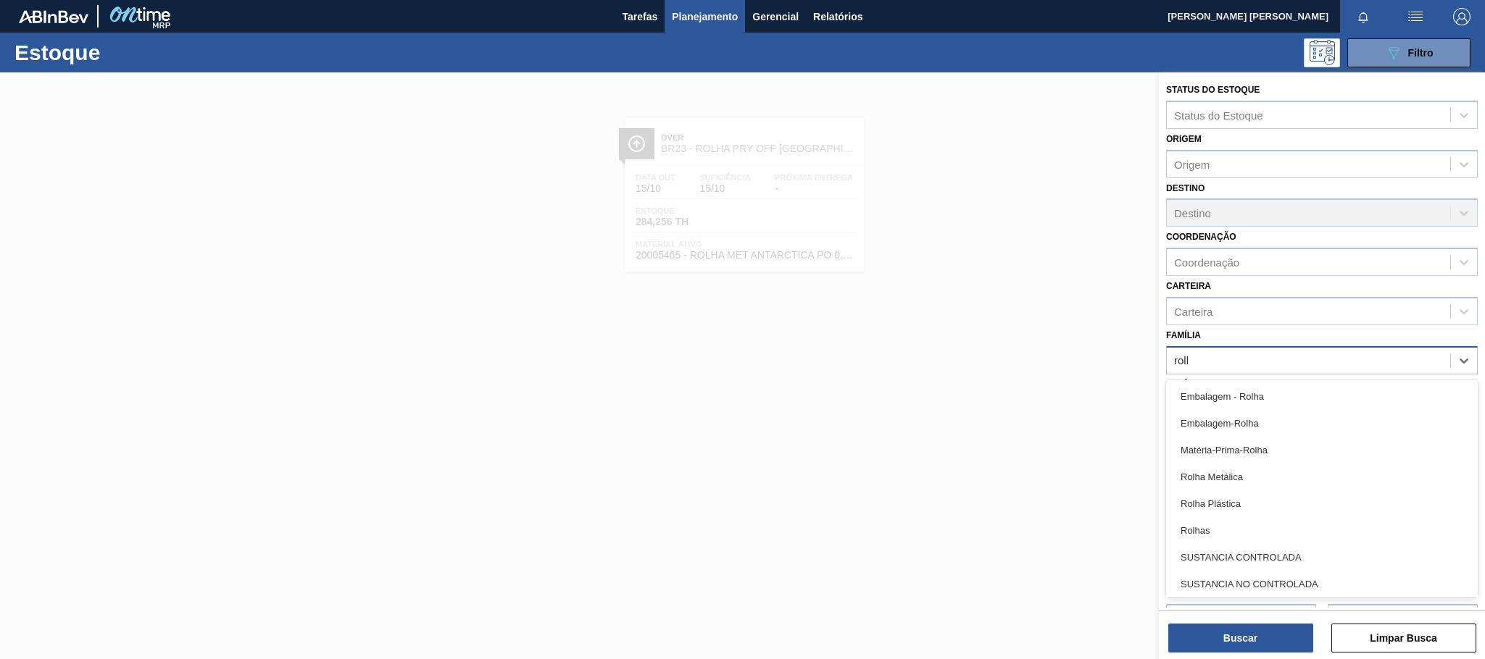
type input "rolhas"
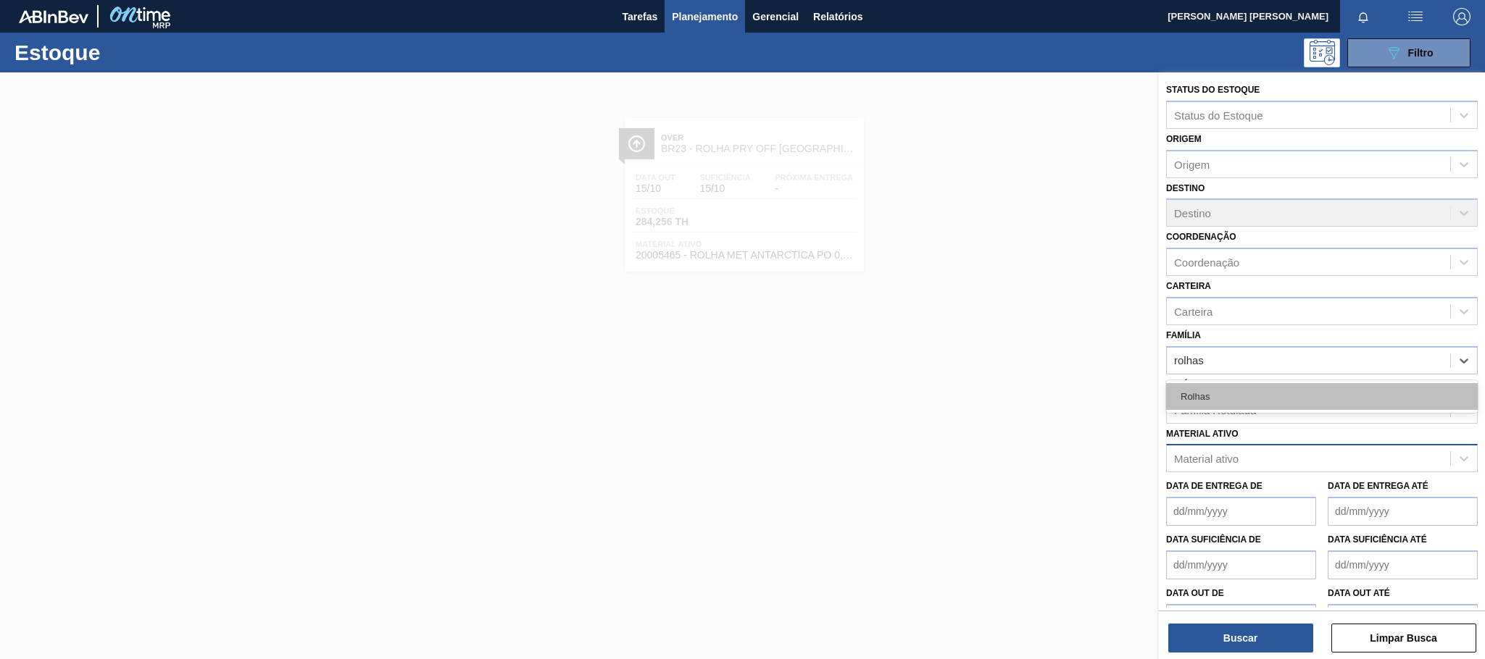
click at [1272, 387] on div "Rolhas" at bounding box center [1322, 396] width 312 height 27
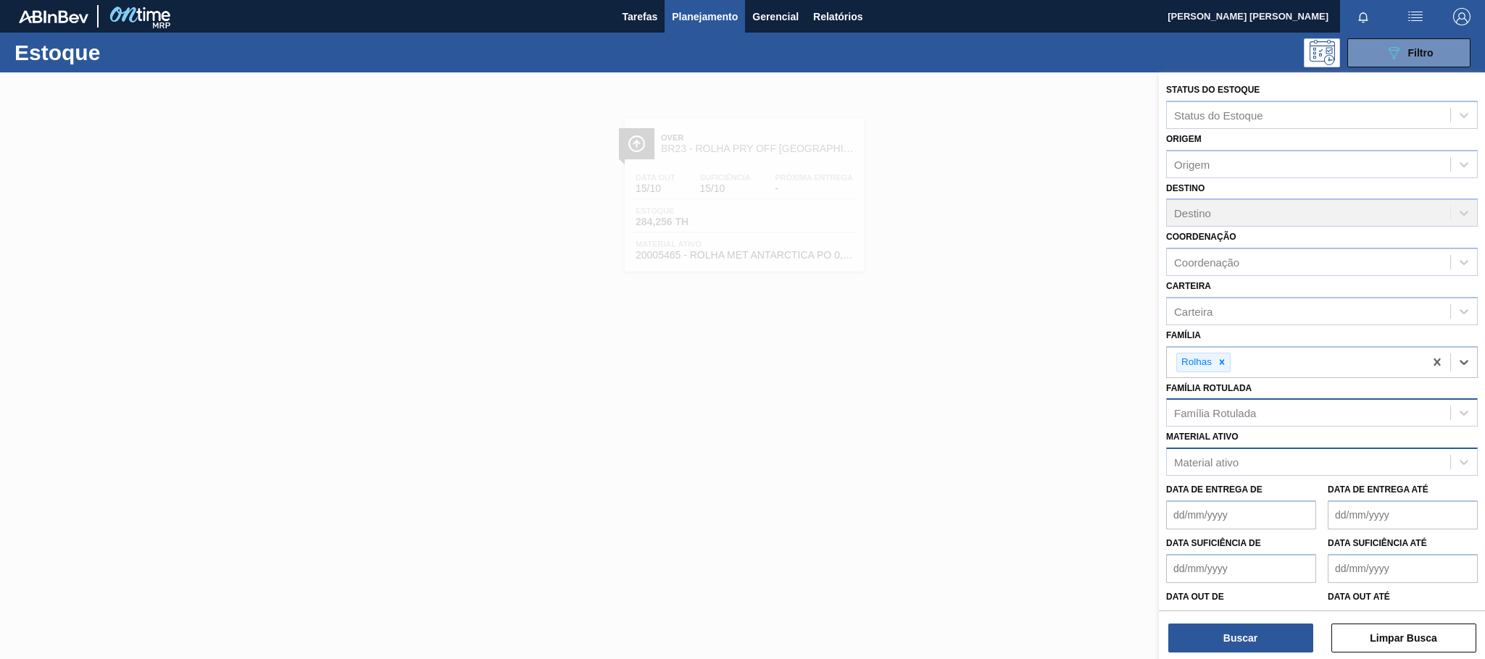
click at [1306, 409] on div "Família Rotulada" at bounding box center [1308, 413] width 283 height 21
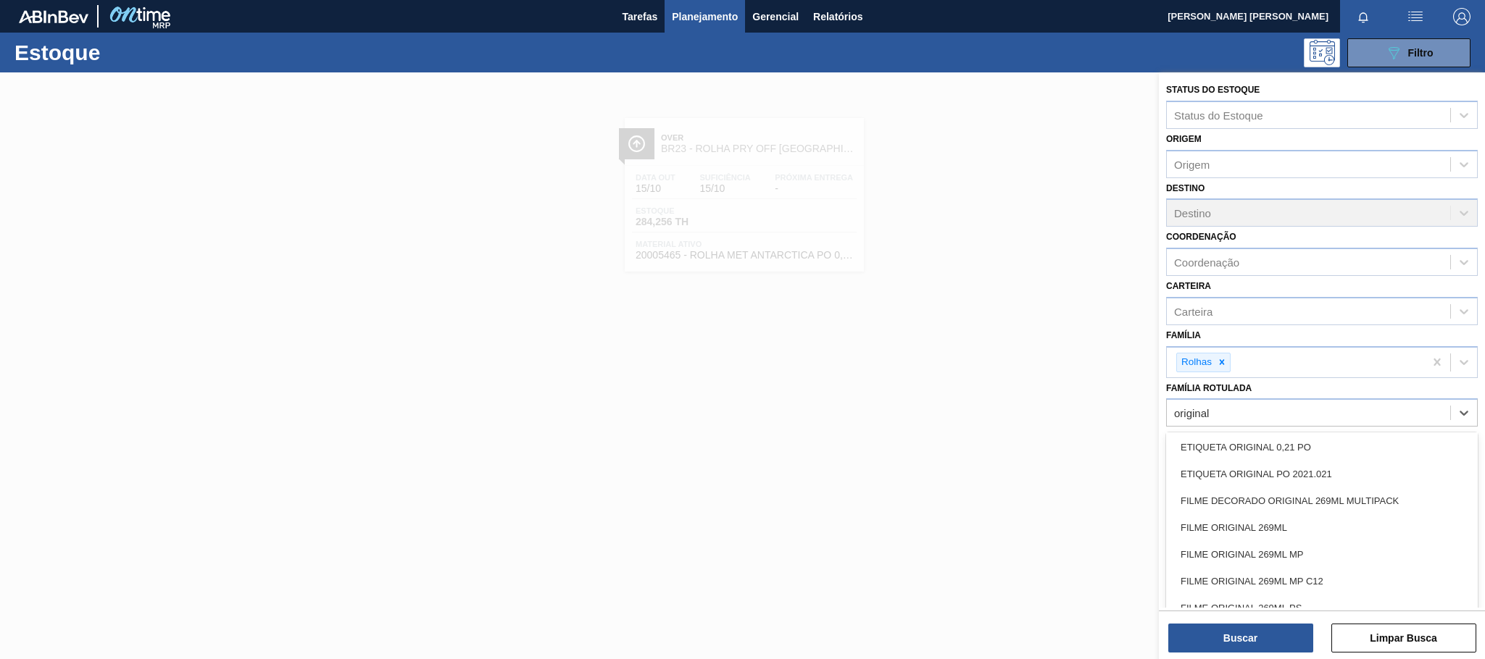
scroll to position [398, 0]
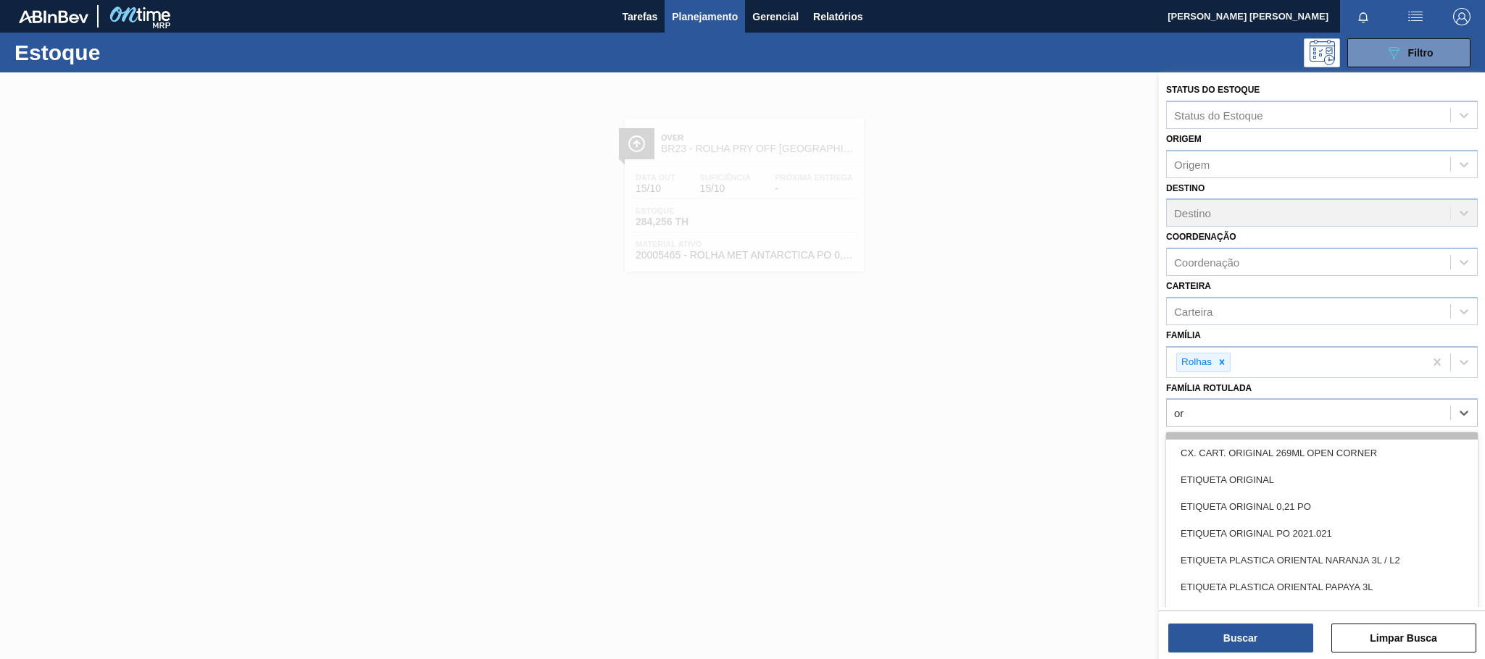
type Rotulada "o"
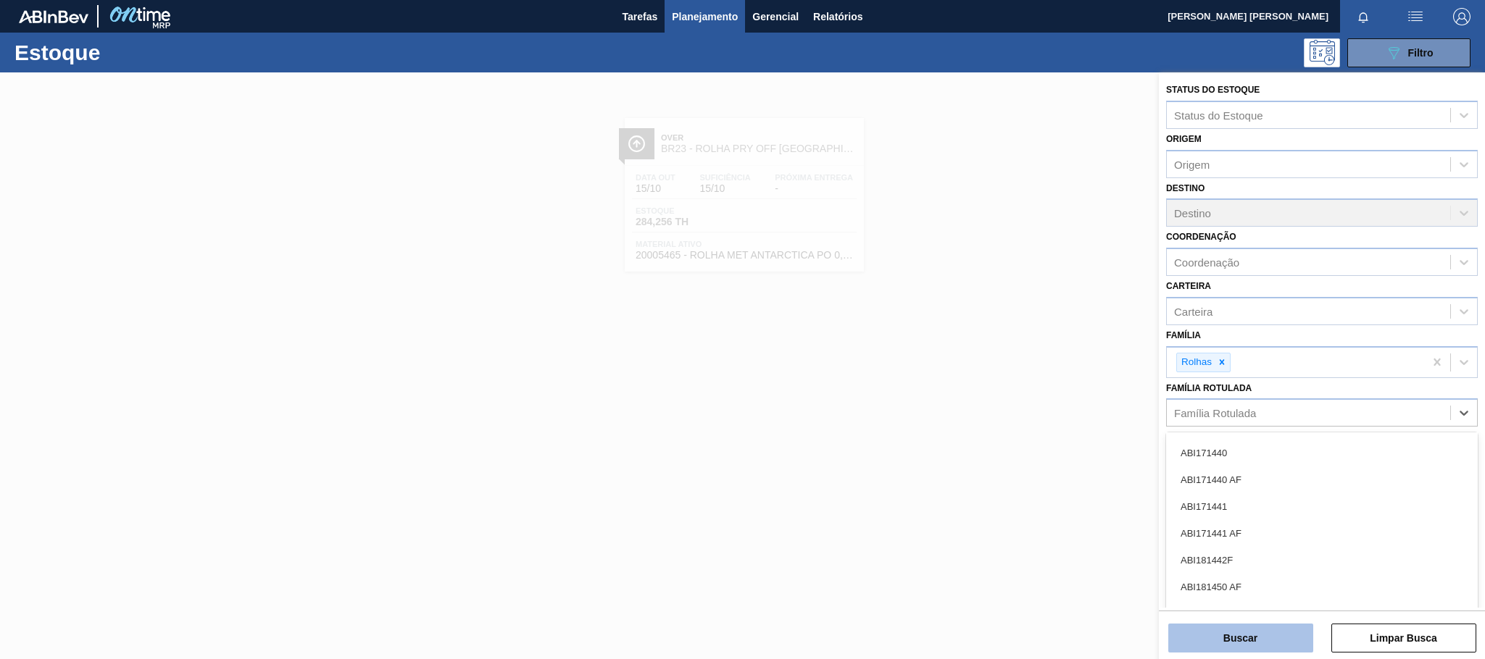
click at [1277, 629] on button "Buscar" at bounding box center [1240, 638] width 145 height 29
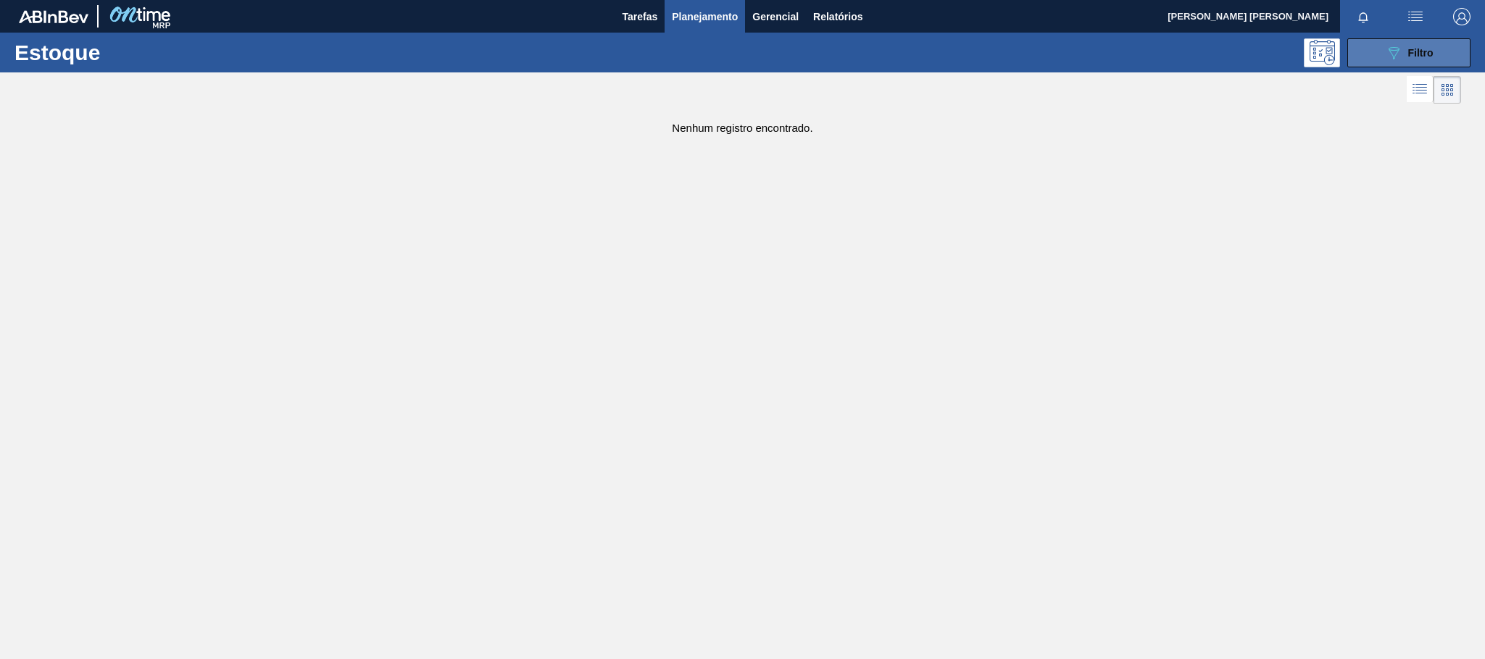
click at [1420, 59] on div "089F7B8B-B2A5-4AFE-B5C0-19BA573D28AC Filtro" at bounding box center [1409, 52] width 49 height 17
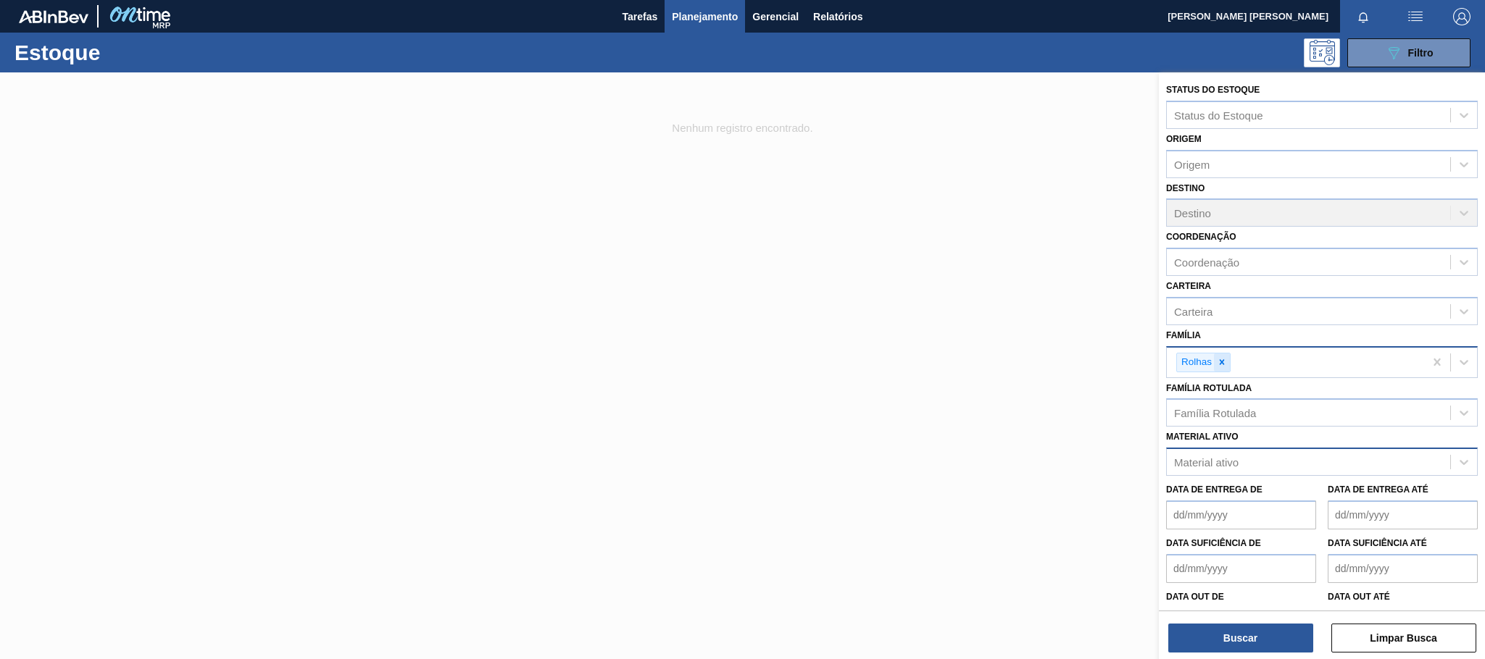
click at [1224, 362] on icon at bounding box center [1222, 362] width 10 height 10
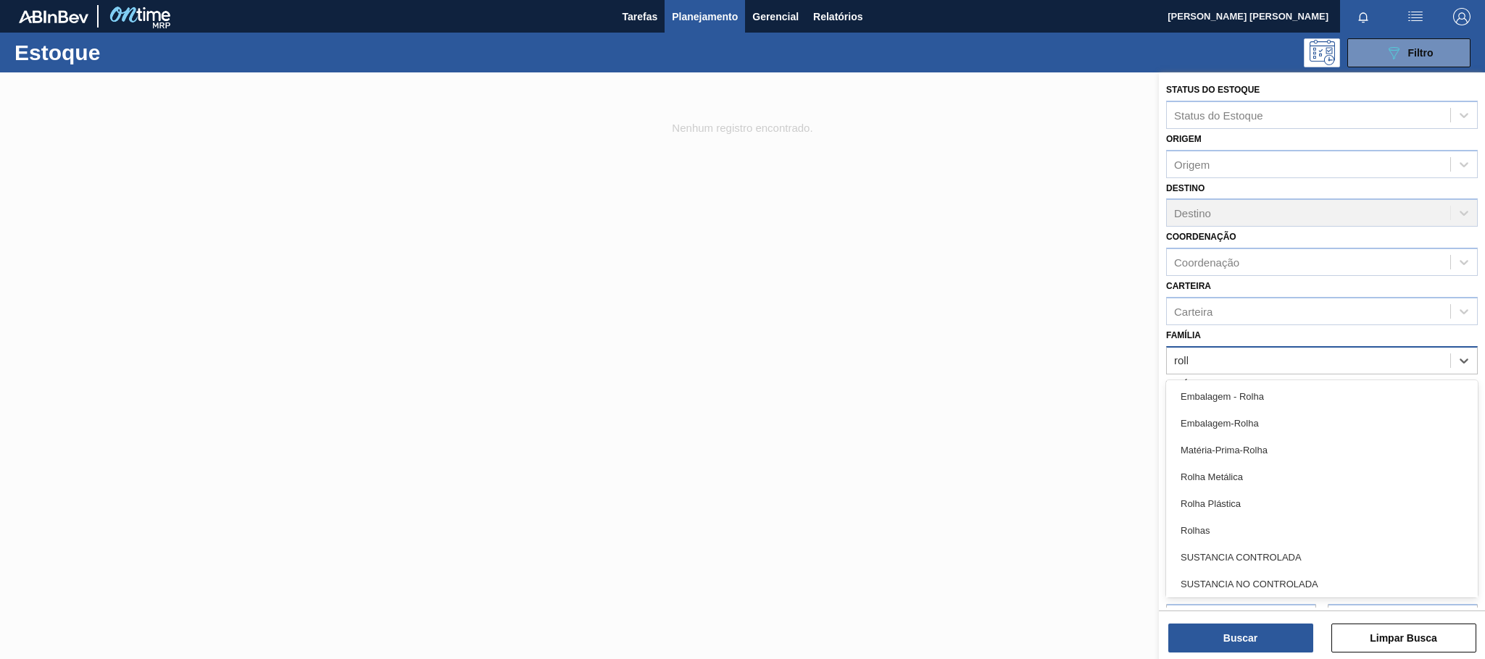
type input "rolha"
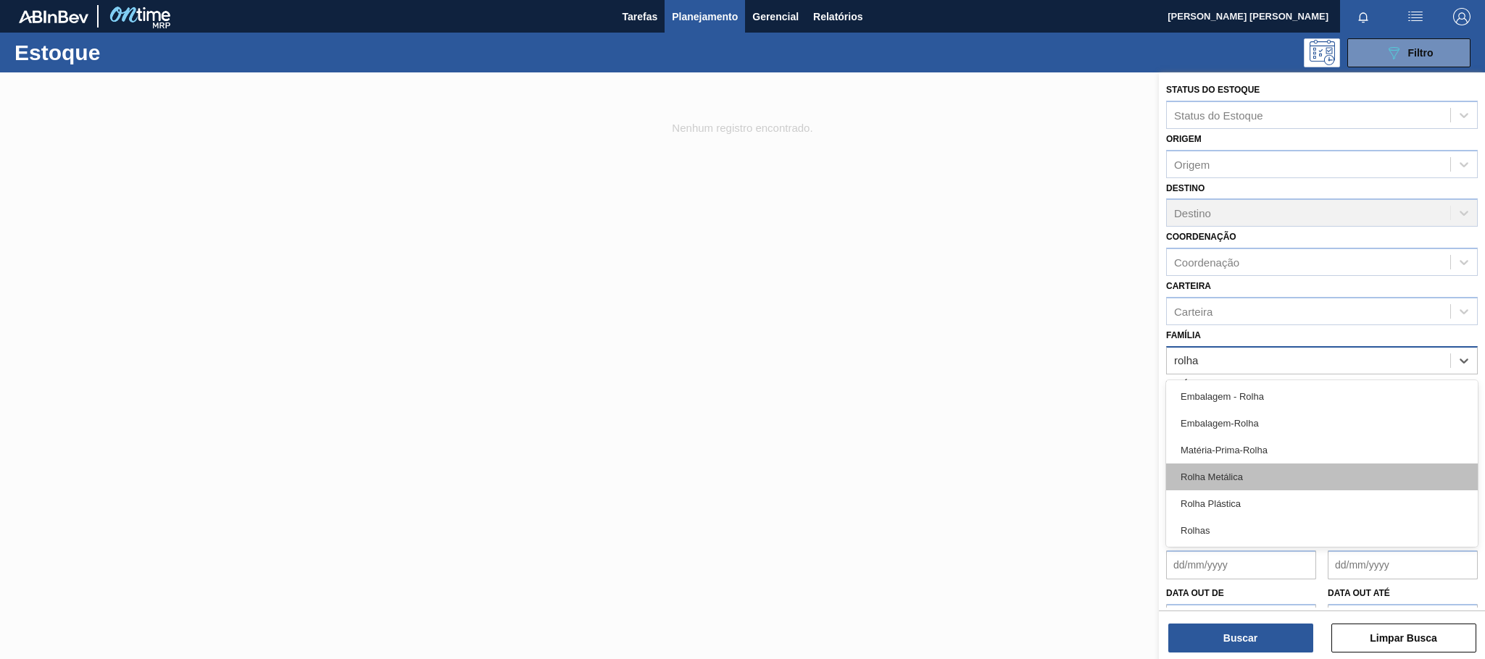
click at [1243, 475] on div "Rolha Metálica" at bounding box center [1322, 477] width 312 height 27
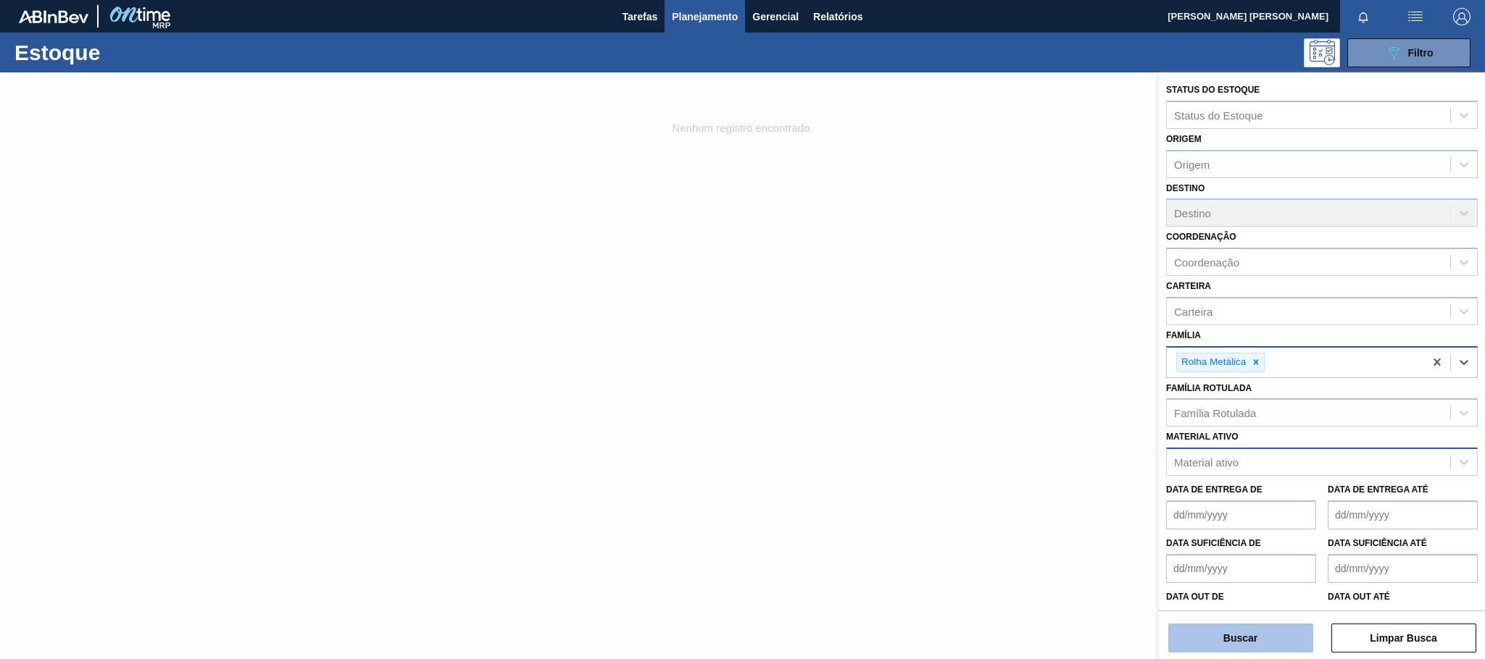
click at [1287, 633] on button "Buscar" at bounding box center [1240, 638] width 145 height 29
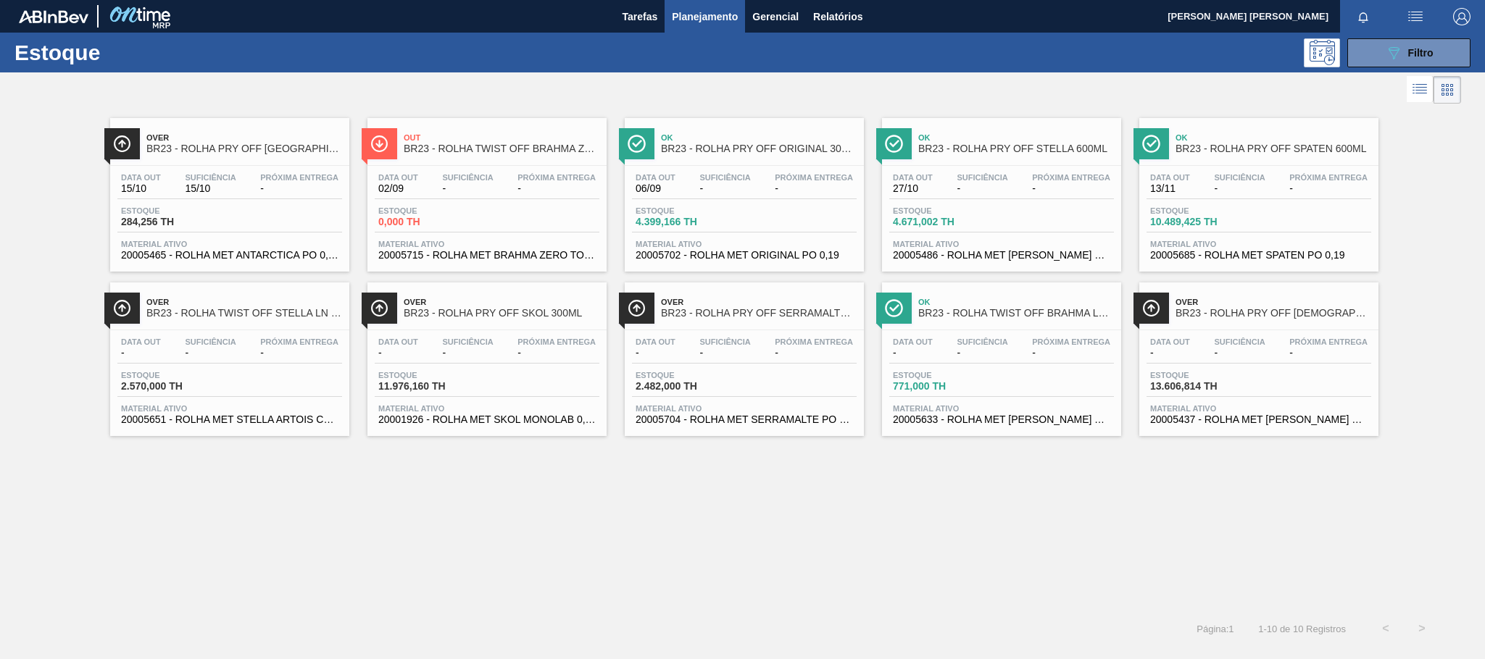
click at [842, 203] on div "Data out 06/09 Suficiência - Próxima Entrega - Estoque 4.399,166 TH Material at…" at bounding box center [744, 215] width 239 height 99
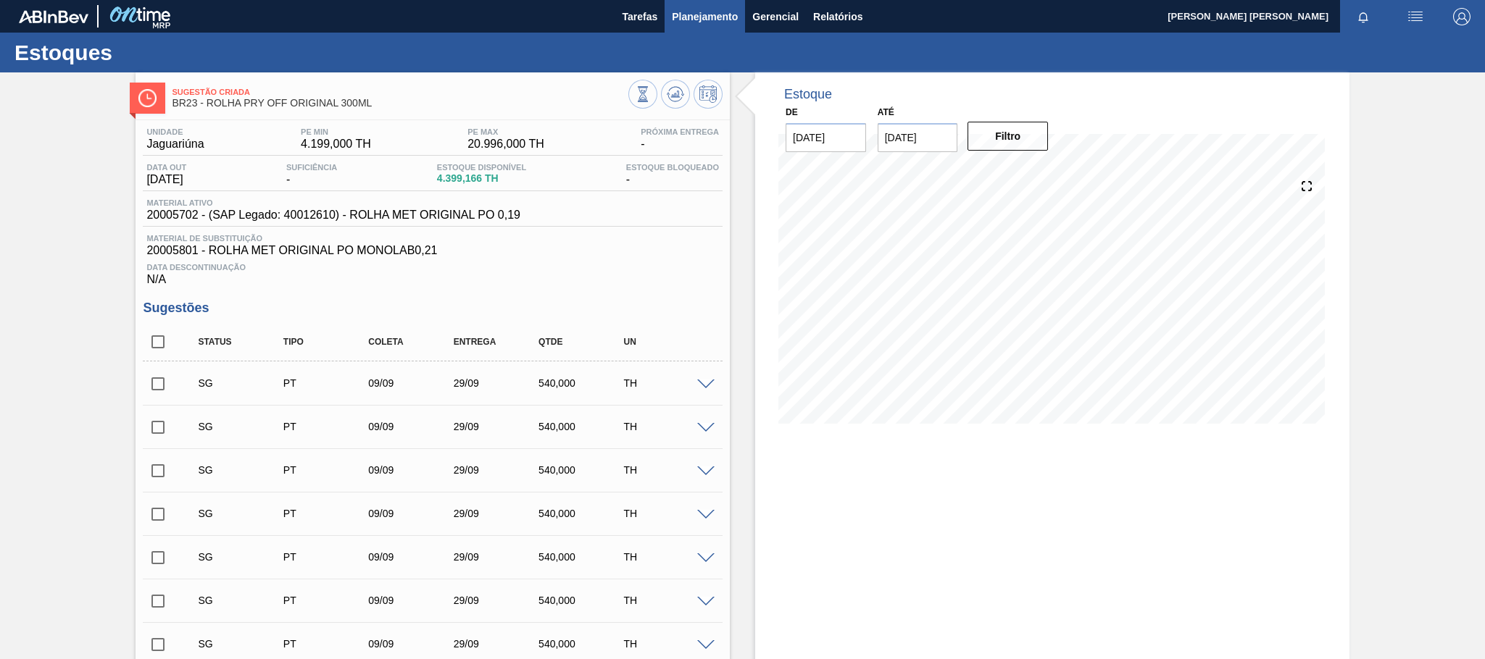
click at [701, 22] on span "Planejamento" at bounding box center [705, 16] width 66 height 17
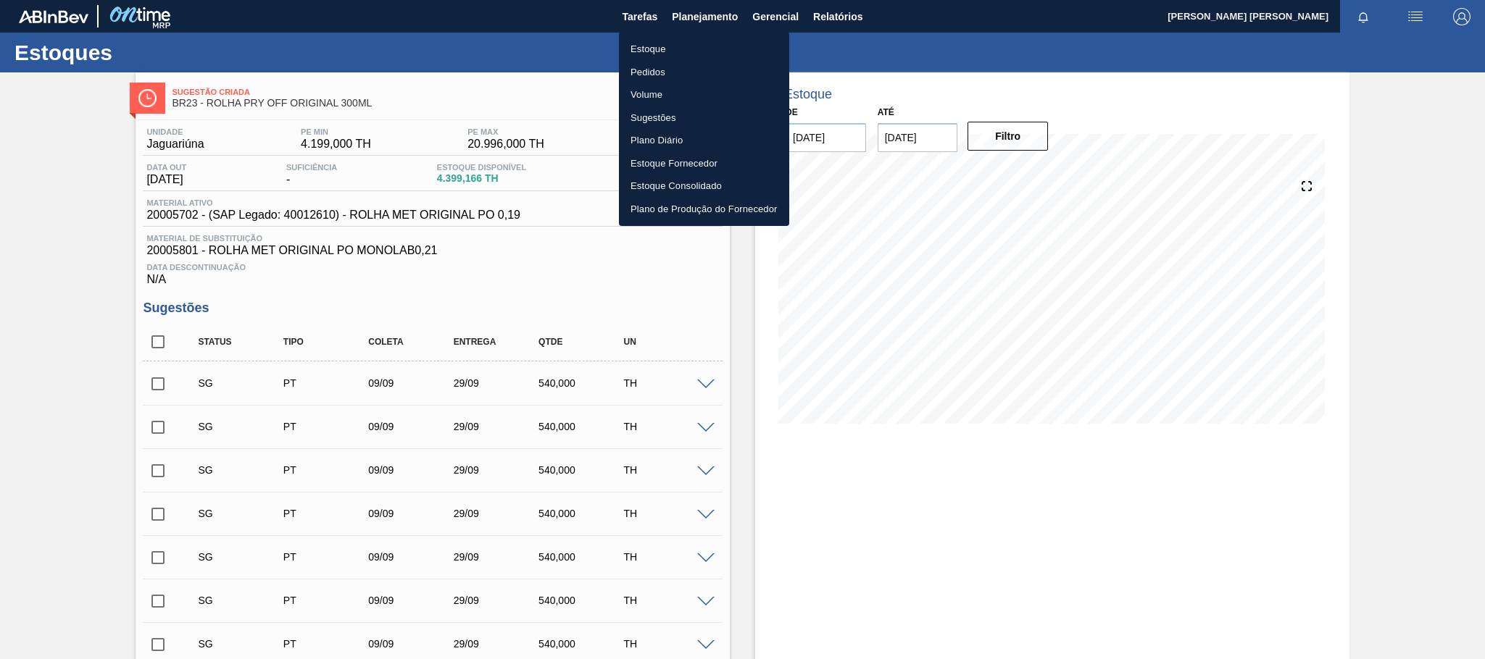
click at [653, 41] on li "Estoque" at bounding box center [704, 49] width 170 height 23
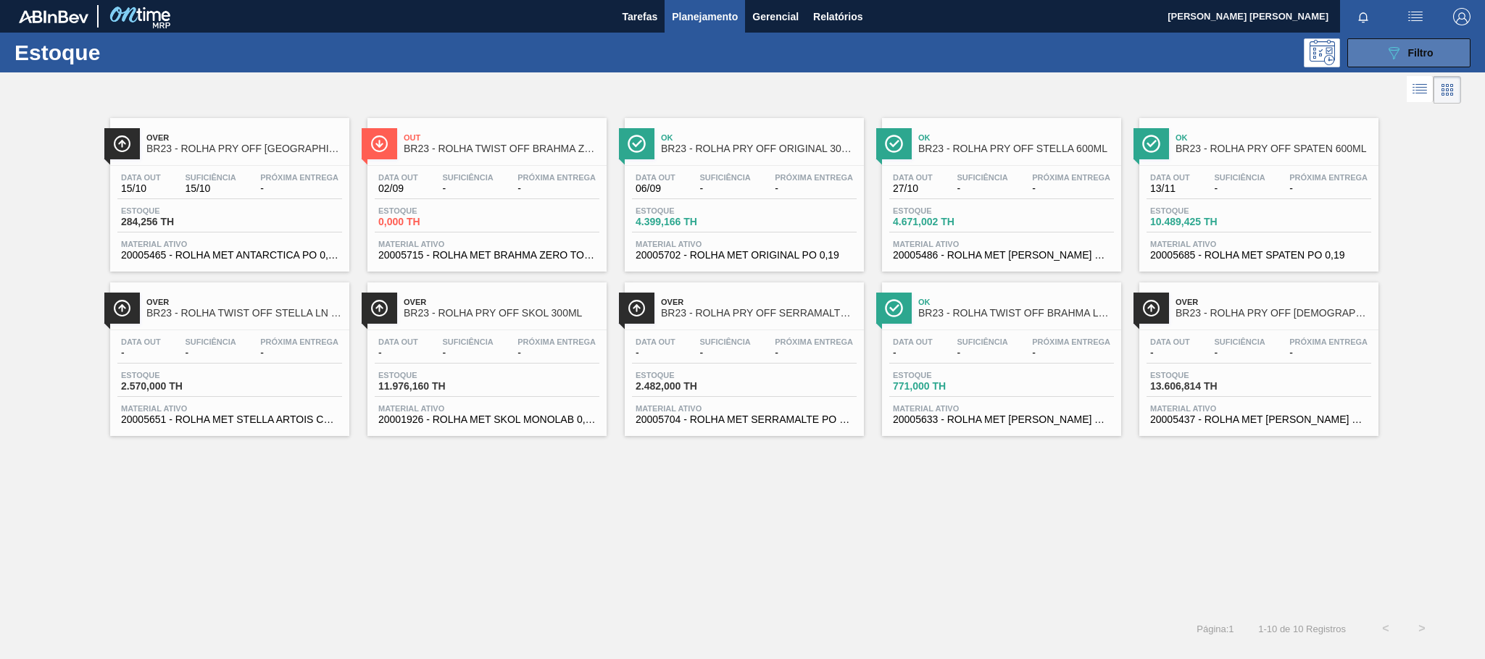
click at [1374, 53] on button "089F7B8B-B2A5-4AFE-B5C0-19BA573D28AC Filtro" at bounding box center [1408, 52] width 123 height 29
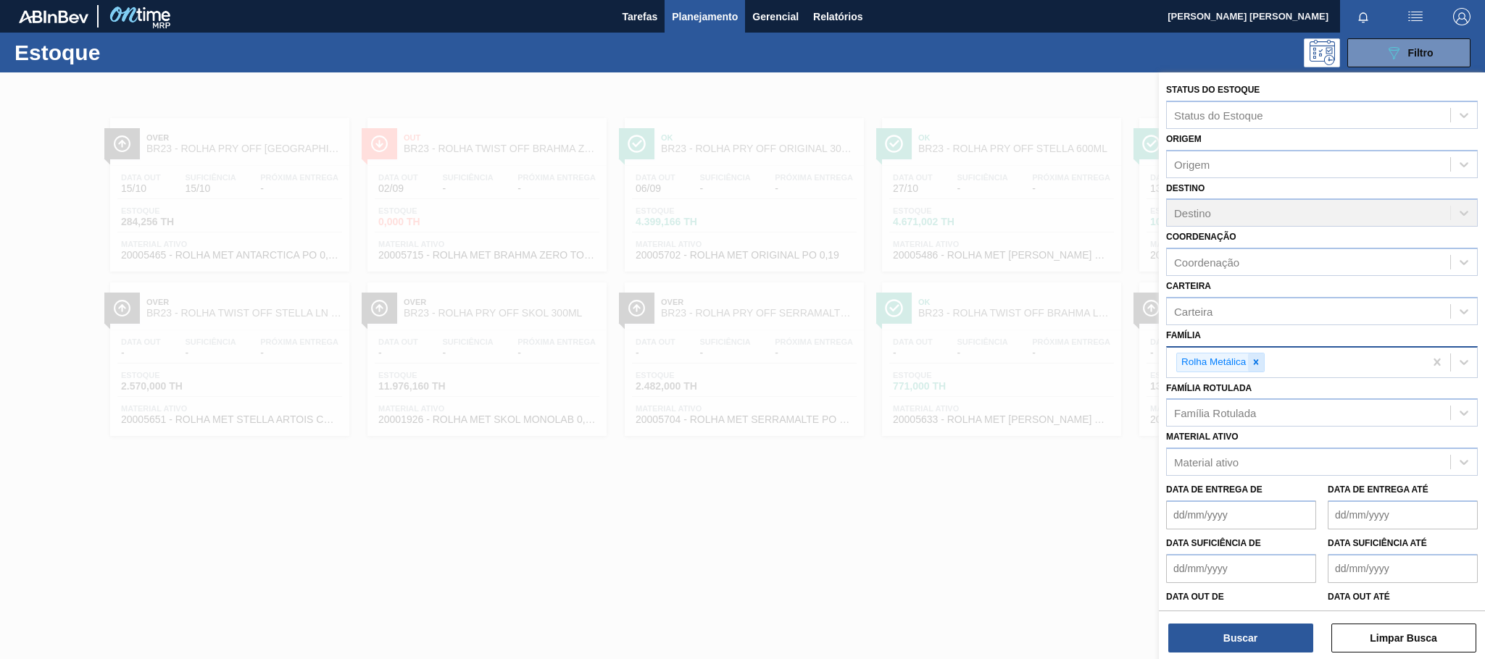
click at [1259, 364] on icon at bounding box center [1256, 362] width 10 height 10
click at [1219, 455] on div "Material ativo" at bounding box center [1206, 459] width 64 height 12
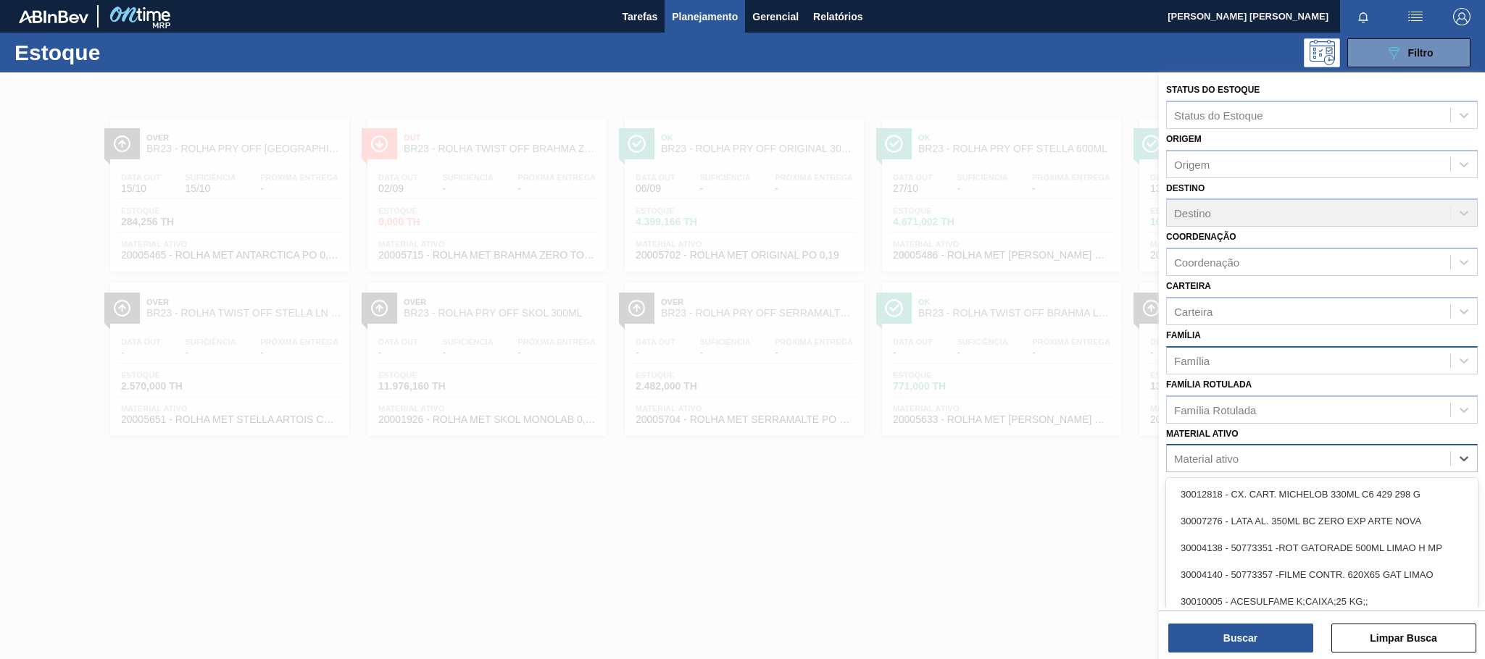
paste ativo "30031791"
type ativo "30031791"
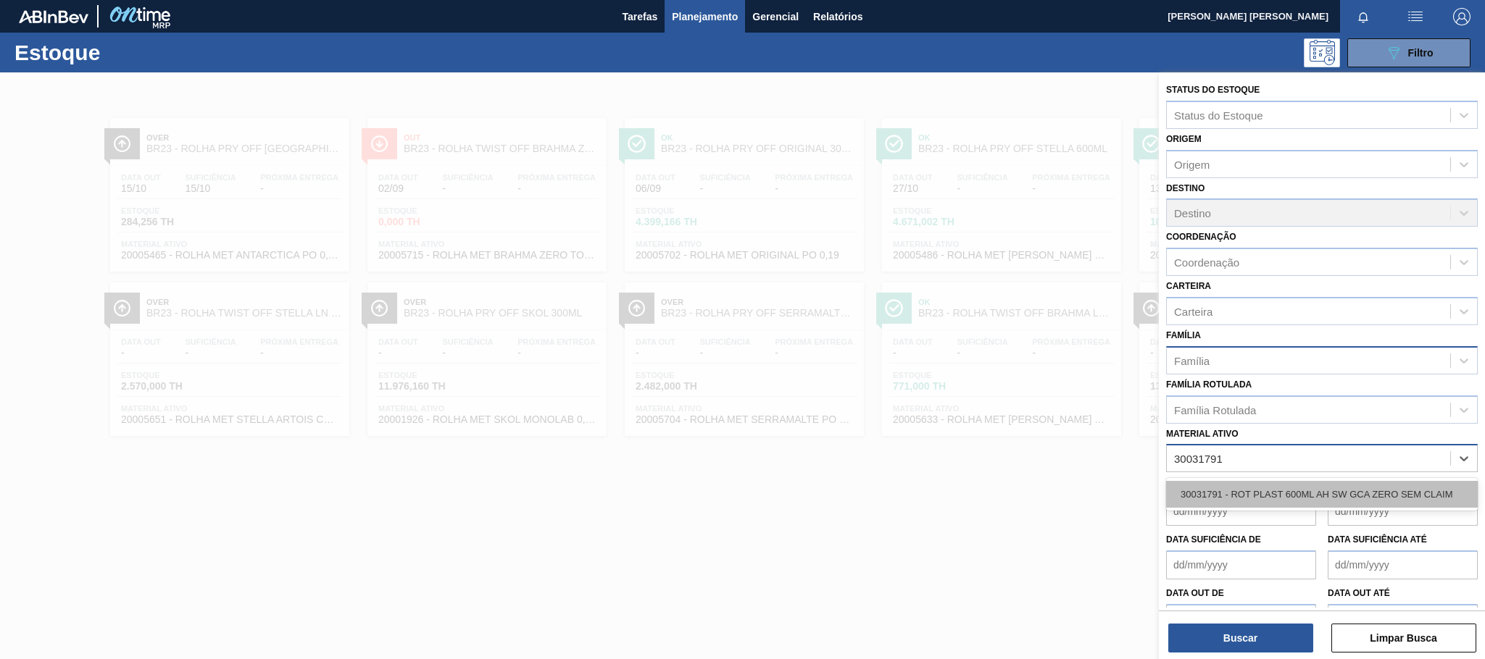
click at [1257, 496] on div "30031791 - ROT PLAST 600ML AH SW GCA ZERO SEM CLAIM" at bounding box center [1322, 494] width 312 height 27
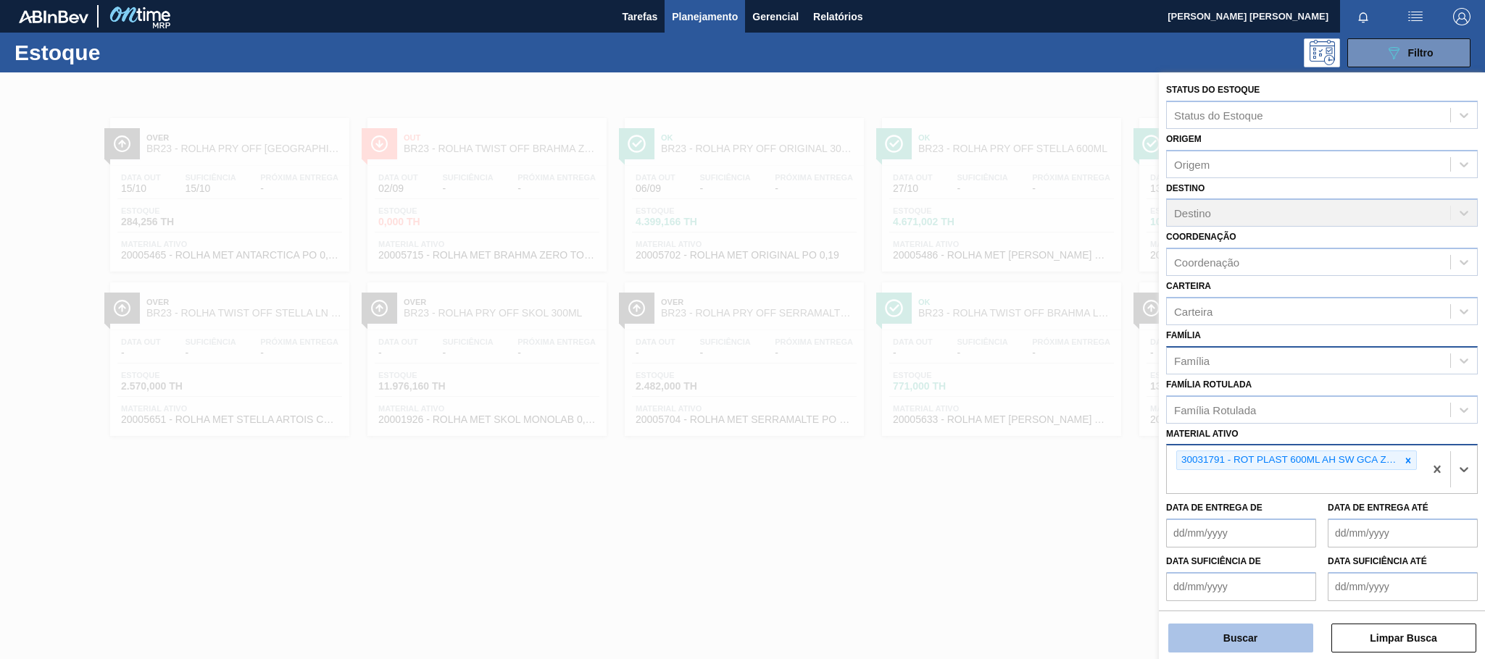
click at [1251, 633] on button "Buscar" at bounding box center [1240, 638] width 145 height 29
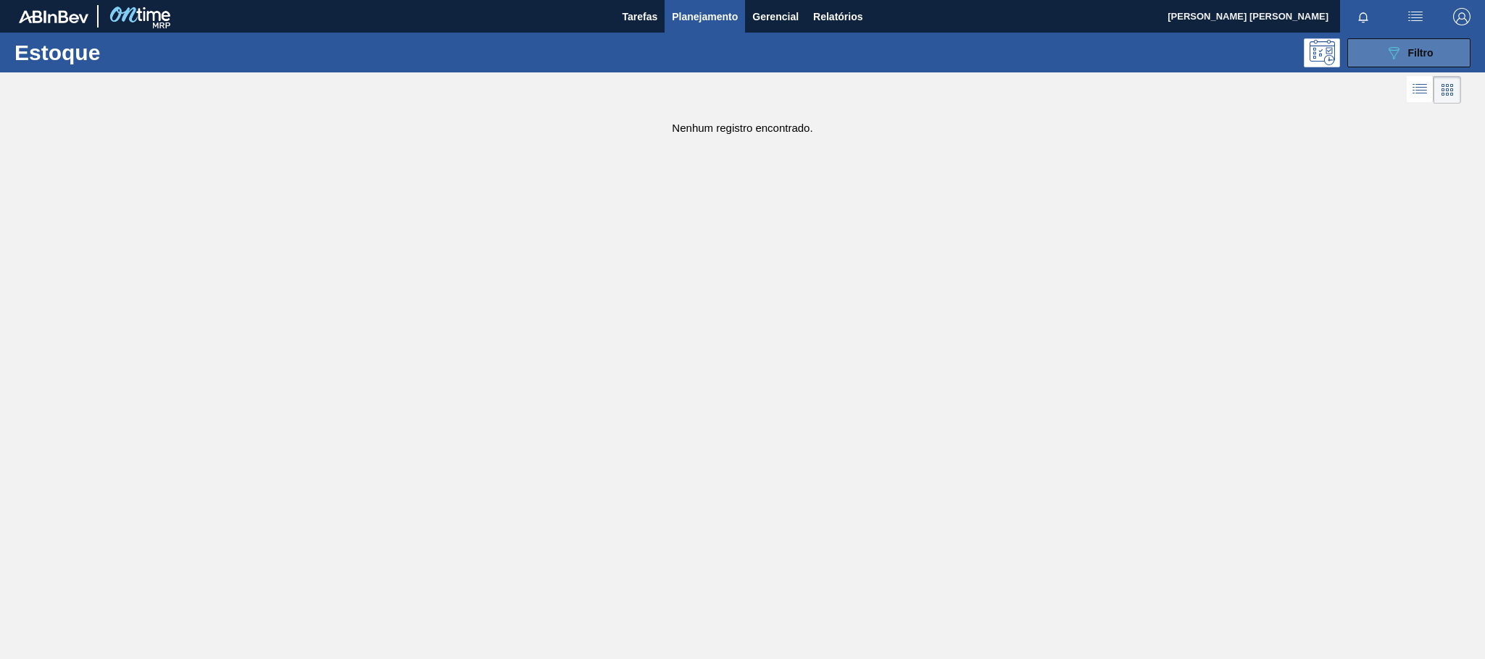
click at [1406, 52] on div "089F7B8B-B2A5-4AFE-B5C0-19BA573D28AC Filtro" at bounding box center [1409, 52] width 49 height 17
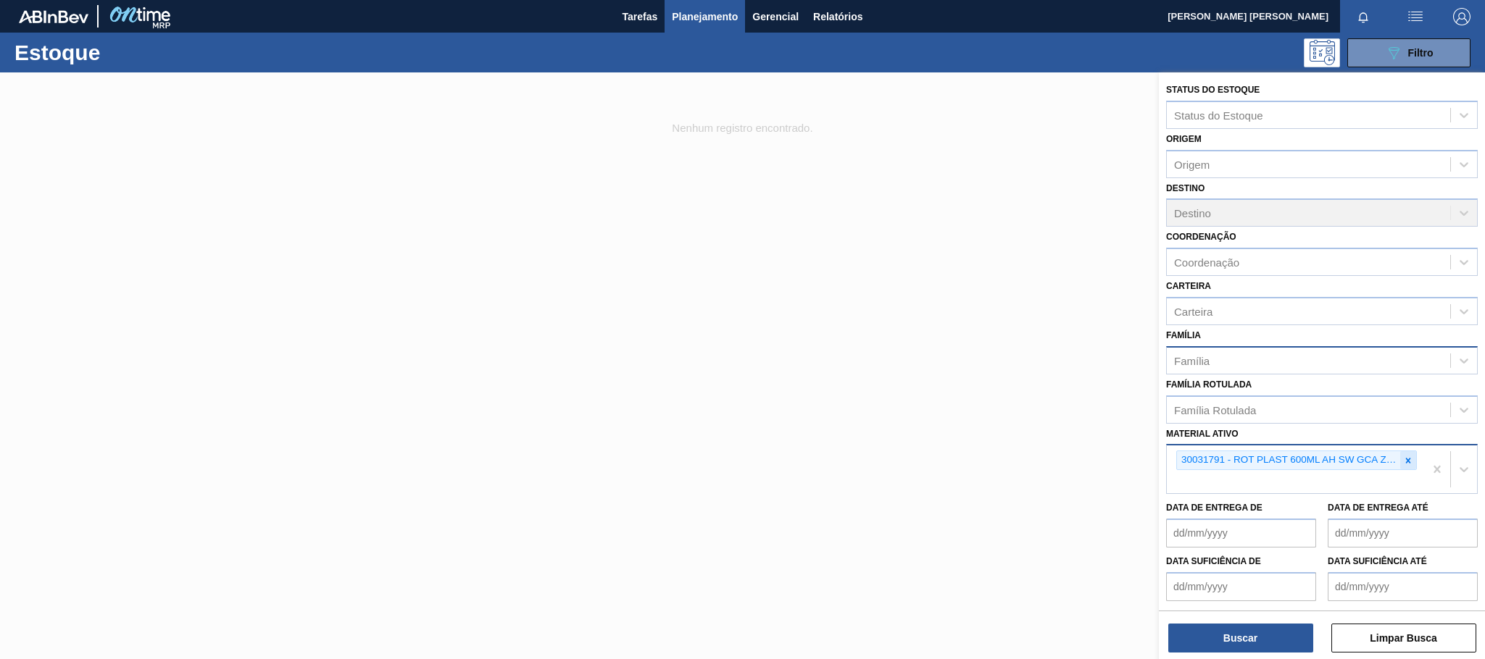
click at [1403, 456] on icon at bounding box center [1408, 461] width 10 height 10
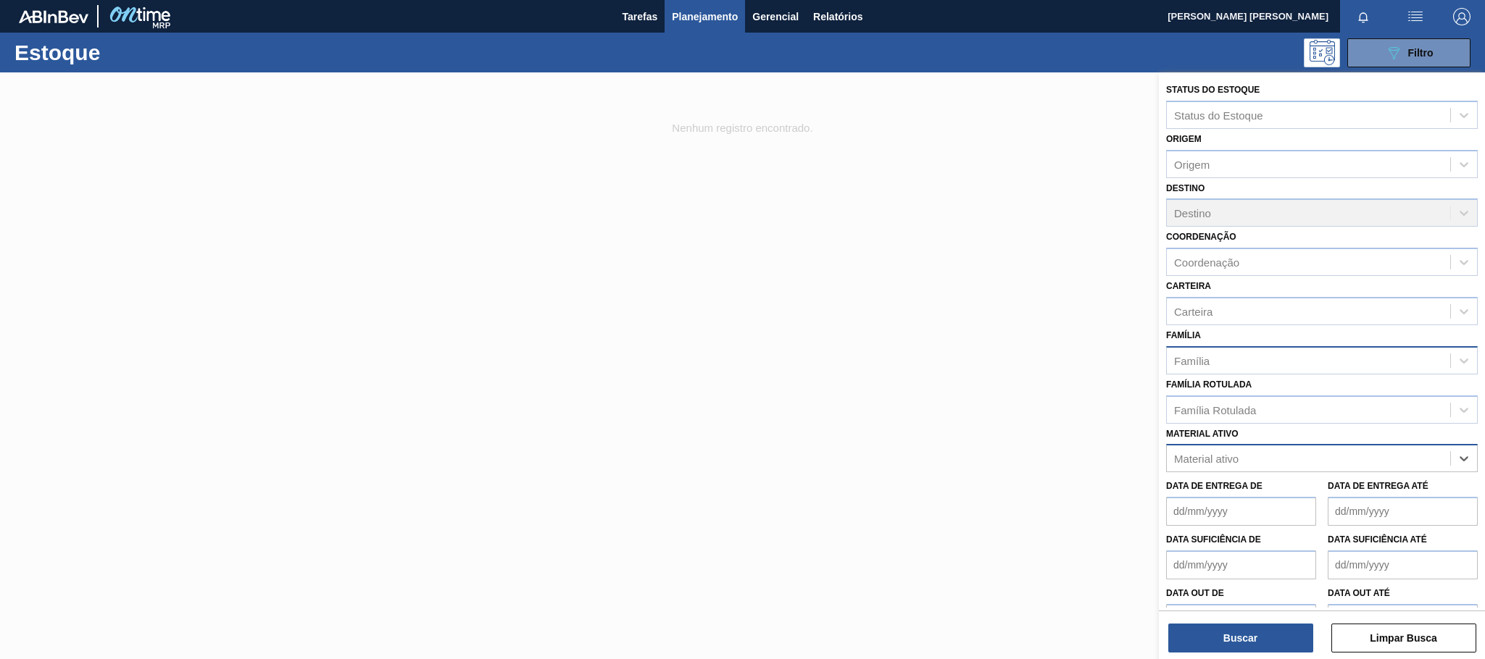
paste ativo "30031791"
type ativo "30031791"
click at [1354, 485] on div "30031791 - ROT PLAST 600ML AH SW GCA ZERO SEM CLAIM" at bounding box center [1322, 494] width 312 height 27
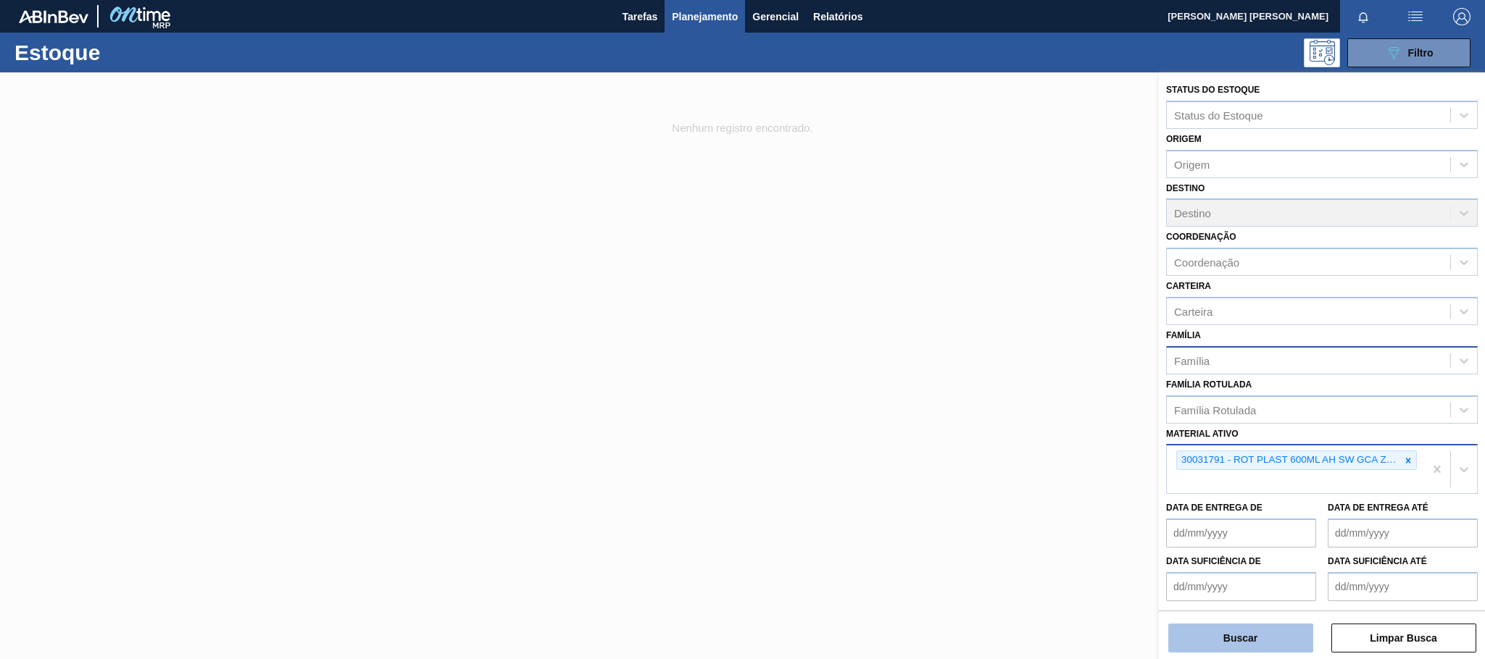
click at [1279, 642] on button "Buscar" at bounding box center [1240, 638] width 145 height 29
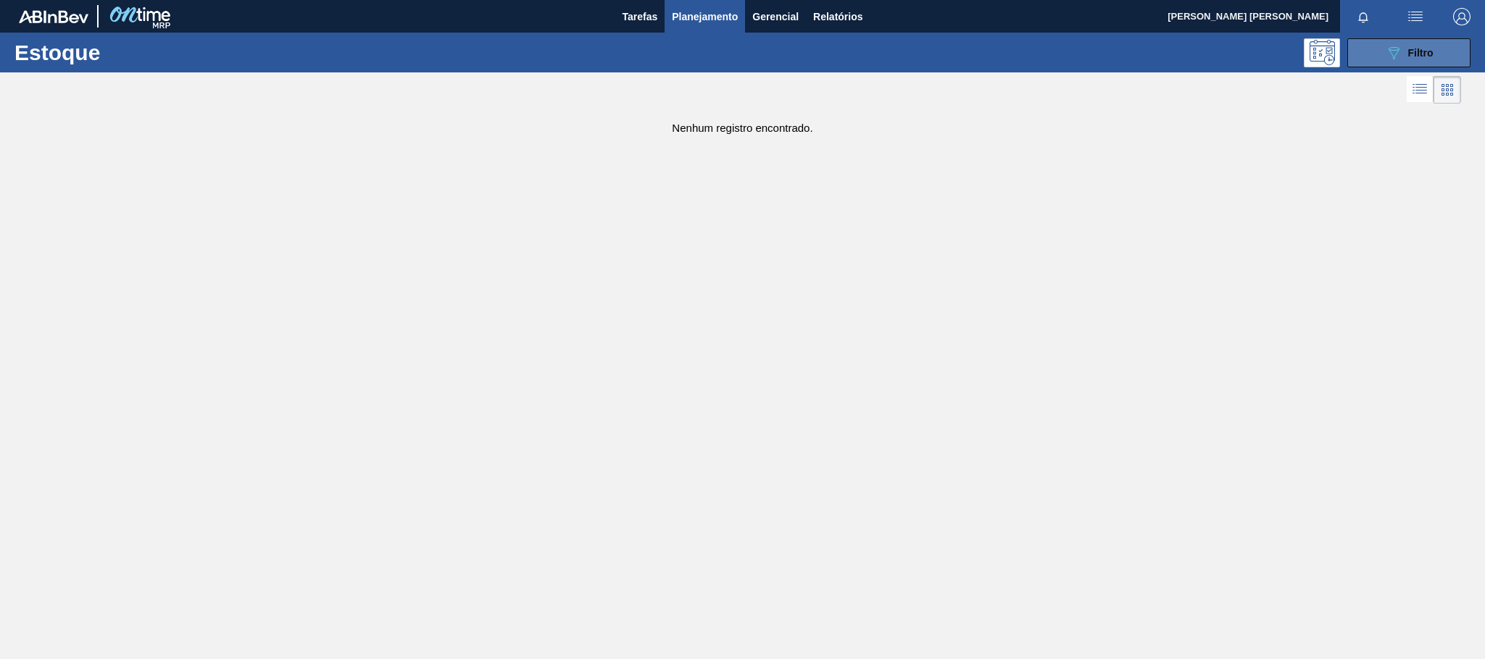
click at [1437, 57] on button "089F7B8B-B2A5-4AFE-B5C0-19BA573D28AC Filtro" at bounding box center [1408, 52] width 123 height 29
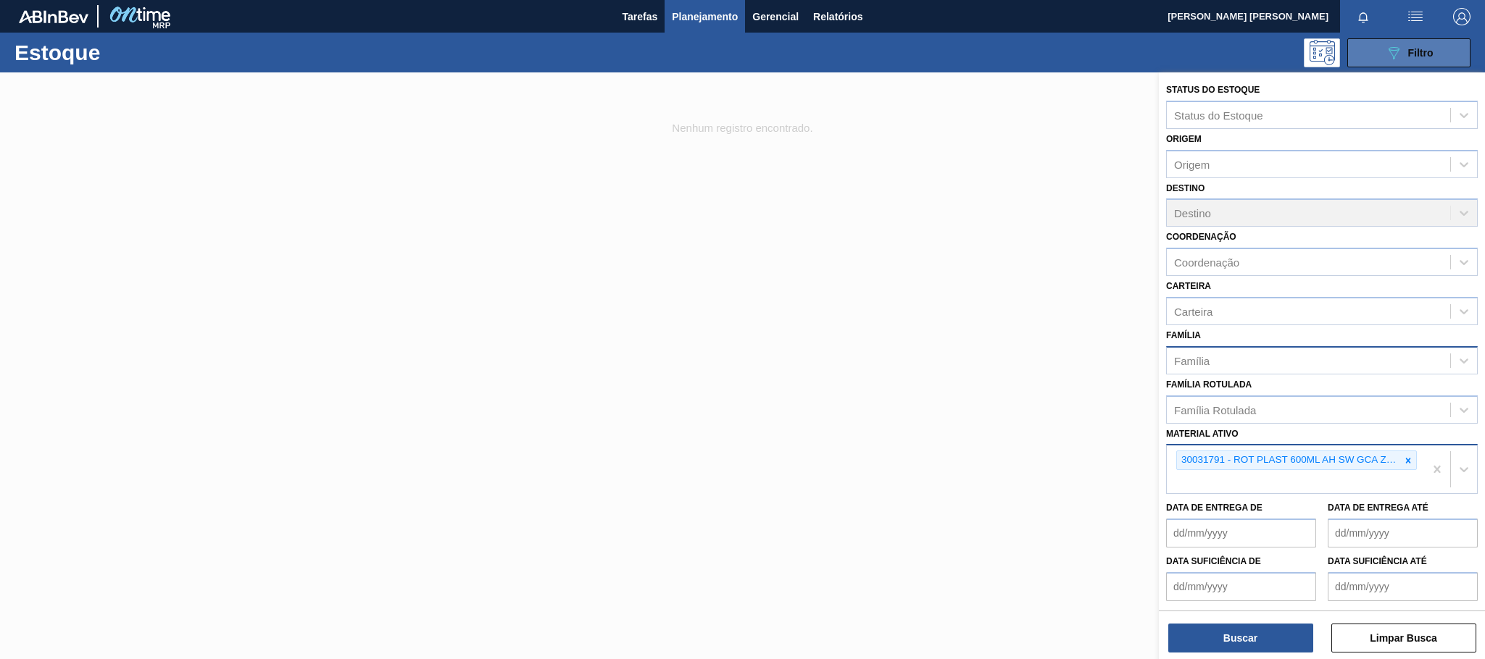
click at [1437, 55] on button "089F7B8B-B2A5-4AFE-B5C0-19BA573D28AC Filtro" at bounding box center [1408, 52] width 123 height 29
